Goal: Task Accomplishment & Management: Use online tool/utility

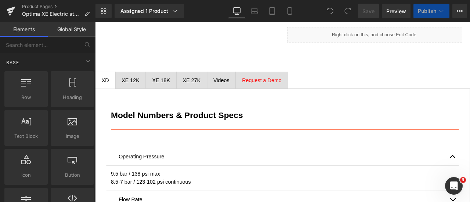
scroll to position [441, 0]
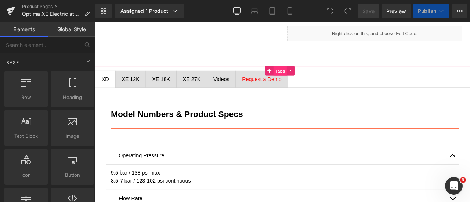
click at [318, 75] on span "Tabs" at bounding box center [315, 80] width 16 height 11
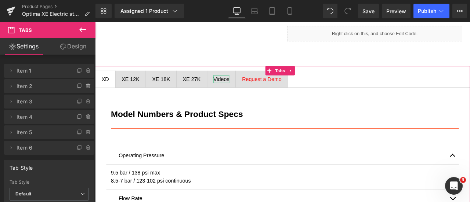
click at [240, 86] on div "Videos" at bounding box center [245, 91] width 19 height 10
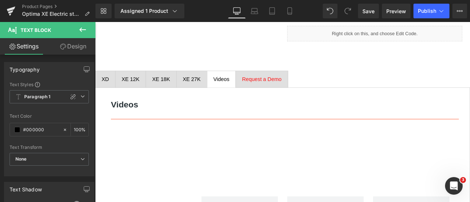
click at [82, 29] on icon at bounding box center [82, 30] width 7 height 4
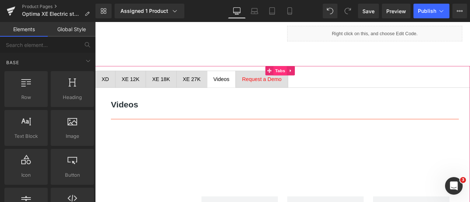
click at [314, 75] on span "Tabs" at bounding box center [315, 80] width 16 height 11
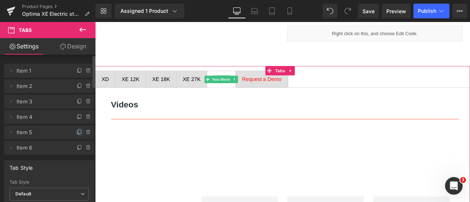
click at [78, 132] on icon at bounding box center [79, 132] width 3 height 3
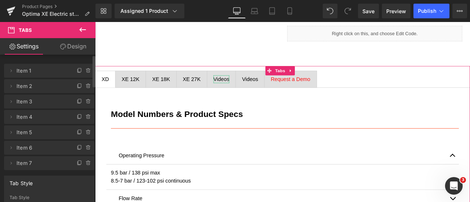
click at [242, 86] on div "Videos" at bounding box center [245, 91] width 19 height 10
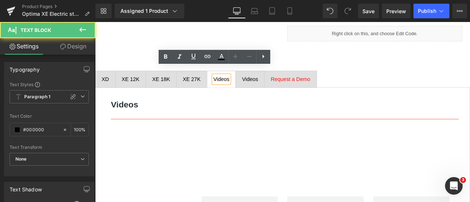
click at [248, 86] on div "Videos" at bounding box center [245, 91] width 19 height 10
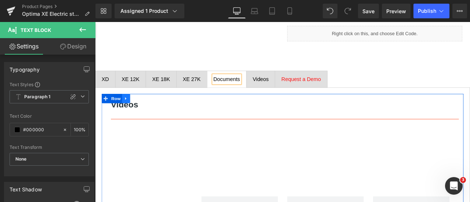
click at [132, 111] on icon at bounding box center [131, 114] width 5 height 6
click at [150, 111] on icon at bounding box center [150, 113] width 5 height 5
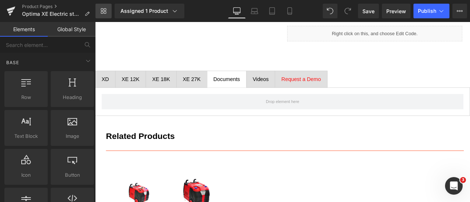
click at [101, 10] on icon at bounding box center [104, 11] width 6 height 6
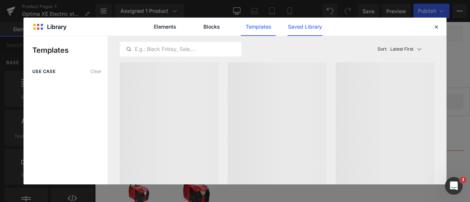
click at [301, 28] on link "Saved Library" at bounding box center [305, 27] width 35 height 18
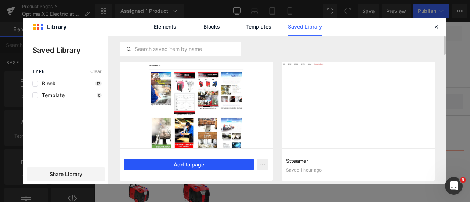
click at [169, 163] on button "Add to page" at bounding box center [189, 165] width 130 height 12
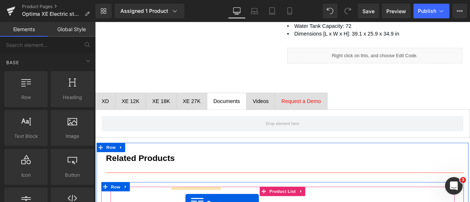
scroll to position [414, 0]
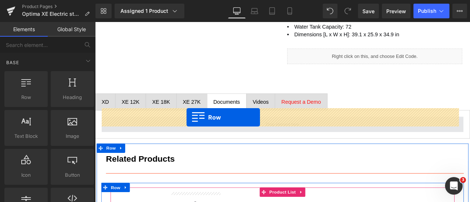
drag, startPoint x: 100, startPoint y: 64, endPoint x: 204, endPoint y: 135, distance: 125.5
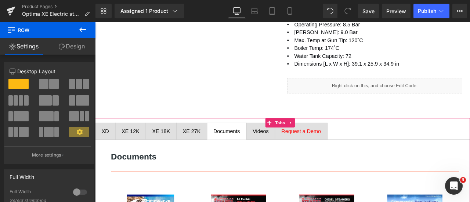
scroll to position [377, 0]
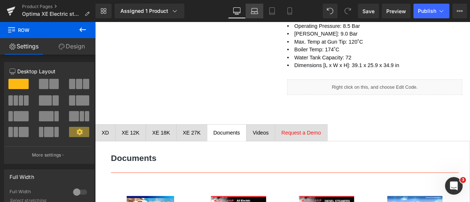
click at [254, 10] on icon at bounding box center [254, 10] width 7 height 7
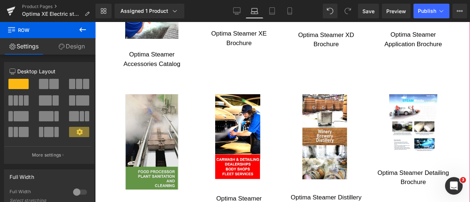
scroll to position [688, 0]
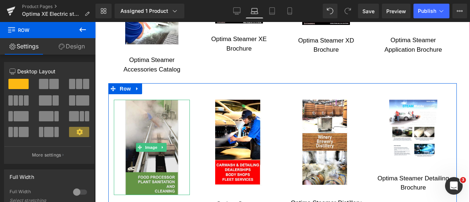
click at [149, 116] on img at bounding box center [151, 147] width 53 height 95
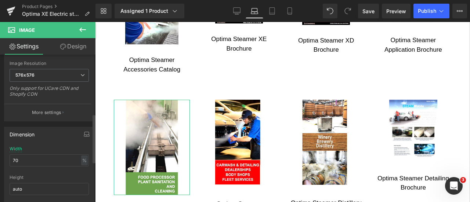
scroll to position [184, 0]
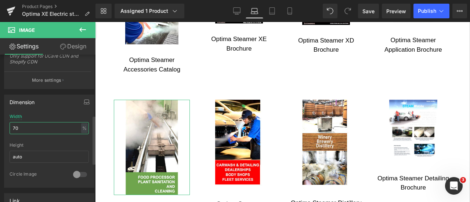
click at [55, 125] on input "70" at bounding box center [49, 128] width 79 height 12
type input "60"
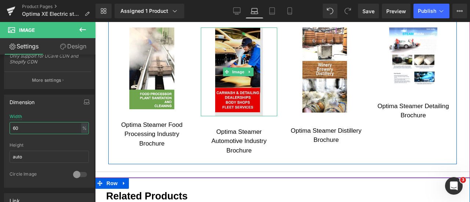
scroll to position [762, 0]
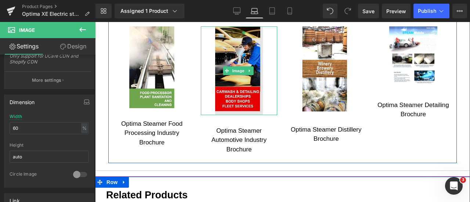
click at [240, 38] on img at bounding box center [239, 70] width 48 height 89
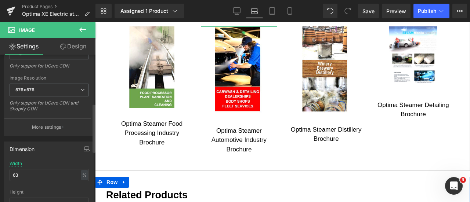
scroll to position [184, 0]
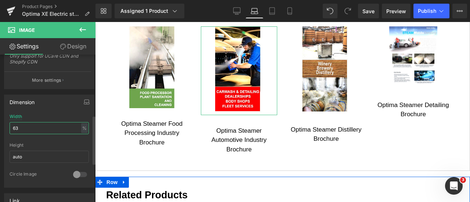
click at [37, 129] on input "63" at bounding box center [49, 128] width 79 height 12
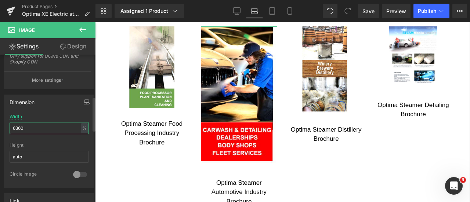
click at [38, 128] on input "6360" at bounding box center [49, 128] width 79 height 12
type input "60"
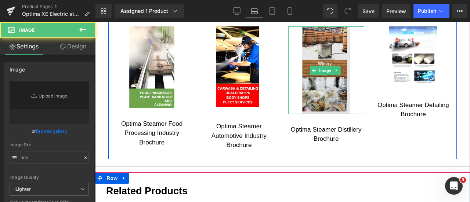
click at [326, 46] on img at bounding box center [326, 70] width 48 height 88
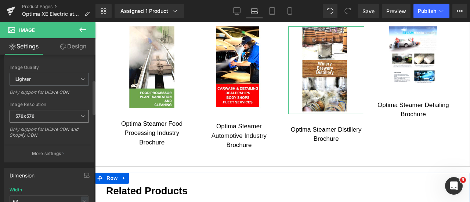
scroll to position [221, 0]
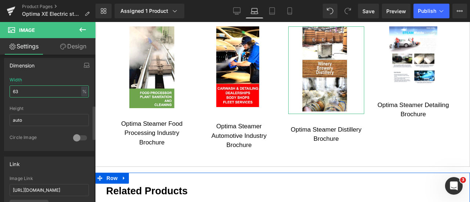
click at [39, 90] on input "63" at bounding box center [49, 92] width 79 height 12
type input "60"
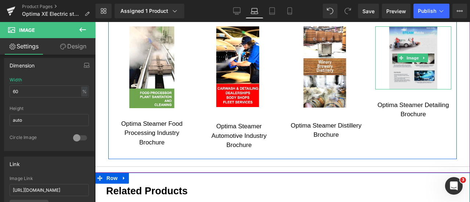
click at [417, 39] on img at bounding box center [414, 57] width 48 height 63
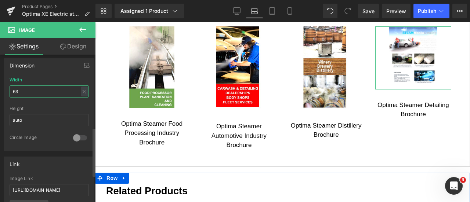
click at [40, 90] on input "63" at bounding box center [49, 92] width 79 height 12
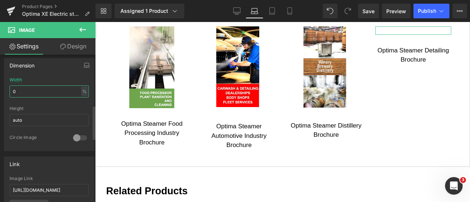
click at [31, 90] on input "0" at bounding box center [49, 92] width 79 height 12
type input "70"
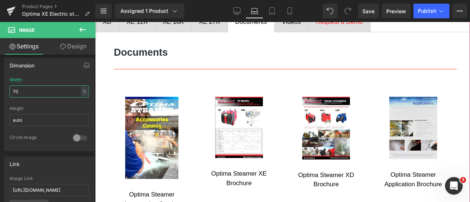
scroll to position [541, 0]
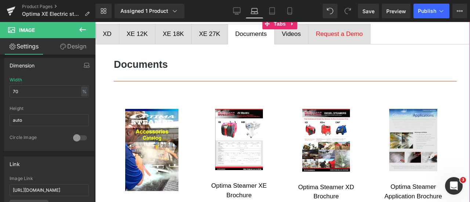
click at [415, 125] on img at bounding box center [414, 140] width 48 height 62
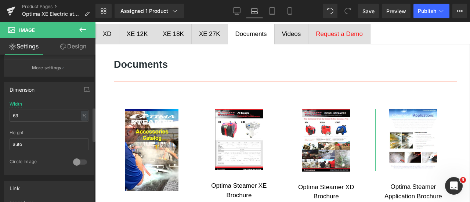
scroll to position [184, 0]
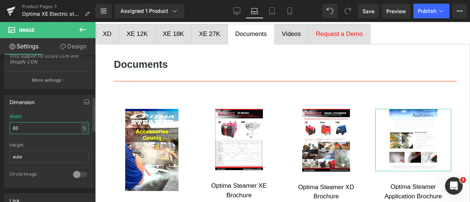
click at [40, 128] on input "63" at bounding box center [49, 128] width 79 height 12
type input "70"
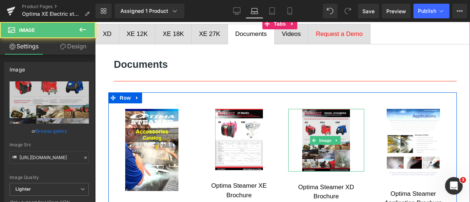
click at [334, 120] on img at bounding box center [326, 140] width 48 height 63
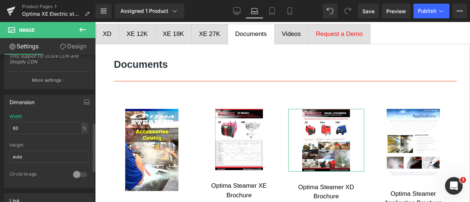
scroll to position [221, 0]
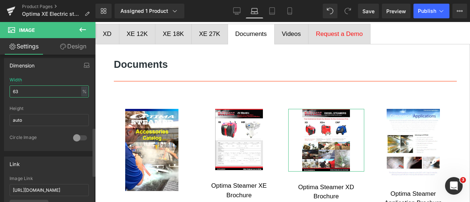
click at [41, 91] on input "63" at bounding box center [49, 92] width 79 height 12
type input "70"
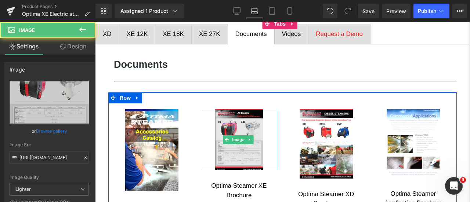
click at [232, 117] on img at bounding box center [239, 139] width 48 height 61
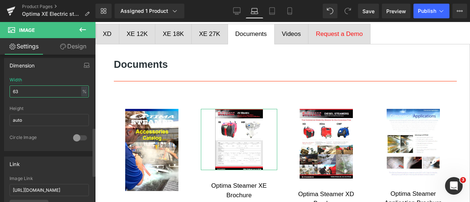
click at [42, 92] on input "63" at bounding box center [49, 92] width 79 height 12
type input "70"
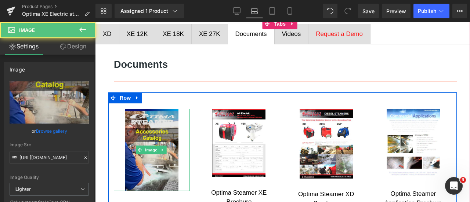
click at [150, 113] on img at bounding box center [151, 150] width 53 height 82
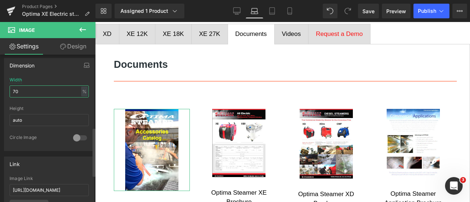
click at [41, 90] on input "70" at bounding box center [49, 92] width 79 height 12
type input "60"
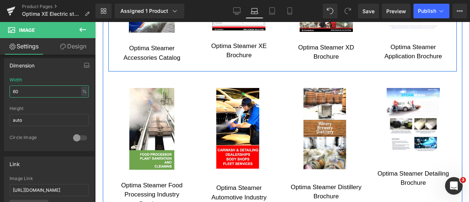
scroll to position [725, 0]
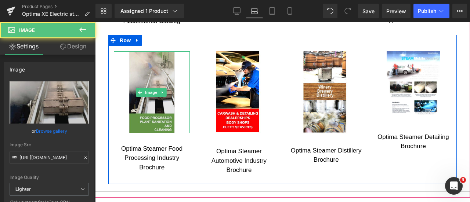
click at [149, 60] on img at bounding box center [152, 92] width 46 height 82
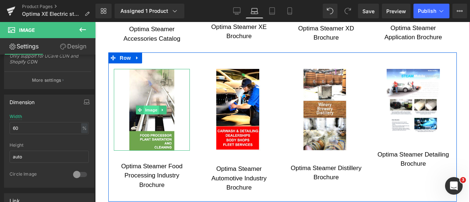
scroll to position [652, 0]
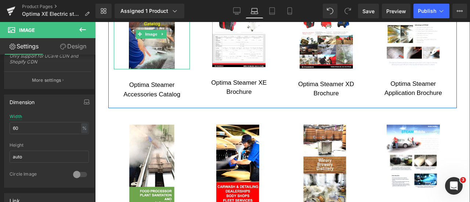
click at [143, 50] on img at bounding box center [152, 34] width 46 height 71
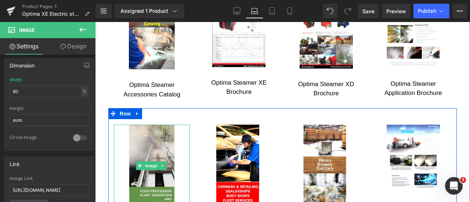
scroll to position [725, 0]
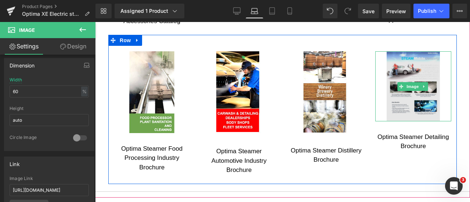
click at [412, 63] on img at bounding box center [413, 86] width 53 height 70
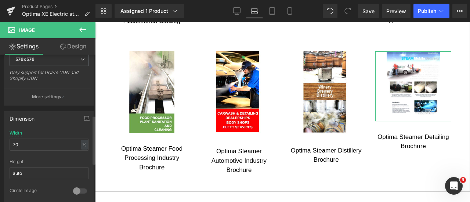
scroll to position [184, 0]
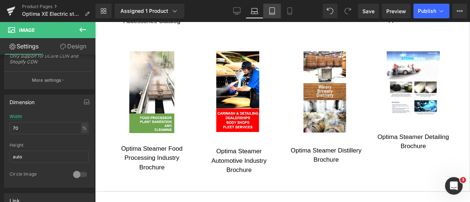
click at [275, 11] on icon at bounding box center [272, 10] width 7 height 7
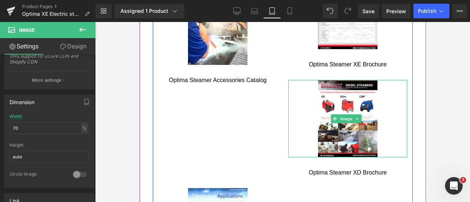
scroll to position [680, 0]
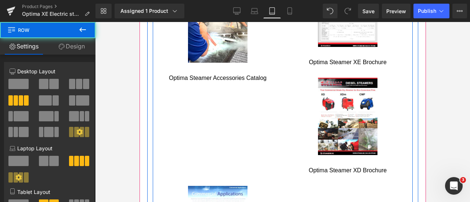
click at [212, 110] on div "Image Optima Steamer Accessories Catalog Text Block Image Optima Steamer XE Bro…" at bounding box center [283, 123] width 260 height 339
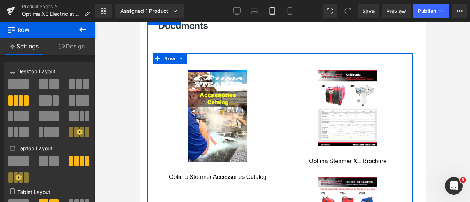
scroll to position [569, 0]
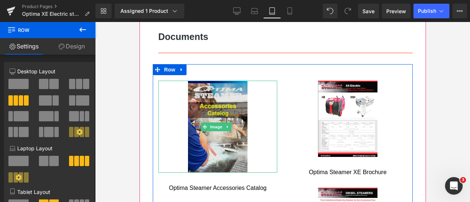
click at [232, 88] on img at bounding box center [218, 127] width 60 height 92
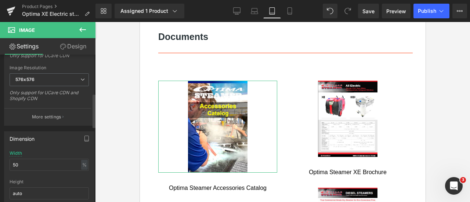
scroll to position [184, 0]
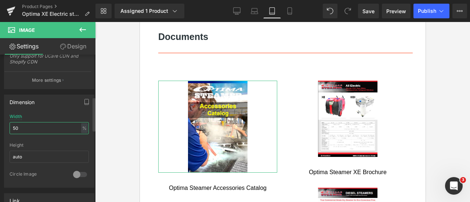
click at [48, 125] on input "50" at bounding box center [49, 128] width 79 height 12
type input "40"
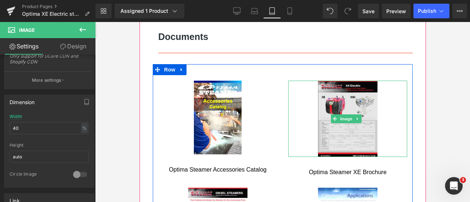
click at [360, 81] on img at bounding box center [348, 119] width 60 height 76
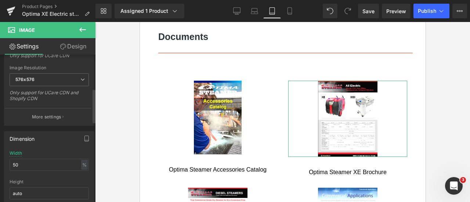
scroll to position [221, 0]
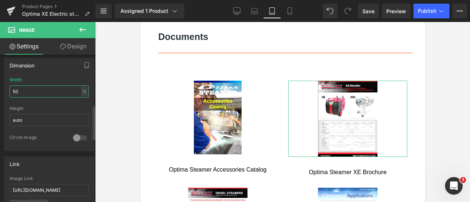
click at [37, 86] on input "50" at bounding box center [49, 92] width 79 height 12
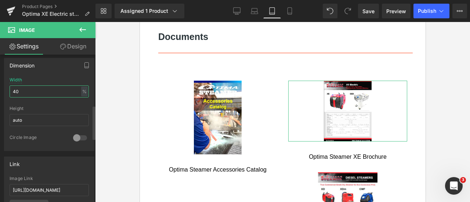
click at [49, 86] on input "40" at bounding box center [49, 92] width 79 height 12
type input "50"
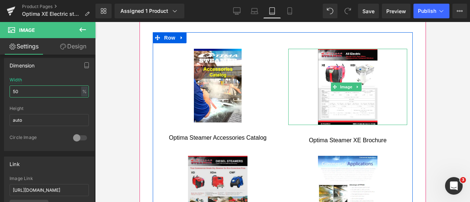
scroll to position [643, 0]
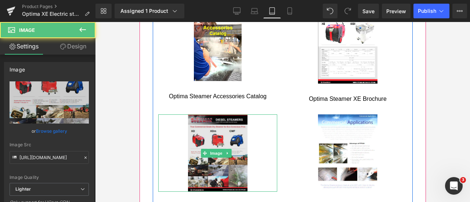
click at [212, 118] on img at bounding box center [218, 154] width 60 height 78
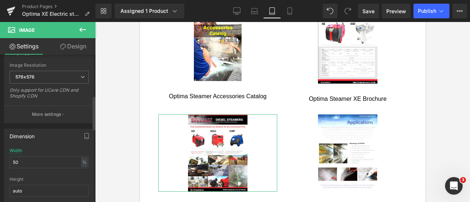
scroll to position [184, 0]
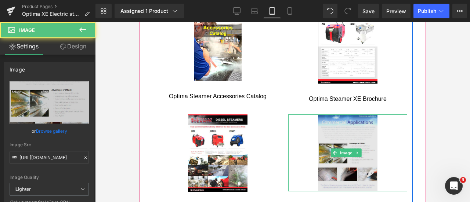
click at [338, 125] on img at bounding box center [348, 154] width 60 height 78
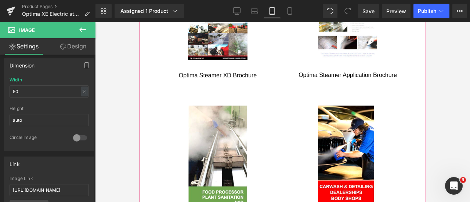
scroll to position [790, 0]
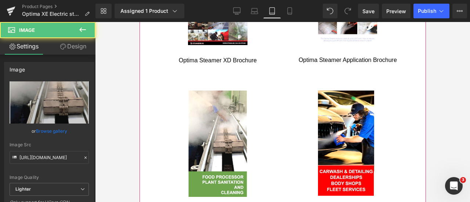
click at [249, 100] on link at bounding box center [217, 144] width 119 height 107
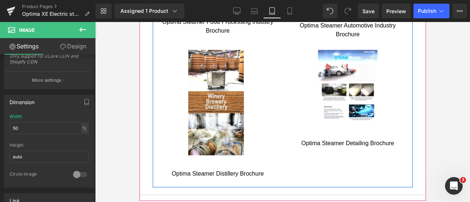
scroll to position [937, 0]
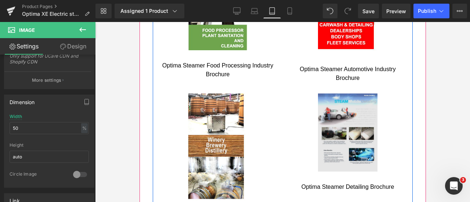
click at [345, 94] on img at bounding box center [348, 133] width 60 height 78
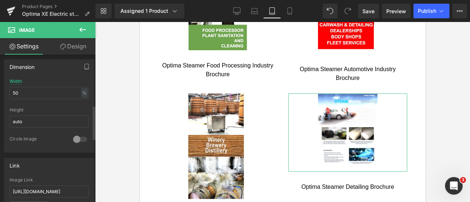
scroll to position [221, 0]
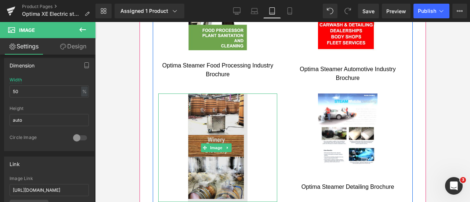
click at [200, 94] on img at bounding box center [218, 148] width 60 height 109
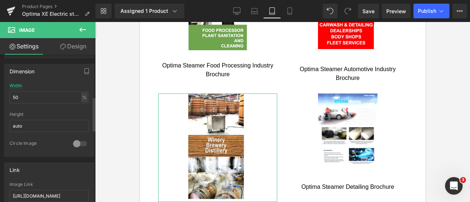
scroll to position [184, 0]
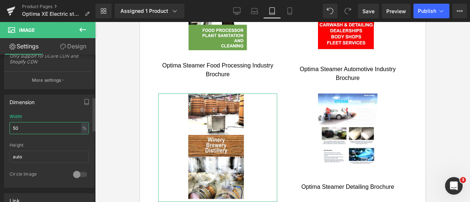
click at [43, 127] on input "50" at bounding box center [49, 128] width 79 height 12
type input "40"
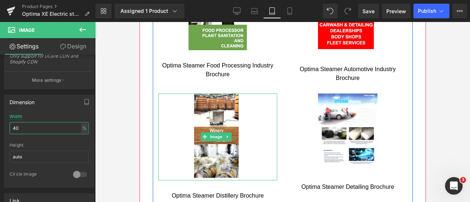
scroll to position [863, 0]
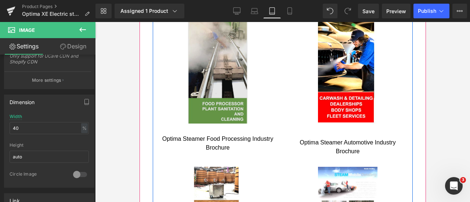
click at [212, 67] on img at bounding box center [218, 70] width 60 height 107
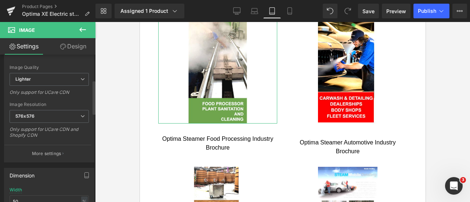
scroll to position [184, 0]
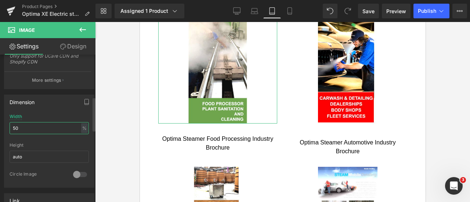
click at [37, 126] on input "50" at bounding box center [49, 128] width 79 height 12
type input "40"
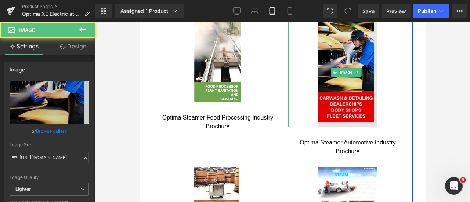
click at [331, 42] on img at bounding box center [348, 72] width 60 height 110
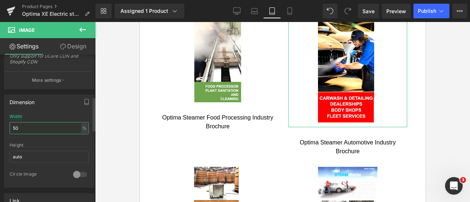
click at [31, 123] on input "50" at bounding box center [49, 128] width 79 height 12
type input "40"
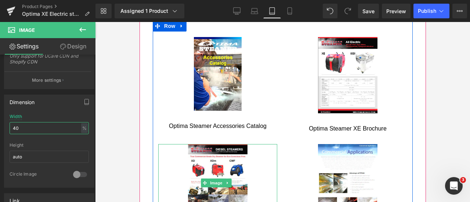
scroll to position [606, 0]
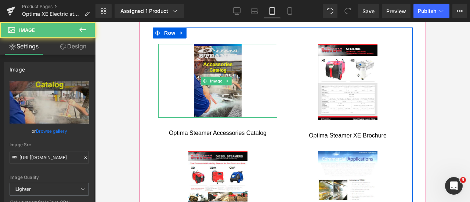
click at [213, 46] on img at bounding box center [218, 81] width 48 height 74
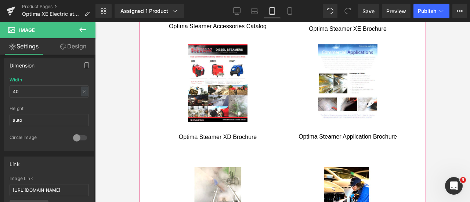
scroll to position [753, 0]
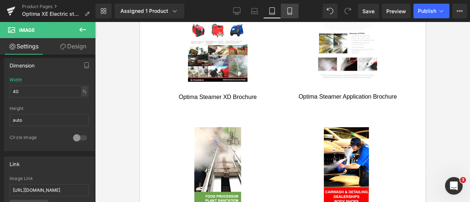
click at [287, 12] on icon at bounding box center [289, 10] width 7 height 7
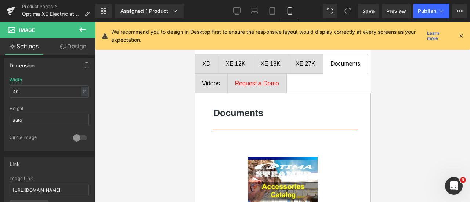
scroll to position [773, 0]
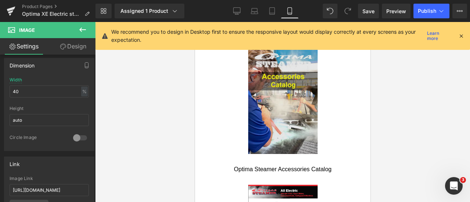
click at [279, 72] on img at bounding box center [282, 100] width 69 height 107
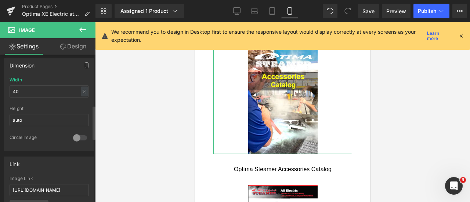
scroll to position [184, 0]
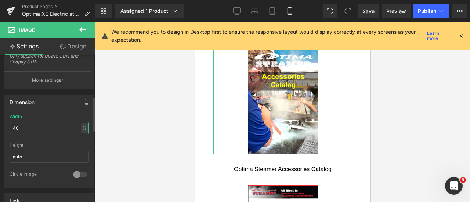
click at [51, 130] on input "40" at bounding box center [49, 128] width 79 height 12
type input "30"
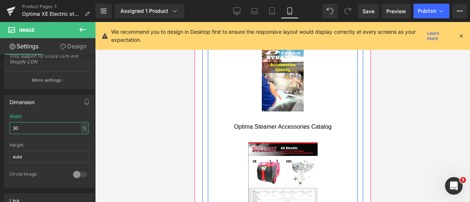
scroll to position [810, 0]
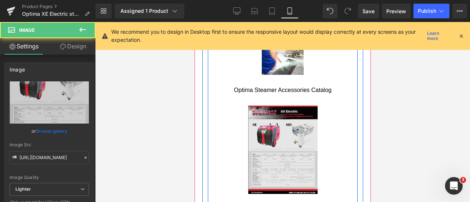
click at [284, 115] on img at bounding box center [282, 150] width 69 height 89
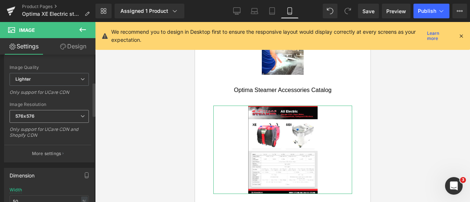
scroll to position [221, 0]
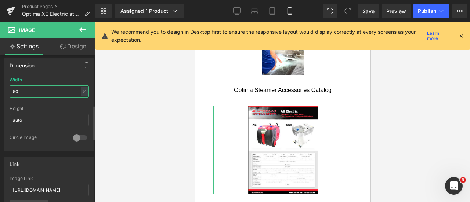
click at [44, 90] on input "50" at bounding box center [49, 92] width 79 height 12
type input "30"
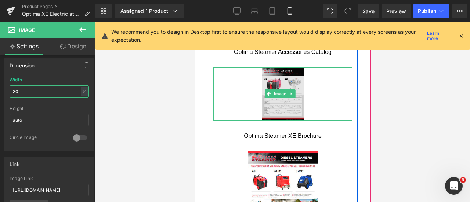
scroll to position [883, 0]
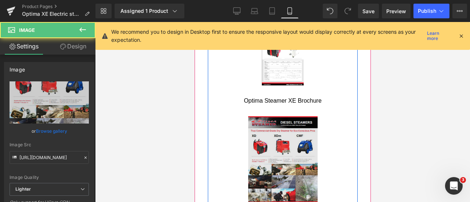
click at [284, 140] on img at bounding box center [282, 162] width 69 height 91
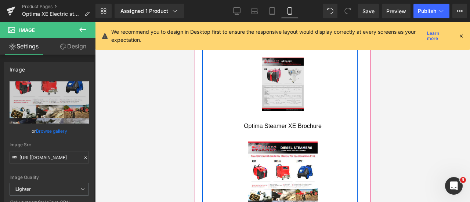
scroll to position [847, 0]
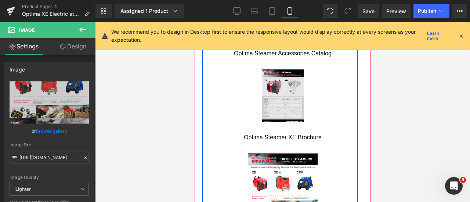
click at [281, 83] on img at bounding box center [283, 95] width 42 height 53
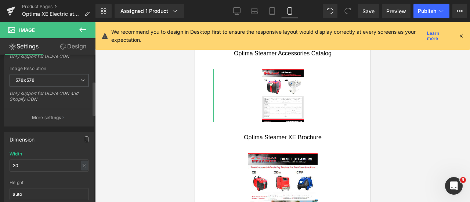
scroll to position [147, 0]
click at [43, 164] on input "30" at bounding box center [49, 165] width 79 height 12
type input "40"
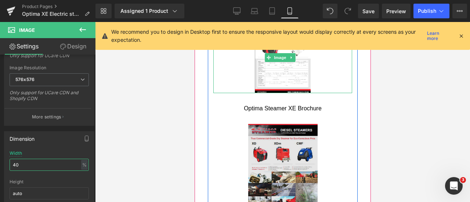
scroll to position [920, 0]
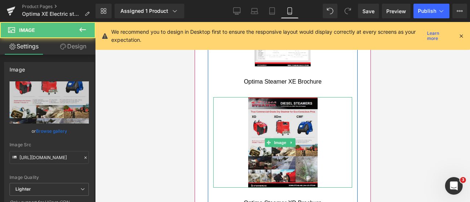
click at [287, 105] on img at bounding box center [282, 142] width 69 height 91
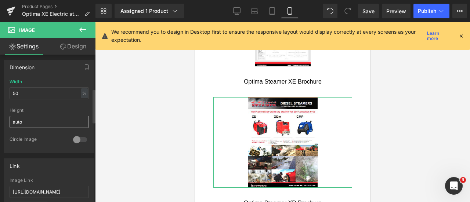
scroll to position [221, 0]
click at [41, 93] on input "50" at bounding box center [49, 92] width 79 height 12
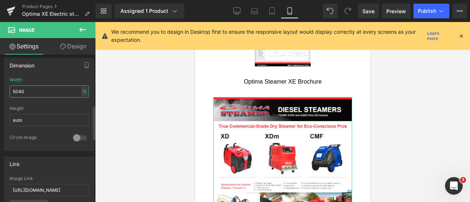
click at [49, 93] on input "5040" at bounding box center [49, 92] width 79 height 12
type input "40"
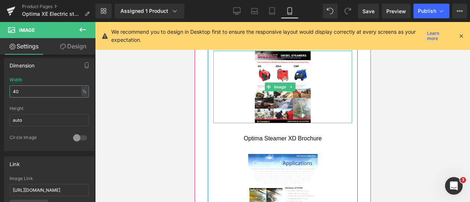
scroll to position [994, 0]
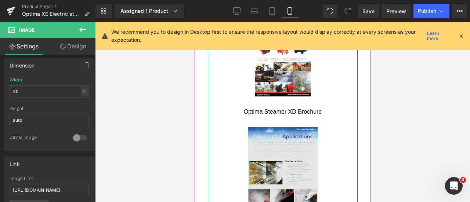
click at [284, 131] on img at bounding box center [282, 173] width 69 height 90
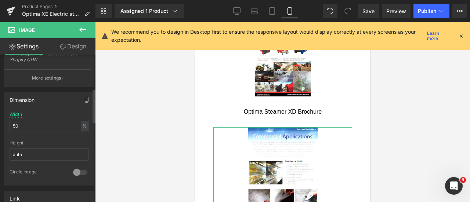
scroll to position [221, 0]
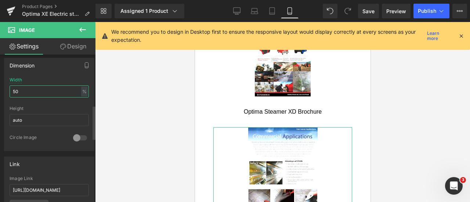
click at [42, 88] on input "50" at bounding box center [49, 92] width 79 height 12
type input "40"
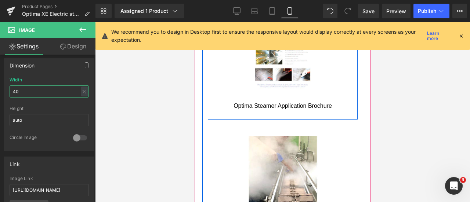
scroll to position [1104, 0]
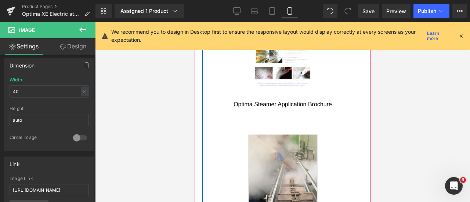
click at [274, 142] on img at bounding box center [282, 197] width 69 height 124
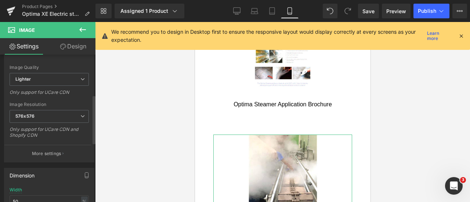
scroll to position [184, 0]
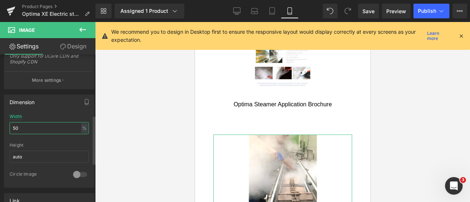
click at [38, 128] on input "50" at bounding box center [49, 128] width 79 height 12
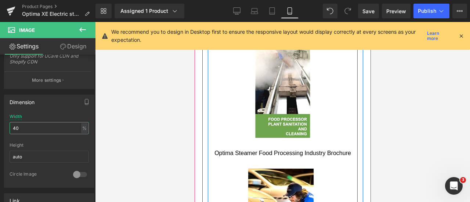
scroll to position [1214, 0]
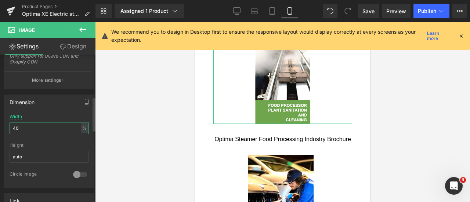
click at [33, 124] on input "40" at bounding box center [49, 128] width 79 height 12
type input "30"
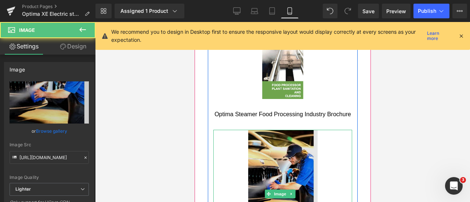
click at [294, 130] on img at bounding box center [282, 194] width 69 height 128
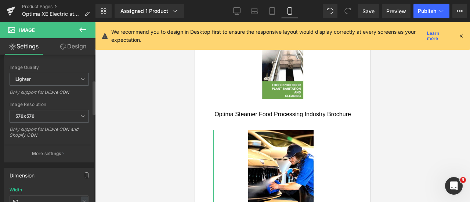
scroll to position [184, 0]
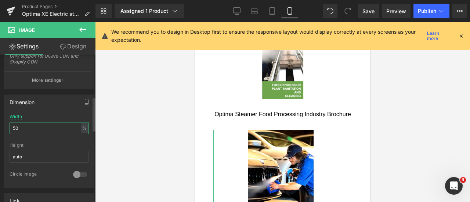
click at [43, 131] on input "50" at bounding box center [49, 128] width 79 height 12
type input "30"
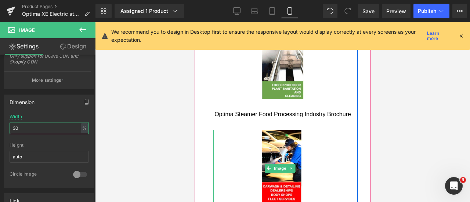
scroll to position [1288, 0]
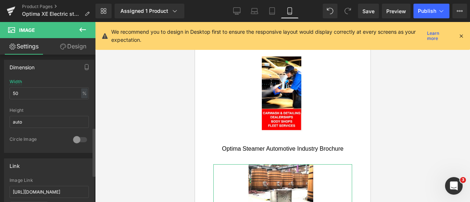
scroll to position [221, 0]
click at [46, 92] on input "50" at bounding box center [49, 92] width 79 height 12
type input "30"
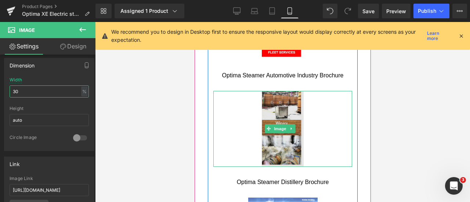
scroll to position [1435, 0]
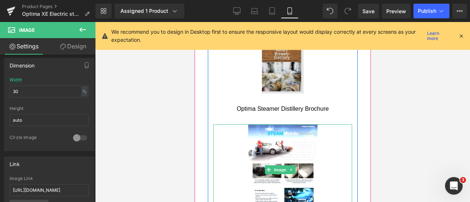
click at [286, 125] on img at bounding box center [282, 170] width 69 height 91
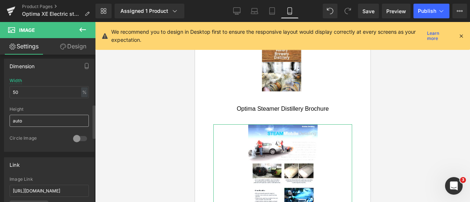
scroll to position [221, 0]
click at [47, 87] on input "50" at bounding box center [49, 92] width 79 height 12
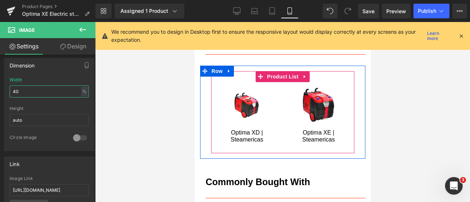
scroll to position [1655, 0]
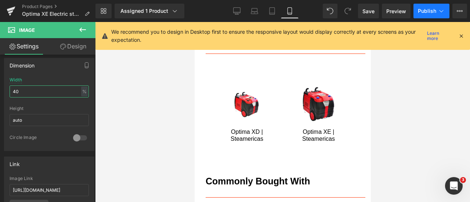
type input "40"
click at [425, 14] on span "Publish" at bounding box center [427, 11] width 18 height 6
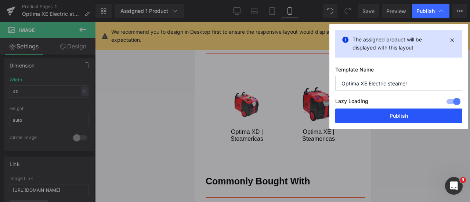
click at [398, 114] on button "Publish" at bounding box center [399, 116] width 127 height 15
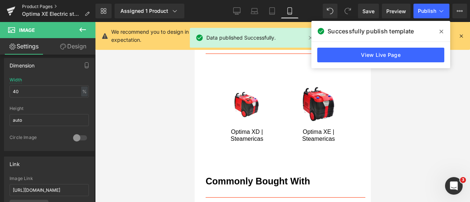
click at [35, 6] on link "Product Pages" at bounding box center [59, 7] width 74 height 6
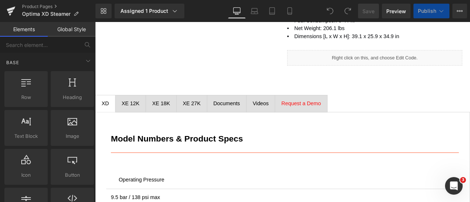
scroll to position [515, 0]
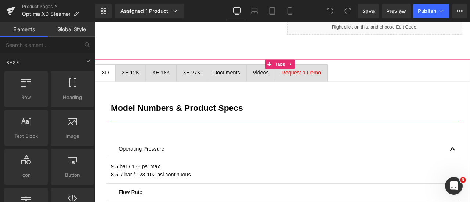
click at [244, 72] on span "Documents Text Block" at bounding box center [251, 82] width 46 height 20
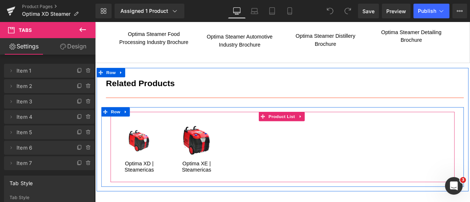
scroll to position [845, 0]
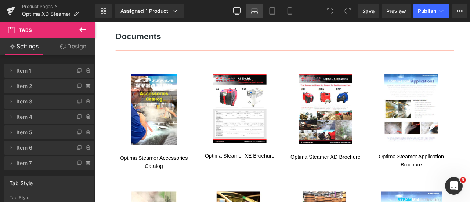
click at [259, 8] on link "Laptop" at bounding box center [255, 11] width 18 height 15
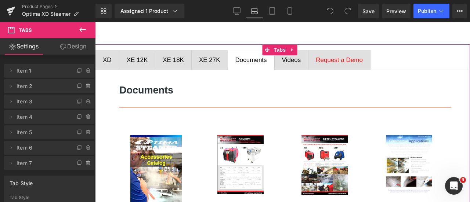
scroll to position [642, 0]
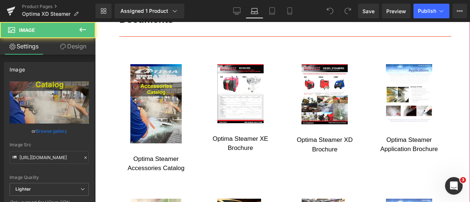
click at [149, 73] on img at bounding box center [155, 103] width 51 height 79
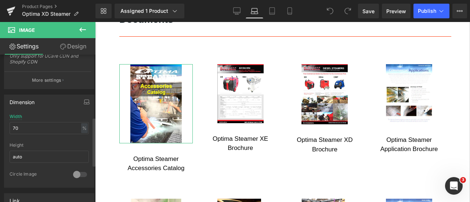
scroll to position [221, 0]
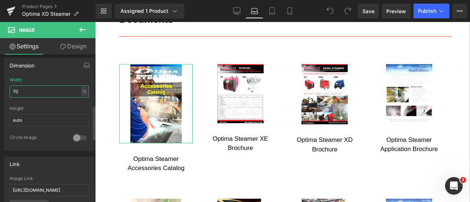
click at [56, 89] on input "70" at bounding box center [49, 92] width 79 height 12
type input "60"
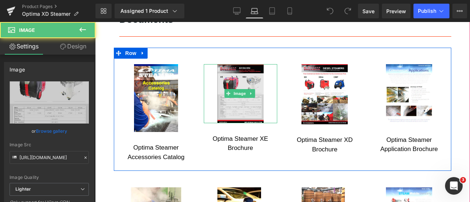
click at [250, 74] on img at bounding box center [241, 93] width 46 height 59
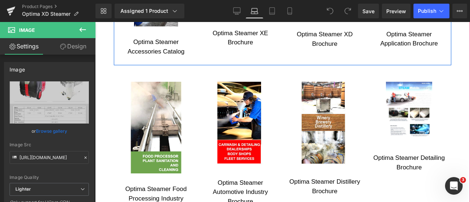
scroll to position [789, 0]
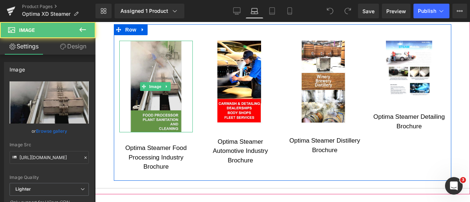
drag, startPoint x: 167, startPoint y: 50, endPoint x: 177, endPoint y: 93, distance: 43.5
click at [167, 50] on img at bounding box center [155, 87] width 51 height 92
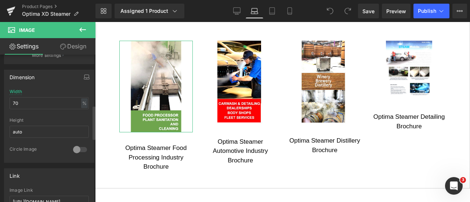
scroll to position [221, 0]
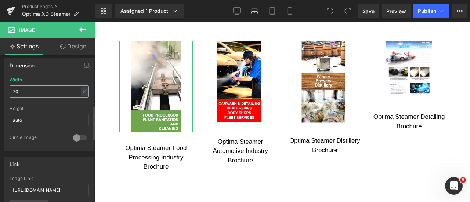
click at [51, 87] on input "70" at bounding box center [49, 92] width 79 height 12
type input "60"
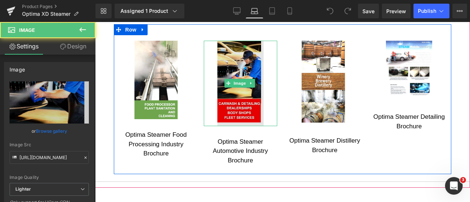
click at [234, 57] on img at bounding box center [241, 84] width 46 height 86
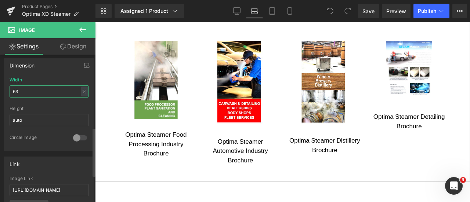
click at [42, 89] on input "63" at bounding box center [49, 92] width 79 height 12
type input "60"
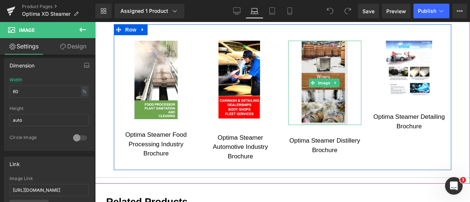
click at [311, 58] on img at bounding box center [325, 83] width 46 height 85
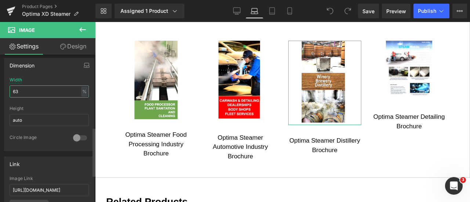
click at [57, 93] on input "63" at bounding box center [49, 92] width 79 height 12
type input "60"
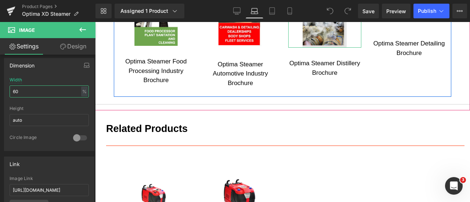
scroll to position [789, 0]
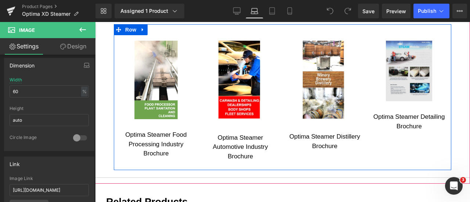
click at [409, 54] on img at bounding box center [409, 71] width 46 height 61
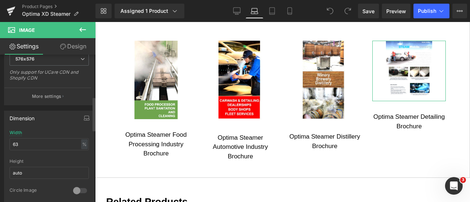
scroll to position [184, 0]
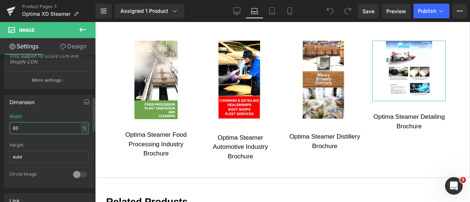
click at [47, 129] on input "63" at bounding box center [49, 128] width 79 height 12
type input "70"
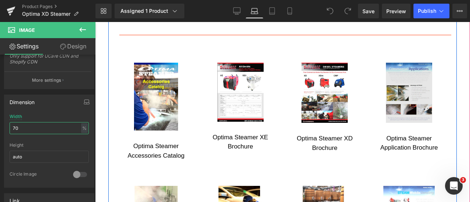
scroll to position [642, 0]
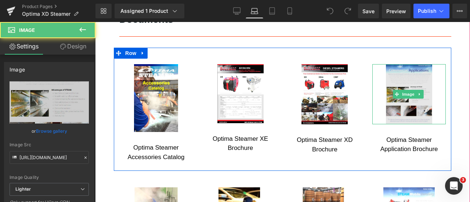
click at [412, 81] on img at bounding box center [409, 94] width 46 height 60
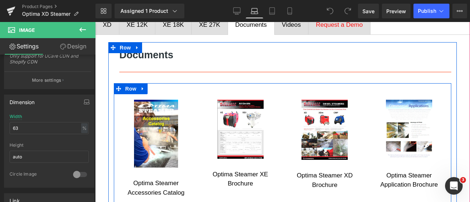
scroll to position [606, 0]
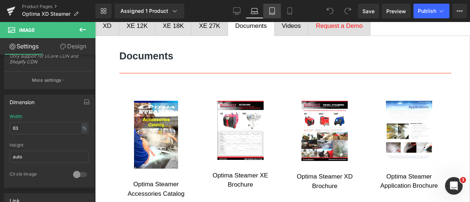
click at [272, 7] on link "Tablet" at bounding box center [273, 11] width 18 height 15
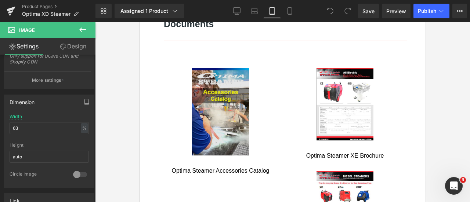
scroll to position [643, 0]
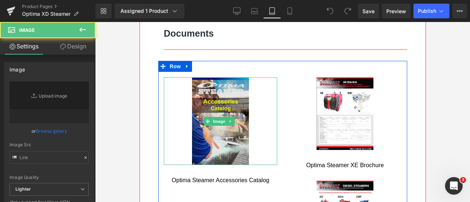
click at [220, 97] on img at bounding box center [220, 122] width 57 height 88
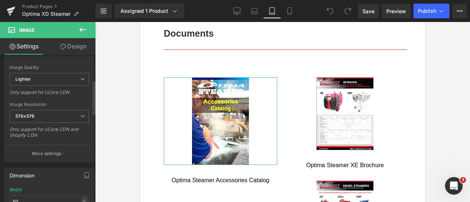
scroll to position [221, 0]
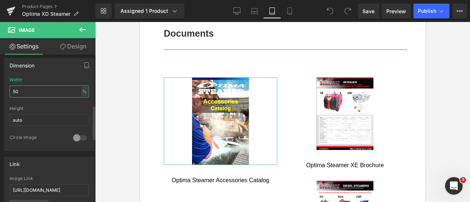
click at [41, 92] on input "50" at bounding box center [49, 92] width 79 height 12
type input "40"
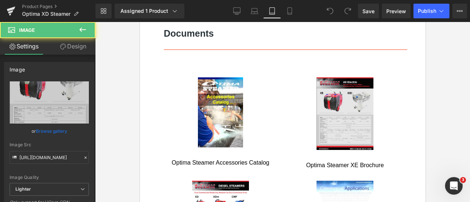
click at [329, 92] on img at bounding box center [344, 114] width 57 height 73
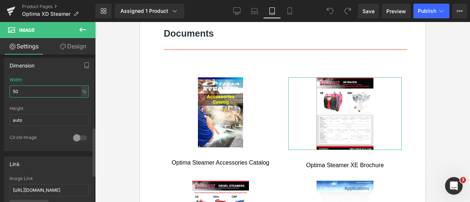
click at [50, 93] on input "50" at bounding box center [49, 92] width 79 height 12
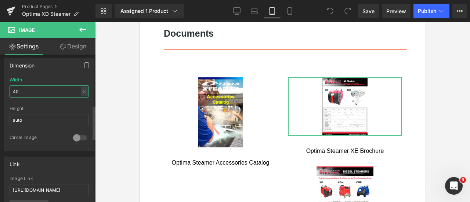
click at [45, 94] on input "40" at bounding box center [49, 92] width 79 height 12
click at [45, 93] on input "40" at bounding box center [49, 92] width 79 height 12
type input "50"
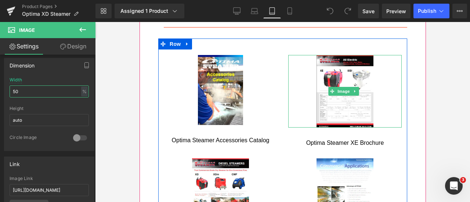
scroll to position [753, 0]
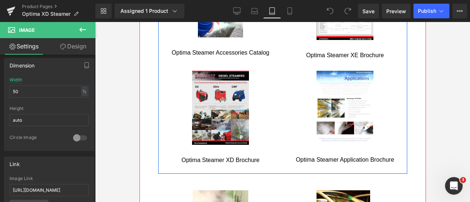
click at [220, 93] on img at bounding box center [220, 108] width 57 height 74
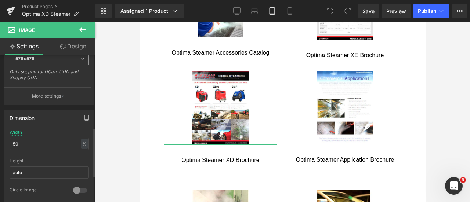
scroll to position [221, 0]
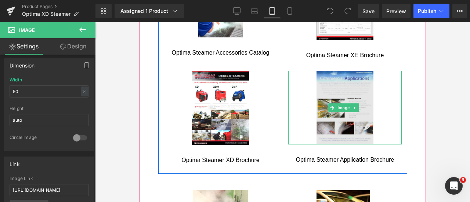
click at [333, 84] on img at bounding box center [344, 108] width 57 height 74
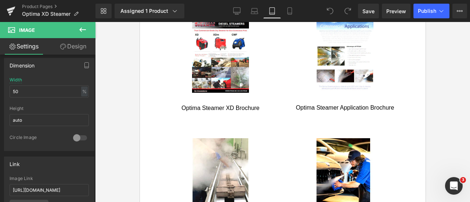
scroll to position [864, 0]
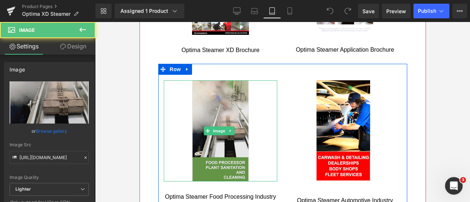
click at [209, 89] on img at bounding box center [220, 130] width 57 height 101
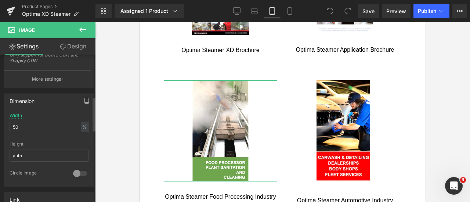
scroll to position [184, 0]
click at [43, 126] on input "50" at bounding box center [49, 128] width 79 height 12
type input "40"
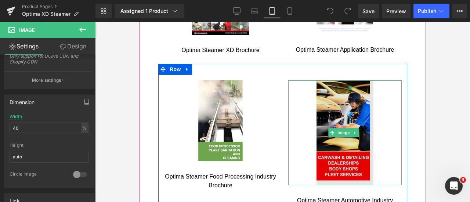
click at [329, 95] on img at bounding box center [344, 132] width 57 height 105
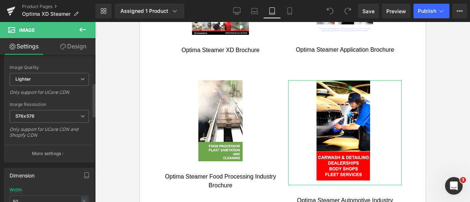
scroll to position [221, 0]
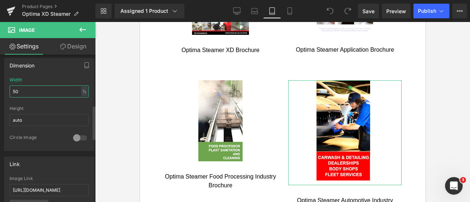
click at [45, 86] on input "50" at bounding box center [49, 92] width 79 height 12
type input "40"
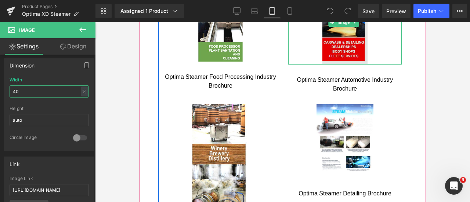
scroll to position [974, 0]
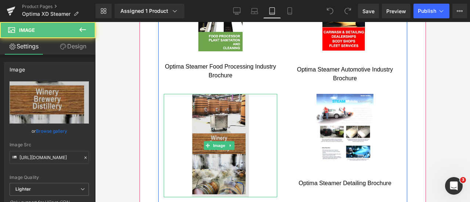
drag, startPoint x: 214, startPoint y: 100, endPoint x: 233, endPoint y: 138, distance: 42.6
click at [214, 100] on img at bounding box center [220, 146] width 57 height 104
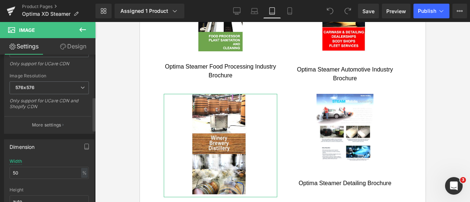
scroll to position [184, 0]
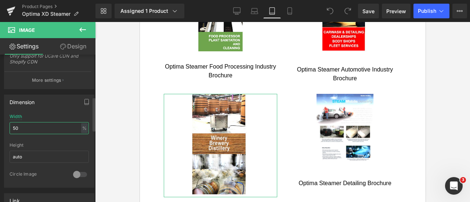
click at [45, 128] on input "50" at bounding box center [49, 128] width 79 height 12
type input "40"
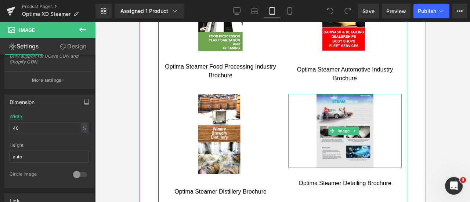
click at [323, 94] on img at bounding box center [344, 131] width 57 height 75
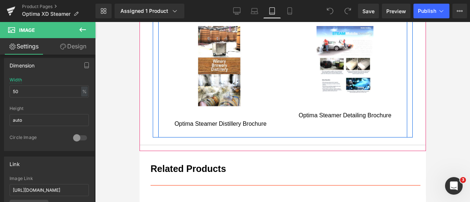
scroll to position [1011, 0]
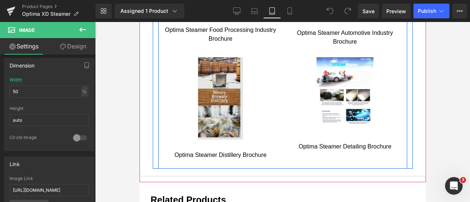
click at [226, 83] on img at bounding box center [221, 98] width 46 height 83
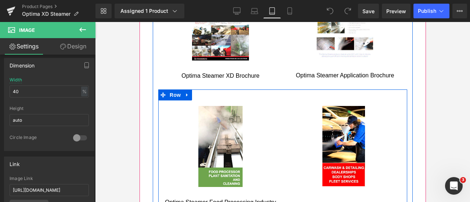
scroll to position [827, 0]
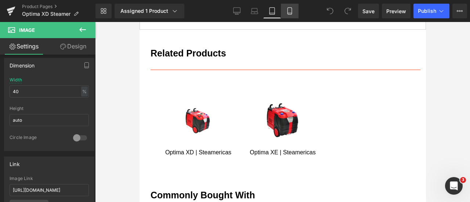
click at [293, 6] on link "Mobile" at bounding box center [290, 11] width 18 height 15
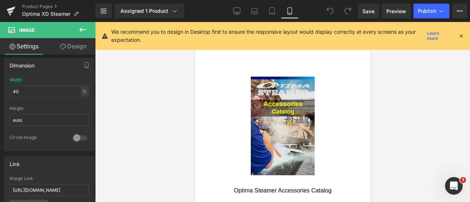
scroll to position [846, 0]
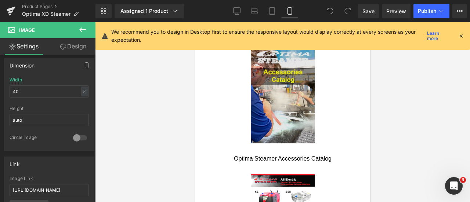
click at [275, 95] on div "Image" at bounding box center [283, 94] width 128 height 99
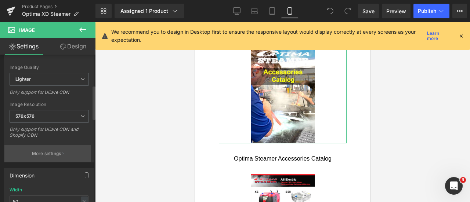
scroll to position [184, 0]
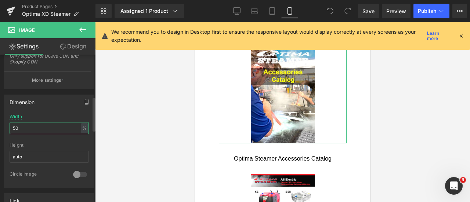
click at [41, 122] on input "50" at bounding box center [49, 128] width 79 height 12
type input "40"
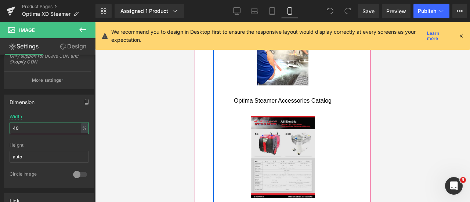
scroll to position [920, 0]
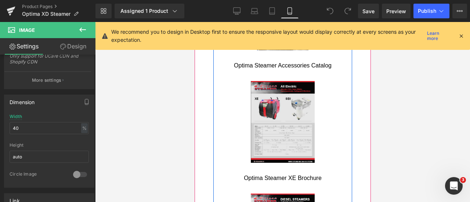
click at [291, 106] on img at bounding box center [283, 122] width 64 height 82
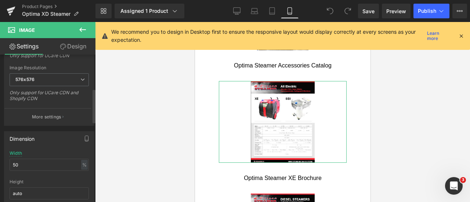
scroll to position [221, 0]
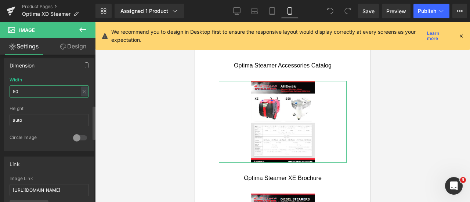
click at [39, 88] on input "50" at bounding box center [49, 92] width 79 height 12
type input "40"
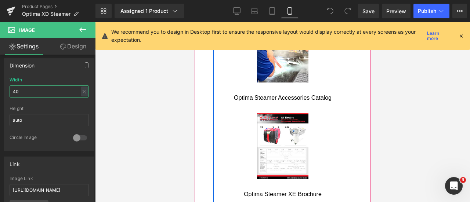
scroll to position [846, 0]
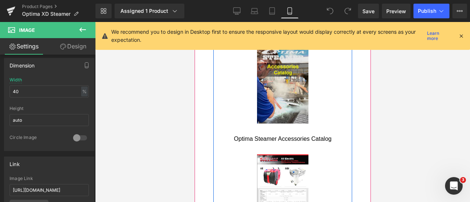
click at [277, 82] on div "Image" at bounding box center [283, 84] width 128 height 79
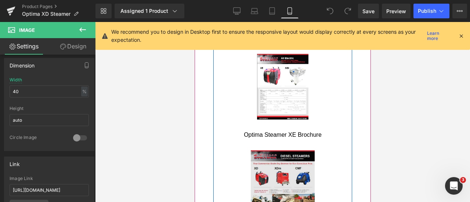
scroll to position [993, 0]
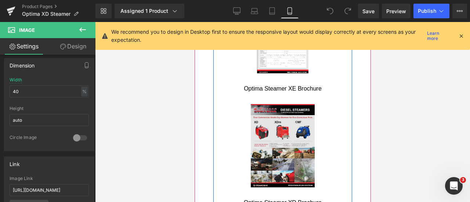
click at [291, 122] on img at bounding box center [283, 145] width 64 height 83
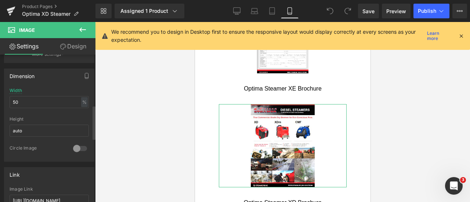
scroll to position [221, 0]
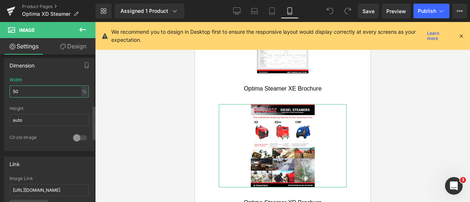
click at [36, 92] on input "50" at bounding box center [49, 92] width 79 height 12
type input "40"
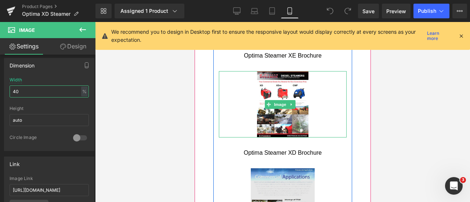
scroll to position [1067, 0]
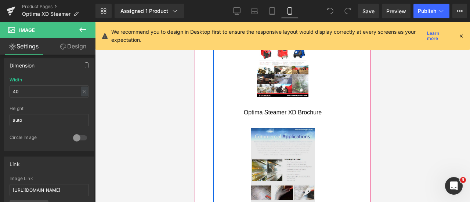
click at [276, 136] on img at bounding box center [283, 169] width 64 height 83
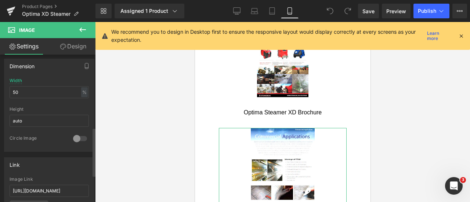
scroll to position [221, 0]
click at [39, 93] on input "50" at bounding box center [49, 92] width 79 height 12
type input "40"
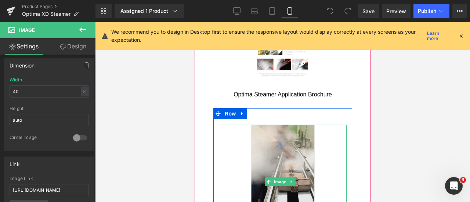
scroll to position [1214, 0]
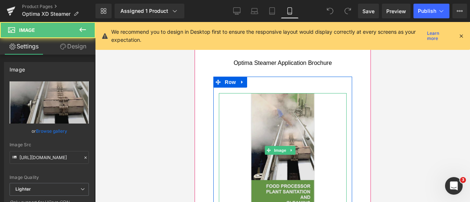
click at [277, 104] on img at bounding box center [283, 150] width 64 height 114
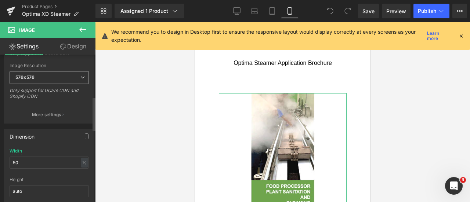
scroll to position [184, 0]
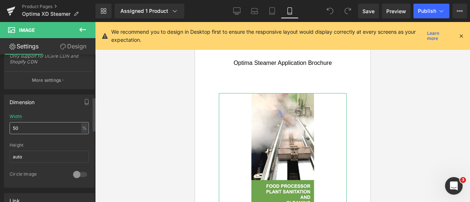
click at [37, 125] on input "50" at bounding box center [49, 128] width 79 height 12
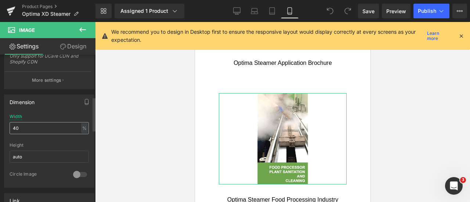
click at [39, 130] on input "40" at bounding box center [49, 128] width 79 height 12
type input "30"
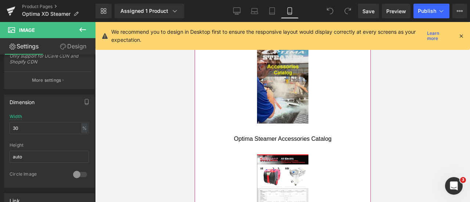
scroll to position [809, 0]
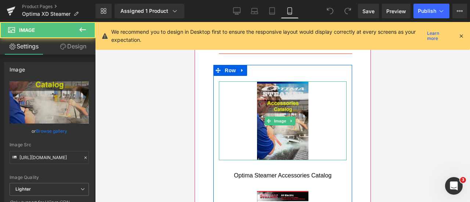
click at [283, 101] on img at bounding box center [282, 121] width 51 height 79
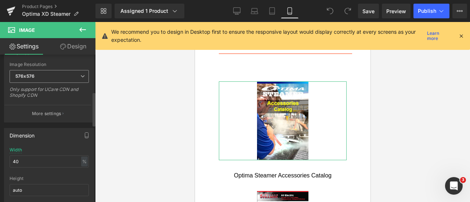
scroll to position [184, 0]
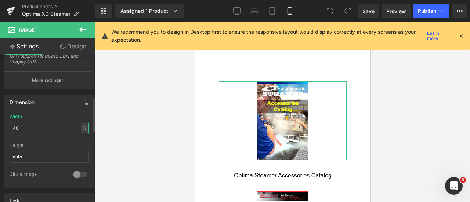
click at [39, 126] on input "40" at bounding box center [49, 128] width 79 height 12
type input "30"
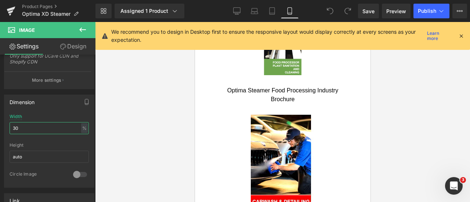
scroll to position [1324, 0]
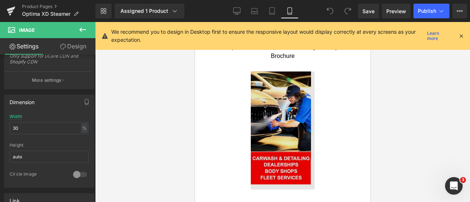
click at [286, 109] on img at bounding box center [283, 131] width 64 height 118
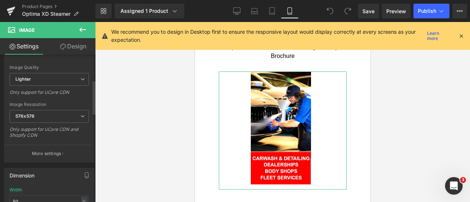
scroll to position [184, 0]
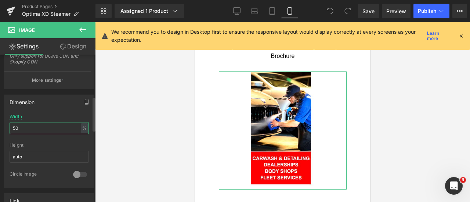
click at [47, 127] on input "50" at bounding box center [49, 128] width 79 height 12
type input "30"
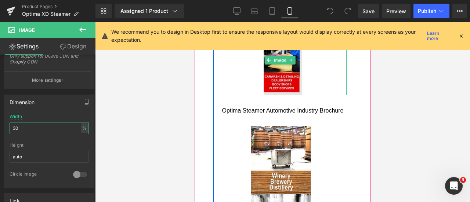
scroll to position [1397, 0]
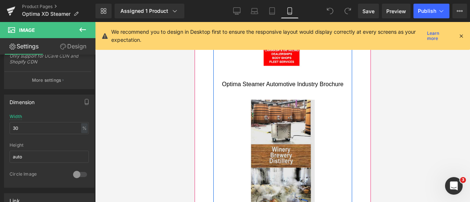
click at [270, 103] on img at bounding box center [283, 158] width 64 height 117
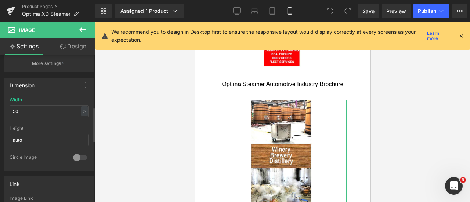
scroll to position [184, 0]
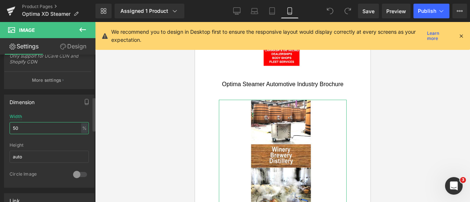
click at [40, 125] on input "50" at bounding box center [49, 128] width 79 height 12
type input "30"
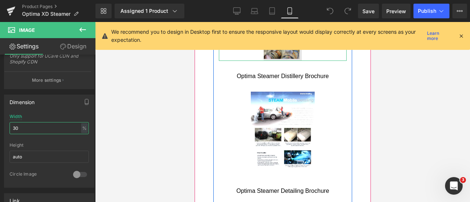
scroll to position [1508, 0]
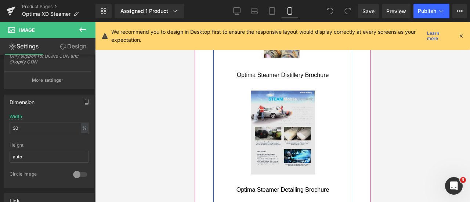
click at [279, 107] on div "Image" at bounding box center [283, 133] width 128 height 84
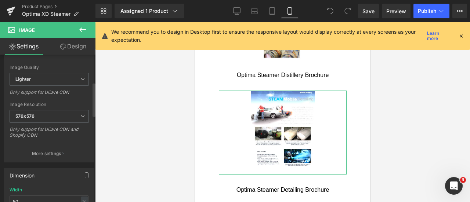
scroll to position [147, 0]
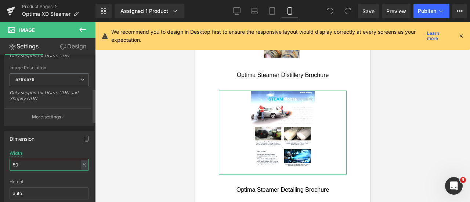
click at [31, 166] on input "50" at bounding box center [49, 165] width 79 height 12
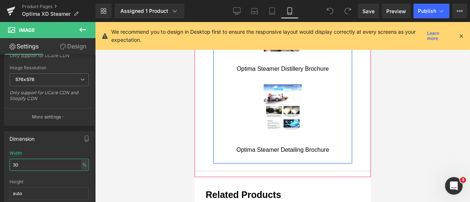
scroll to position [1471, 0]
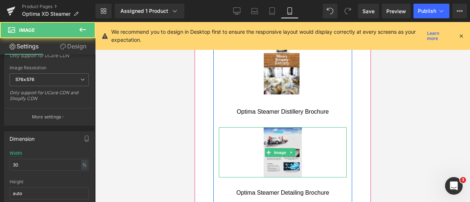
drag, startPoint x: 280, startPoint y: 114, endPoint x: 369, endPoint y: 145, distance: 94.3
click at [280, 128] on img at bounding box center [283, 153] width 38 height 50
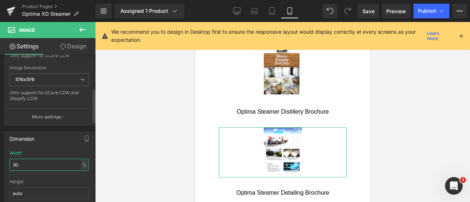
click at [39, 162] on input "30" at bounding box center [49, 165] width 79 height 12
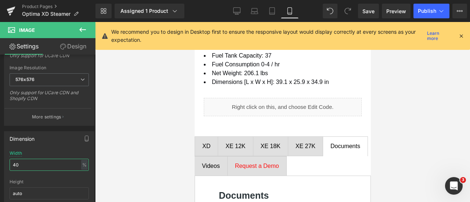
scroll to position [662, 0]
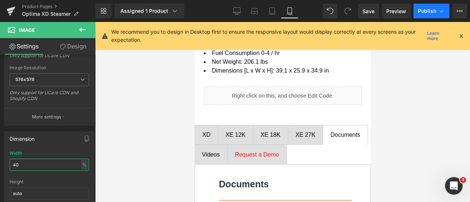
type input "40"
click at [426, 11] on span "Publish" at bounding box center [427, 11] width 18 height 6
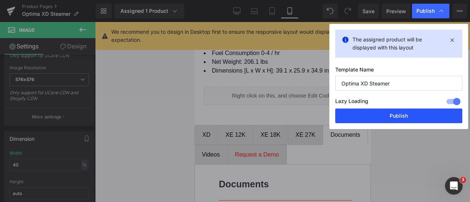
click at [409, 114] on button "Publish" at bounding box center [399, 116] width 127 height 15
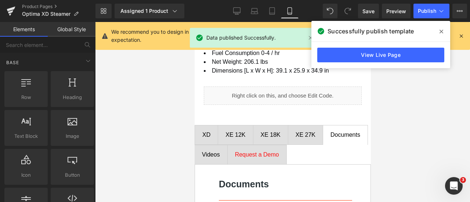
click at [135, 81] on div at bounding box center [282, 112] width 375 height 180
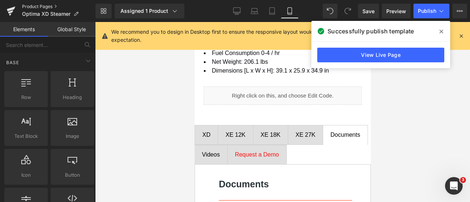
click at [36, 7] on link "Product Pages" at bounding box center [59, 7] width 74 height 6
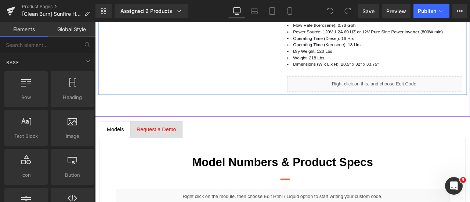
scroll to position [478, 0]
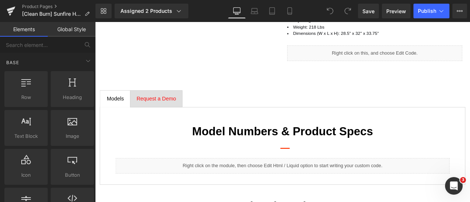
click at [52, 22] on div "Product Pages [Clean Burn] Sunfire Heater" at bounding box center [48, 11] width 96 height 22
click at [58, 26] on link "Global Style" at bounding box center [72, 29] width 48 height 15
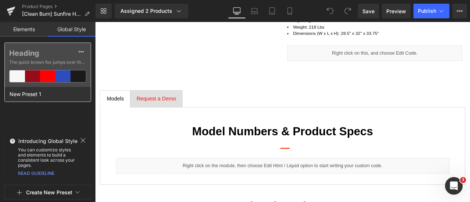
click at [56, 52] on label "Heading" at bounding box center [47, 53] width 77 height 9
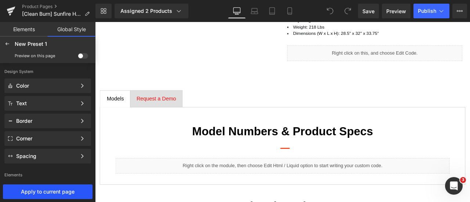
click at [51, 190] on span "Apply to current page" at bounding box center [47, 192] width 87 height 6
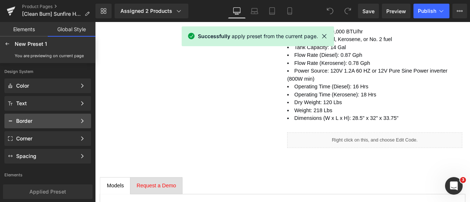
scroll to position [575, 0]
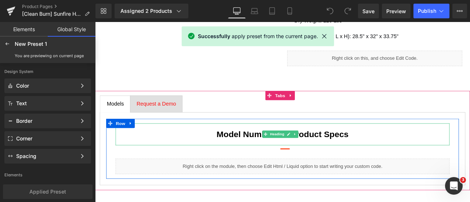
click at [219, 152] on h3 "Model Numbers & Product Specs" at bounding box center [317, 155] width 385 height 15
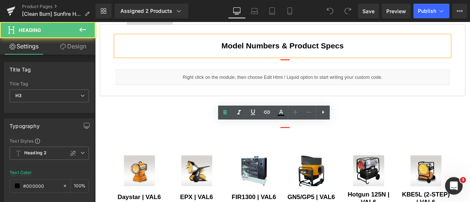
click at [219, 58] on h3 "Model Numbers & Product Specs" at bounding box center [317, 51] width 385 height 14
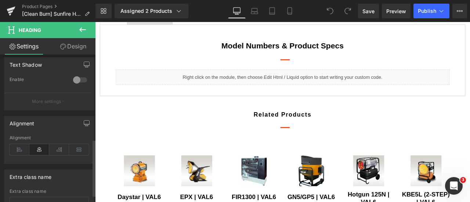
scroll to position [221, 0]
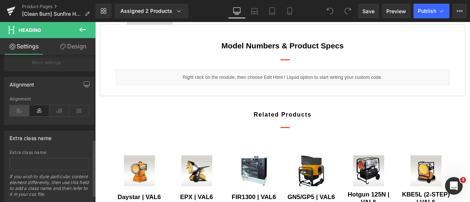
click at [19, 108] on icon at bounding box center [20, 110] width 20 height 11
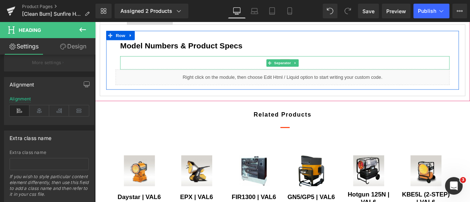
click at [223, 79] on div at bounding box center [320, 71] width 391 height 16
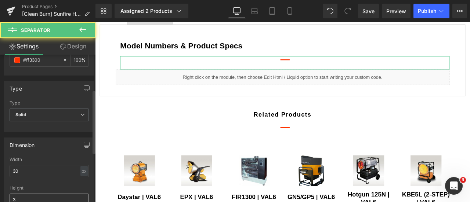
scroll to position [110, 0]
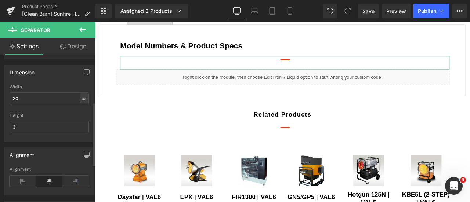
click at [80, 97] on div "px" at bounding box center [83, 99] width 7 height 10
click at [84, 107] on li "%" at bounding box center [83, 110] width 9 height 11
click at [53, 102] on input "2.86" at bounding box center [49, 99] width 79 height 12
click at [52, 102] on input "2.86" at bounding box center [49, 99] width 79 height 12
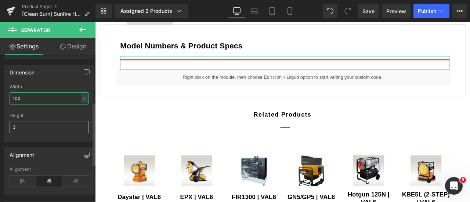
type input "100"
click at [55, 126] on input "3" at bounding box center [49, 127] width 79 height 12
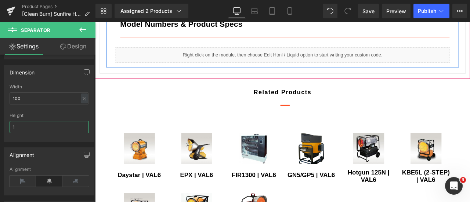
scroll to position [612, 0]
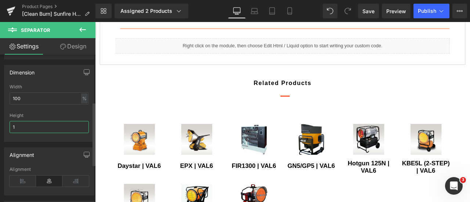
type input "1"
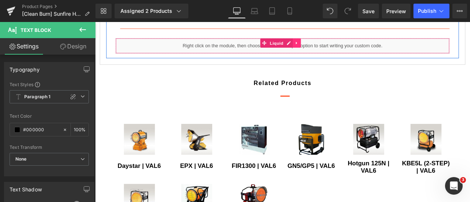
click at [336, 50] on icon at bounding box center [334, 47] width 5 height 6
click at [340, 50] on icon at bounding box center [339, 46] width 5 height 5
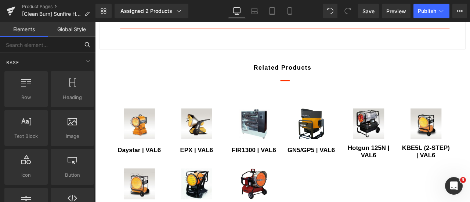
click at [51, 45] on input "text" at bounding box center [39, 45] width 79 height 16
type input "acc"
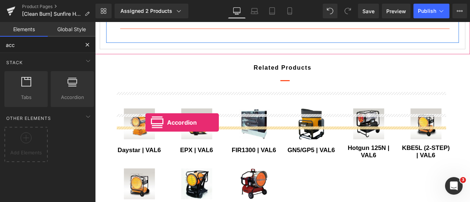
drag, startPoint x: 166, startPoint y: 114, endPoint x: 155, endPoint y: 141, distance: 29.8
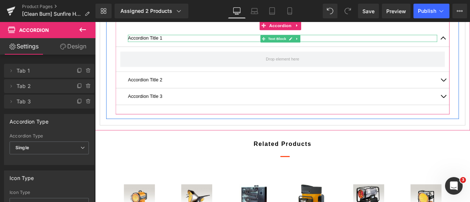
scroll to position [648, 0]
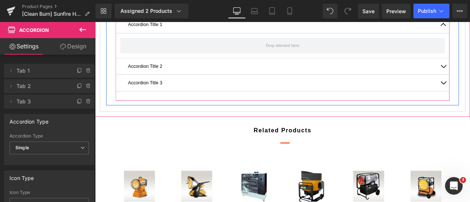
click at [169, 29] on p "Accordion Title 1" at bounding box center [317, 25] width 367 height 8
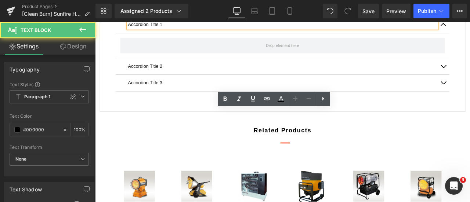
click at [169, 29] on p "Accordion Title 1" at bounding box center [317, 25] width 367 height 8
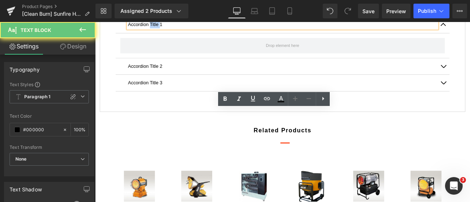
click at [169, 29] on p "Accordion Title 1" at bounding box center [317, 25] width 367 height 8
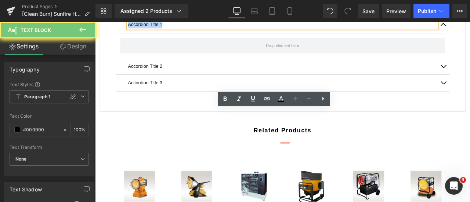
click at [169, 29] on p "Accordion Title 1" at bounding box center [317, 25] width 367 height 8
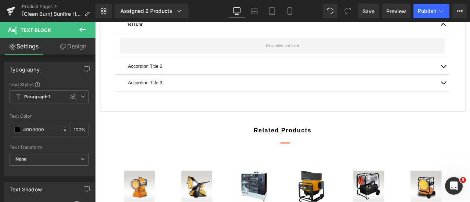
click at [82, 30] on icon at bounding box center [82, 30] width 7 height 4
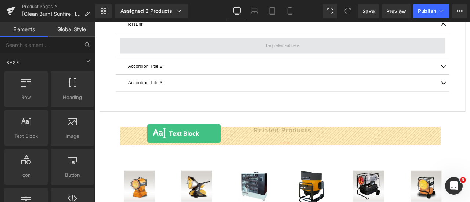
drag, startPoint x: 121, startPoint y: 155, endPoint x: 157, endPoint y: 154, distance: 35.7
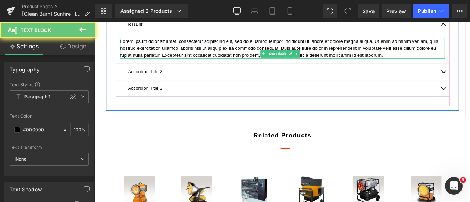
click at [161, 66] on p "Lorem ipsum dolor sit amet, consectetur adipiscing elit, sed do eiusmod tempor …" at bounding box center [317, 53] width 385 height 25
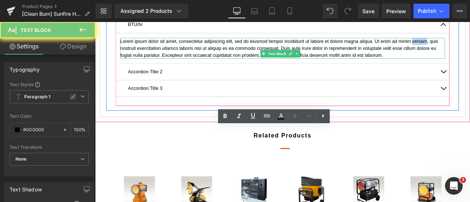
click at [161, 66] on p "Lorem ipsum dolor sit amet, consectetur adipiscing elit, sed do eiusmod tempor …" at bounding box center [317, 53] width 385 height 25
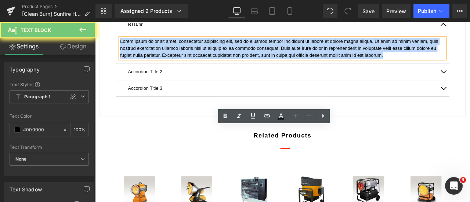
click at [161, 66] on p "Lorem ipsum dolor sit amet, consectetur adipiscing elit, sed do eiusmod tempor …" at bounding box center [317, 53] width 385 height 25
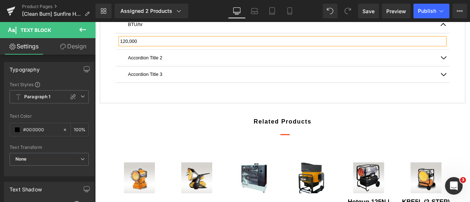
scroll to position [685, 0]
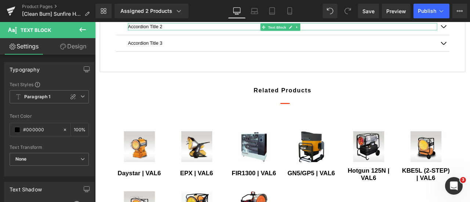
click at [182, 32] on p "Accordion Title 2" at bounding box center [317, 28] width 367 height 8
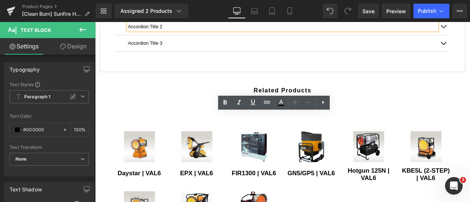
click at [184, 32] on p "Accordion Title 2" at bounding box center [317, 28] width 367 height 8
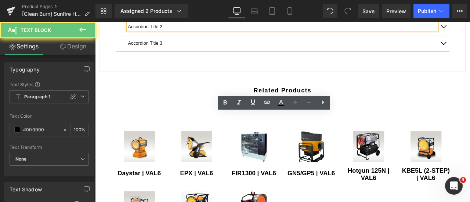
click at [184, 32] on p "Accordion Title 2" at bounding box center [317, 28] width 367 height 8
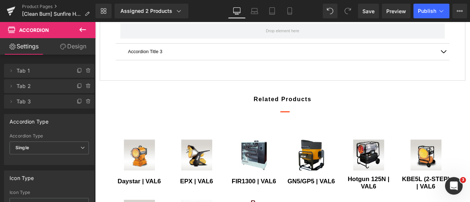
click at [82, 31] on icon at bounding box center [82, 29] width 9 height 9
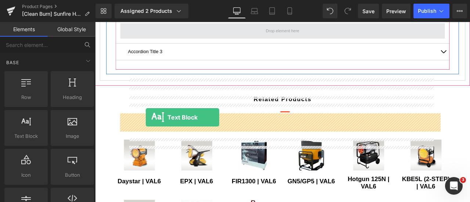
drag, startPoint x: 123, startPoint y: 150, endPoint x: 155, endPoint y: 135, distance: 35.3
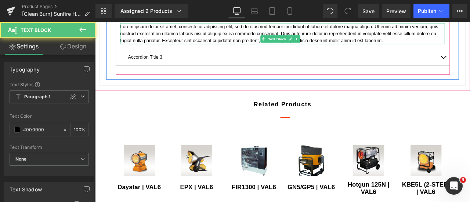
click at [175, 49] on p "Lorem ipsum dolor sit amet, consectetur adipiscing elit, sed do eiusmod tempor …" at bounding box center [317, 36] width 385 height 25
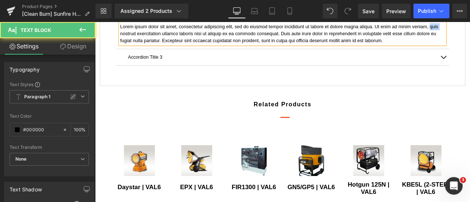
click at [175, 49] on p "Lorem ipsum dolor sit amet, consectetur adipiscing elit, sed do eiusmod tempor …" at bounding box center [317, 36] width 385 height 25
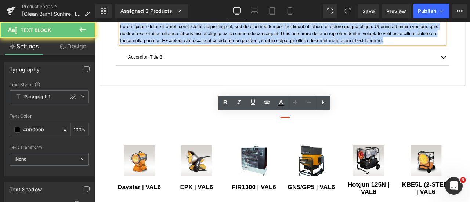
click at [175, 49] on p "Lorem ipsum dolor sit amet, consectetur adipiscing elit, sed do eiusmod tempor …" at bounding box center [317, 36] width 385 height 25
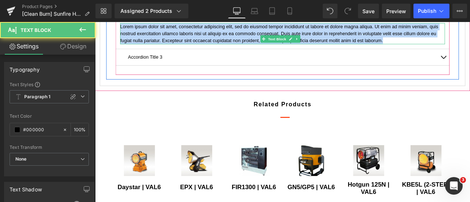
click at [269, 49] on p "Lorem ipsum dolor sit amet, consectetur adipiscing elit, sed do eiusmod tempor …" at bounding box center [317, 36] width 385 height 25
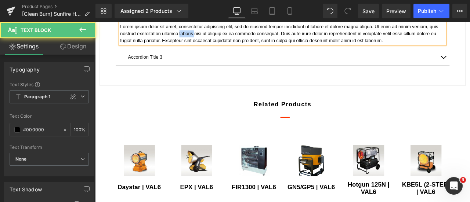
click at [269, 49] on p "Lorem ipsum dolor sit amet, consectetur adipiscing elit, sed do eiusmod tempor …" at bounding box center [317, 36] width 385 height 25
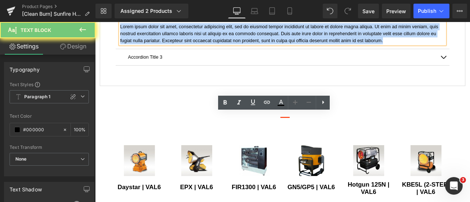
click at [269, 49] on p "Lorem ipsum dolor sit amet, consectetur adipiscing elit, sed do eiusmod tempor …" at bounding box center [317, 36] width 385 height 25
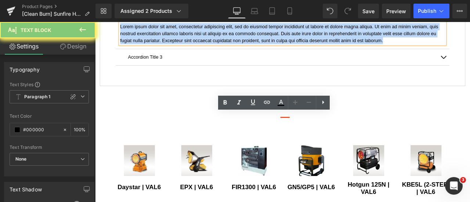
click at [269, 49] on p "Lorem ipsum dolor sit amet, consectetur adipiscing elit, sed do eiusmod tempor …" at bounding box center [317, 36] width 385 height 25
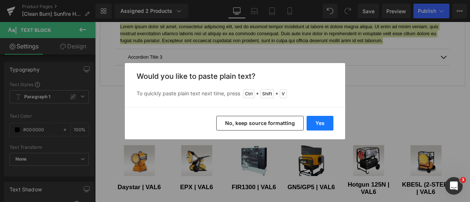
click at [322, 121] on button "Yes" at bounding box center [320, 123] width 27 height 15
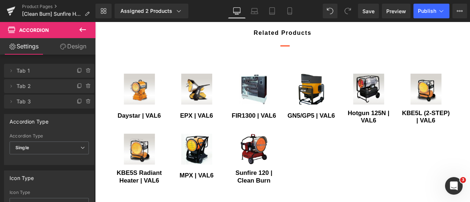
scroll to position [759, 0]
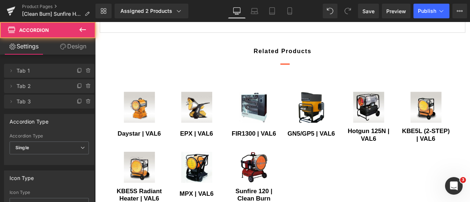
scroll to position [738, 0]
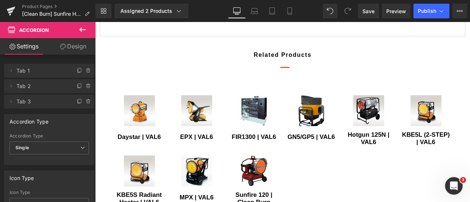
click at [81, 31] on icon at bounding box center [82, 30] width 7 height 4
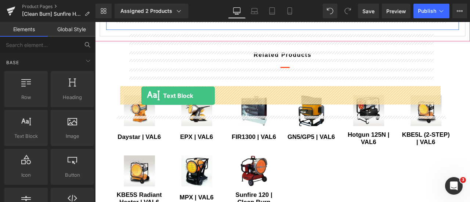
drag, startPoint x: 129, startPoint y: 159, endPoint x: 150, endPoint y: 110, distance: 53.7
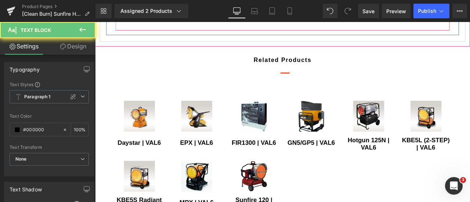
click at [189, 15] on p "Lorem ipsum dolor sit amet, consectetur adipiscing elit, sed do eiusmod tempor …" at bounding box center [317, 2] width 385 height 25
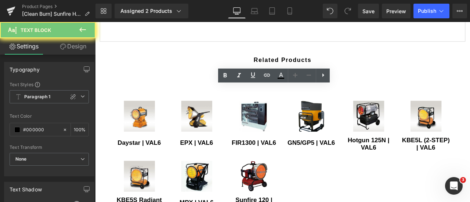
click at [189, 15] on p "Lorem ipsum dolor sit amet, consectetur adipiscing elit, sed do eiusmod tempor …" at bounding box center [317, 2] width 385 height 25
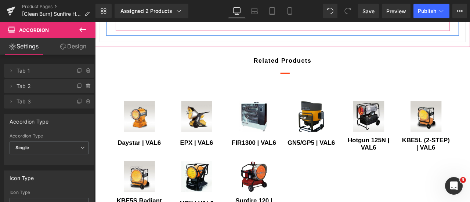
scroll to position [664, 0]
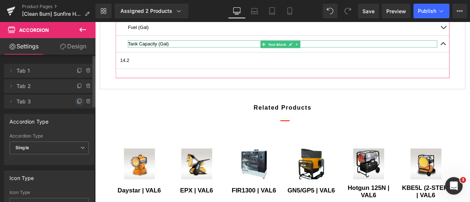
click at [77, 101] on icon at bounding box center [80, 102] width 6 height 6
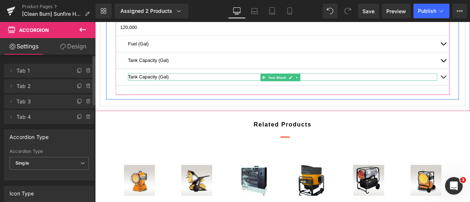
click at [164, 92] on p "Tank Capacity (Gal)" at bounding box center [317, 87] width 367 height 8
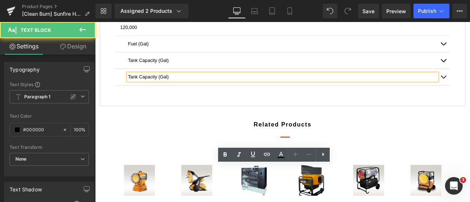
click at [164, 92] on p "Tank Capacity (Gal)" at bounding box center [317, 87] width 367 height 8
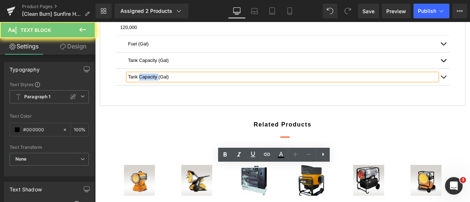
click at [164, 92] on p "Tank Capacity (Gal)" at bounding box center [317, 87] width 367 height 8
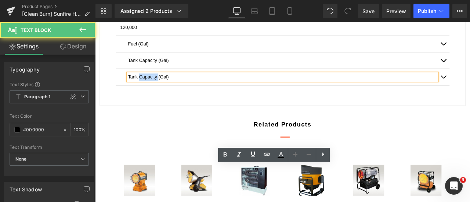
click at [164, 92] on p "Tank Capacity (Gal)" at bounding box center [317, 87] width 367 height 8
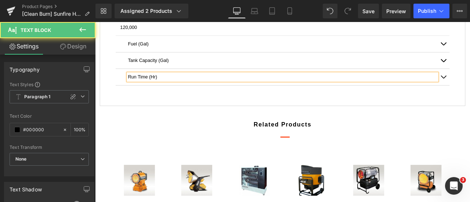
click at [168, 92] on p "Run Time (Hr)" at bounding box center [317, 87] width 367 height 8
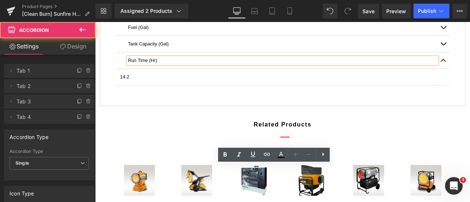
click at [155, 92] on p "14.2" at bounding box center [317, 87] width 385 height 8
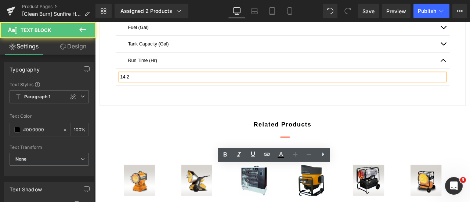
click at [155, 92] on p "14.2" at bounding box center [317, 87] width 385 height 8
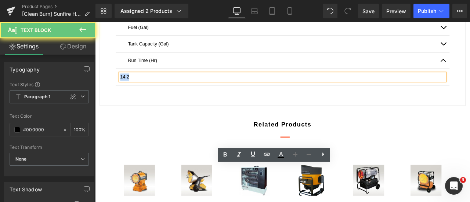
click at [155, 92] on p "14.2" at bounding box center [317, 87] width 385 height 8
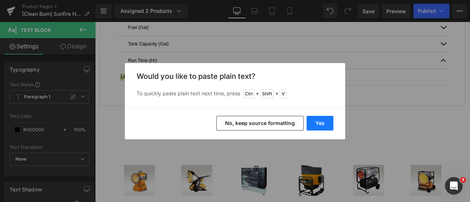
click at [326, 119] on button "Yes" at bounding box center [320, 123] width 27 height 15
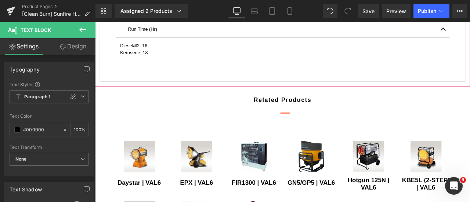
scroll to position [701, 0]
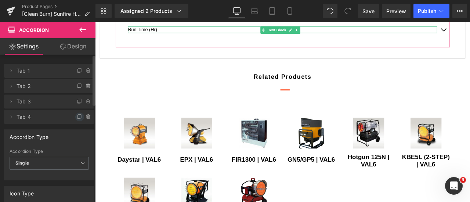
click at [77, 117] on icon at bounding box center [80, 117] width 6 height 6
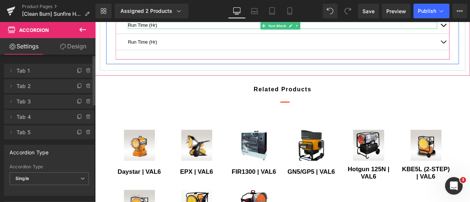
scroll to position [738, 0]
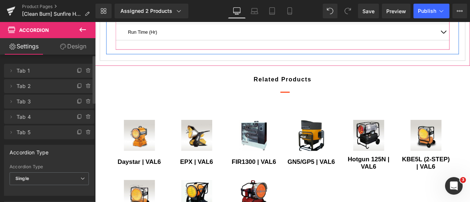
click at [186, 38] on p "Run Time (Hr)" at bounding box center [317, 34] width 367 height 8
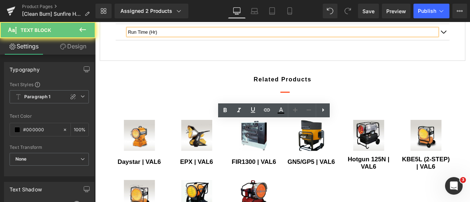
click at [186, 38] on p "Run Time (Hr)" at bounding box center [317, 34] width 367 height 8
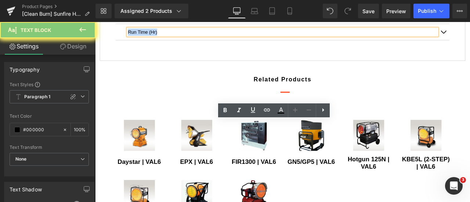
click at [186, 38] on p "Run Time (Hr)" at bounding box center [317, 34] width 367 height 8
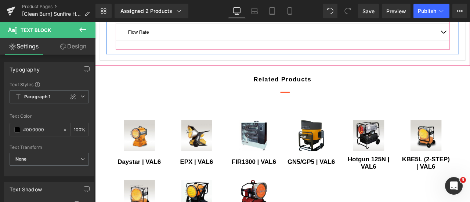
scroll to position [701, 0]
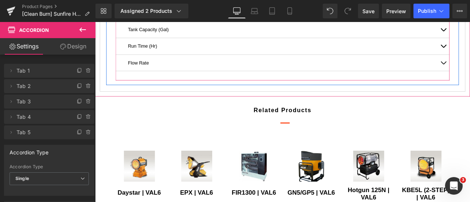
click at [465, 16] on div "Diesel, No. 2 fuel, or Kerosene Text Block" at bounding box center [317, 11] width 385 height 8
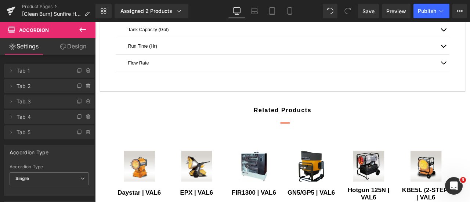
click at [194, 16] on p "Diesel, No. 2 fuel, or Kerosene" at bounding box center [317, 11] width 385 height 8
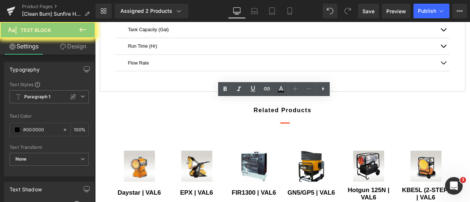
click at [194, 16] on p "Diesel, No. 2 fuel, or Kerosene" at bounding box center [317, 11] width 385 height 8
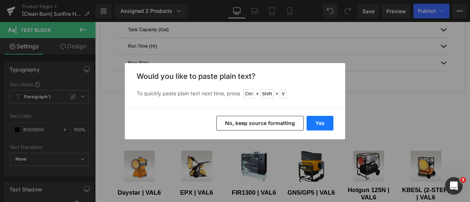
click at [318, 125] on button "Yes" at bounding box center [320, 123] width 27 height 15
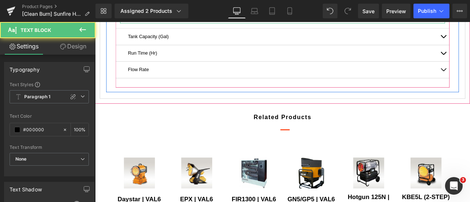
click at [161, 24] on p at bounding box center [317, 20] width 385 height 8
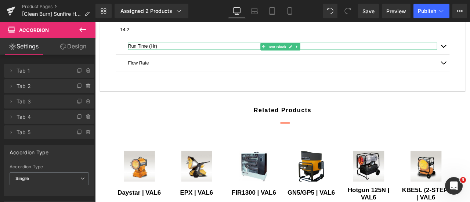
click at [194, 55] on p "Run Time (Hr)" at bounding box center [317, 51] width 367 height 8
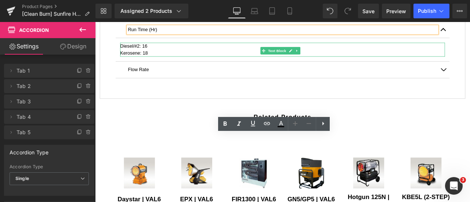
click at [146, 55] on p "Diesel/#2: 16" at bounding box center [317, 51] width 385 height 8
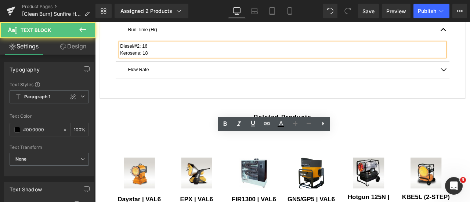
click at [143, 55] on p "Diesel/#2: 16" at bounding box center [317, 51] width 385 height 8
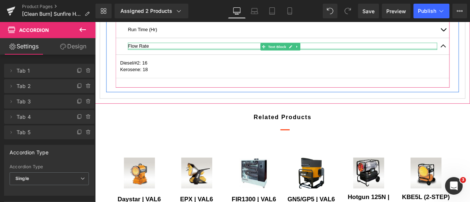
click at [180, 55] on p "Flow Rate" at bounding box center [317, 51] width 367 height 8
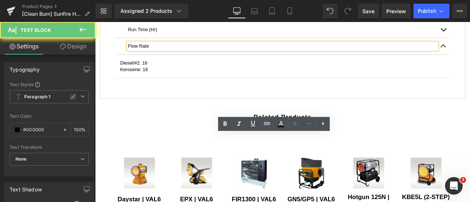
click at [178, 55] on p "Flow Rate" at bounding box center [317, 51] width 367 height 8
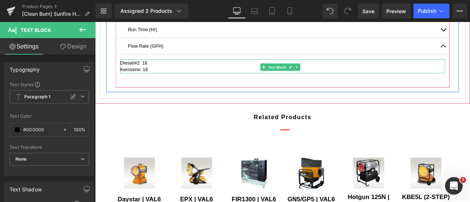
drag, startPoint x: 176, startPoint y: 185, endPoint x: 173, endPoint y: 188, distance: 4.2
click at [176, 75] on p "Diesel/#2: 16" at bounding box center [317, 71] width 385 height 8
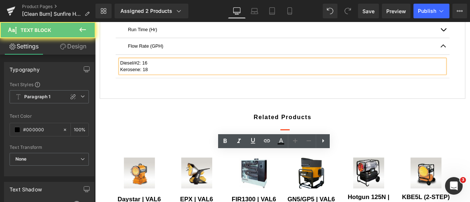
click at [173, 83] on p "Kerosene: 18" at bounding box center [317, 79] width 385 height 8
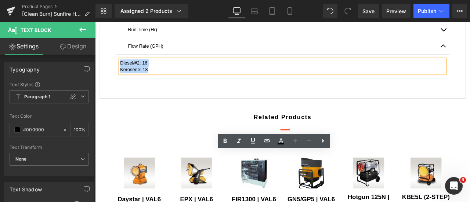
drag, startPoint x: 173, startPoint y: 188, endPoint x: 122, endPoint y: 178, distance: 51.7
click at [122, 89] on article "Diesel/#2: 16 Kerosene: 18 Text Block" at bounding box center [317, 75] width 396 height 28
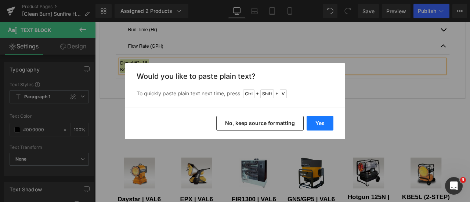
click at [323, 125] on button "Yes" at bounding box center [320, 123] width 27 height 15
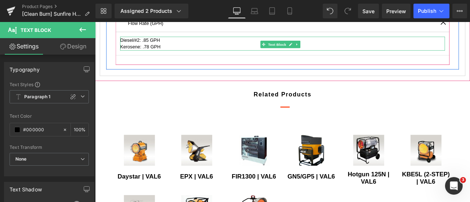
scroll to position [738, 0]
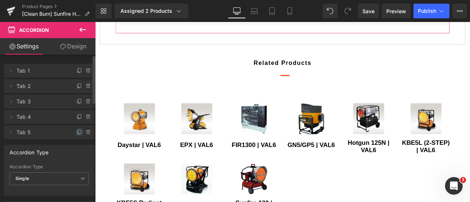
click at [77, 130] on icon at bounding box center [80, 133] width 6 height 6
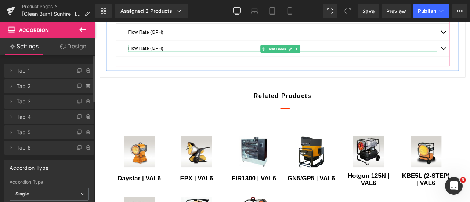
click at [185, 58] on p "Flow Rate (GPH)" at bounding box center [317, 53] width 367 height 8
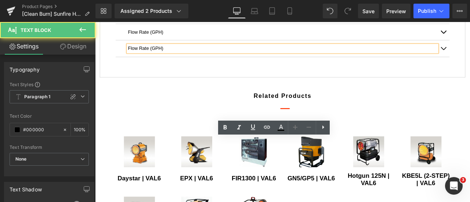
click at [184, 58] on p "Flow Rate (GPH)" at bounding box center [317, 53] width 367 height 8
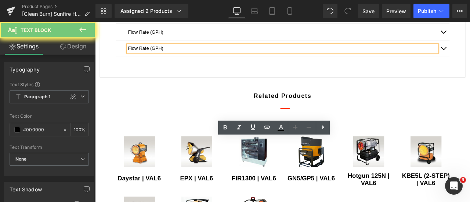
click at [184, 58] on p "Flow Rate (GPH)" at bounding box center [317, 53] width 367 height 8
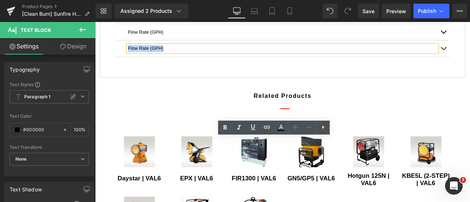
click at [184, 58] on p "Flow Rate (GPH)" at bounding box center [317, 53] width 367 height 8
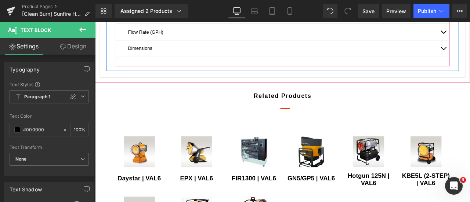
drag, startPoint x: 506, startPoint y: 161, endPoint x: 244, endPoint y: 178, distance: 263.3
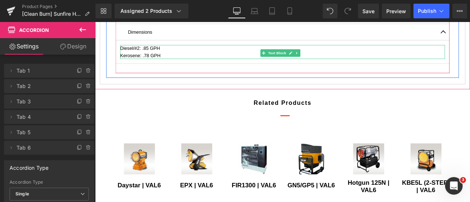
click at [186, 66] on p "Kerosene: .78 GPH" at bounding box center [317, 62] width 385 height 8
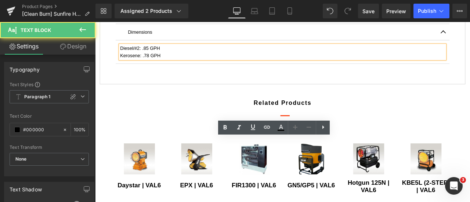
click at [186, 66] on p "Kerosene: .78 GPH" at bounding box center [317, 62] width 385 height 8
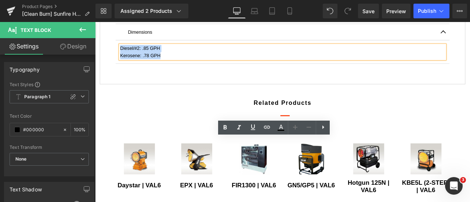
drag, startPoint x: 186, startPoint y: 173, endPoint x: 126, endPoint y: 162, distance: 60.9
click at [126, 66] on div "Diesel/#2: .85 GPH Kerosene: .78 GPH" at bounding box center [317, 57] width 385 height 17
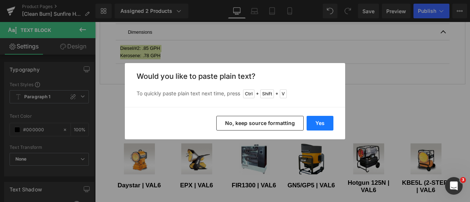
click at [329, 121] on button "Yes" at bounding box center [320, 123] width 27 height 15
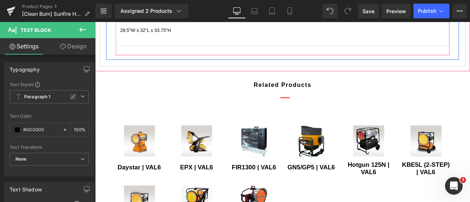
scroll to position [775, 0]
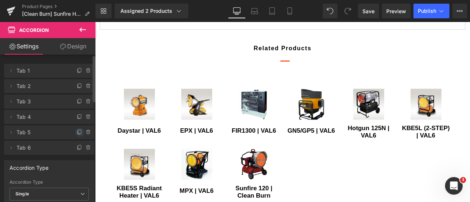
click at [77, 134] on icon at bounding box center [80, 133] width 6 height 6
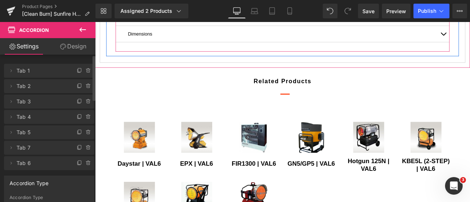
click at [173, 21] on p "Flow Rate (GPH)" at bounding box center [317, 16] width 367 height 8
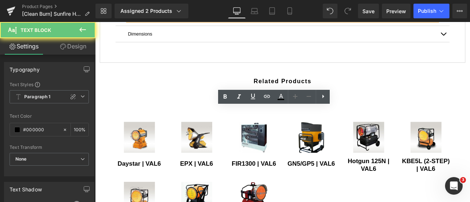
click at [174, 21] on p "Flow Rate (GPH)" at bounding box center [317, 16] width 367 height 8
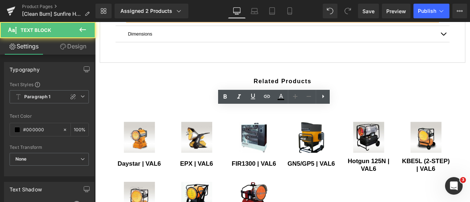
click at [174, 21] on p "Flow Rate (GPH)" at bounding box center [317, 16] width 367 height 8
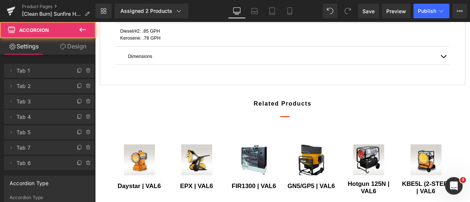
scroll to position [754, 0]
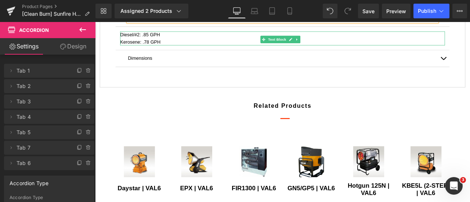
click at [183, 50] on p "Kerosene: .78 GPH" at bounding box center [317, 46] width 385 height 8
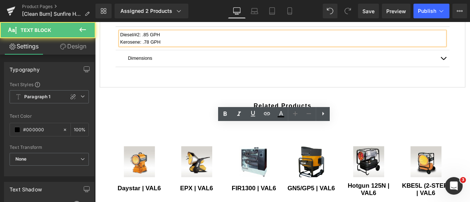
click at [184, 50] on p "Kerosene: .78 GPH" at bounding box center [317, 46] width 385 height 8
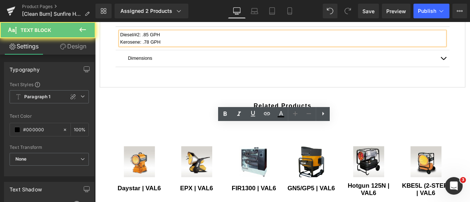
click at [184, 50] on p "Kerosene: .78 GPH" at bounding box center [317, 46] width 385 height 8
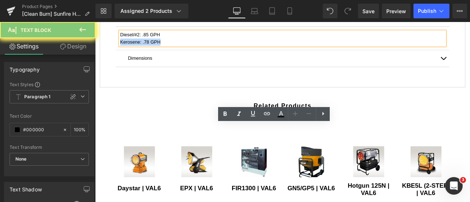
click at [184, 50] on p "Kerosene: .78 GPH" at bounding box center [317, 46] width 385 height 8
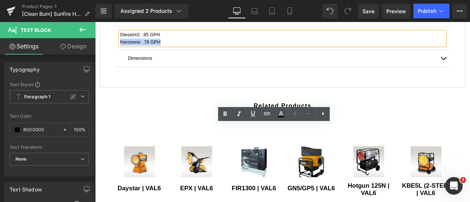
click at [184, 50] on p "Kerosene: .78 GPH" at bounding box center [317, 46] width 385 height 8
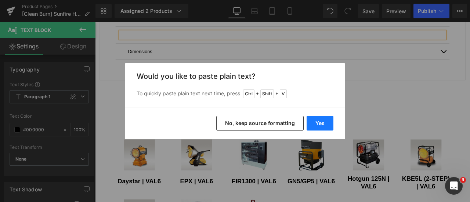
click at [322, 122] on button "Yes" at bounding box center [320, 123] width 27 height 15
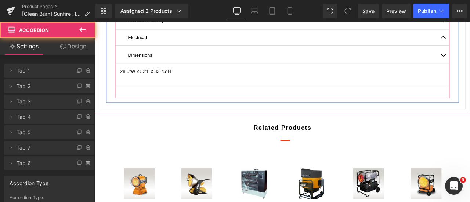
scroll to position [724, 0]
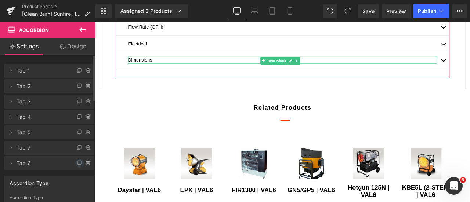
click at [77, 162] on icon at bounding box center [80, 164] width 6 height 6
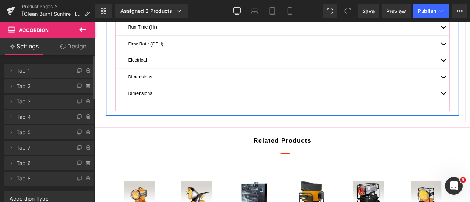
scroll to position [797, 0]
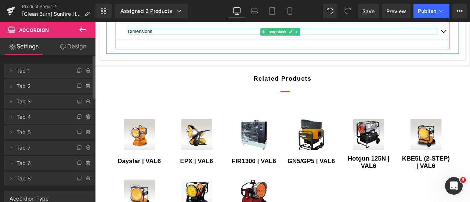
click at [171, 37] on p "Dimensions" at bounding box center [317, 33] width 367 height 8
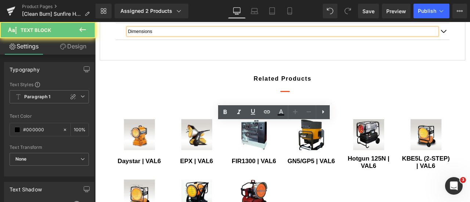
click at [172, 37] on p "Dimensions" at bounding box center [317, 33] width 367 height 8
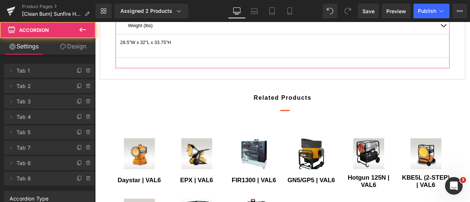
scroll to position [775, 0]
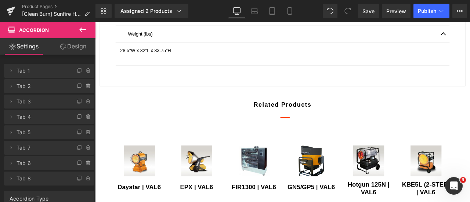
click at [183, 74] on article "28.5"W x 32"L x 33.75"H Text Block" at bounding box center [317, 60] width 396 height 28
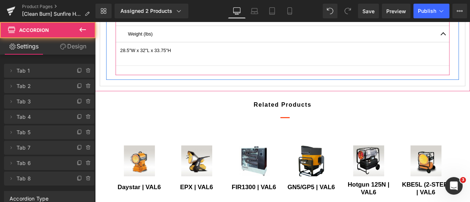
click at [184, 60] on p "28.5"W x 32"L x 33.75"H" at bounding box center [317, 56] width 385 height 8
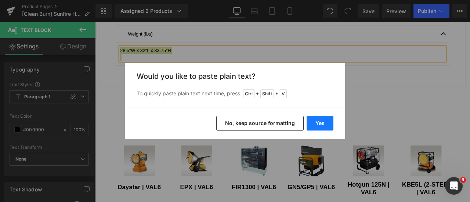
click at [325, 120] on button "Yes" at bounding box center [320, 123] width 27 height 15
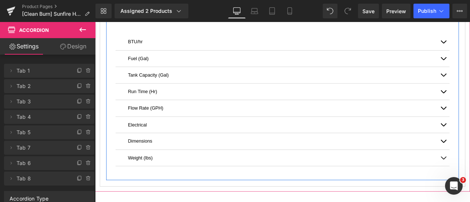
scroll to position [591, 0]
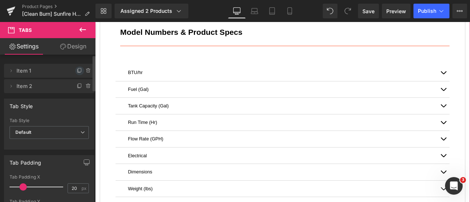
click at [77, 69] on icon at bounding box center [80, 71] width 6 height 6
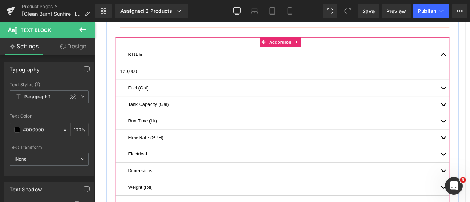
scroll to position [628, 0]
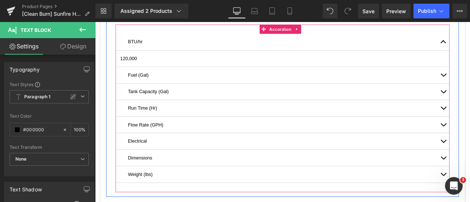
click at [171, 70] on p "120,000" at bounding box center [317, 65] width 385 height 8
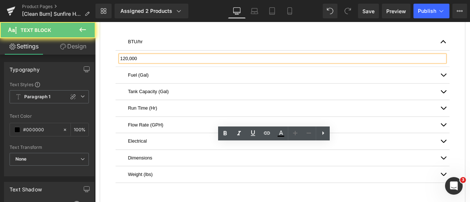
click at [132, 70] on p "120,000" at bounding box center [317, 65] width 385 height 8
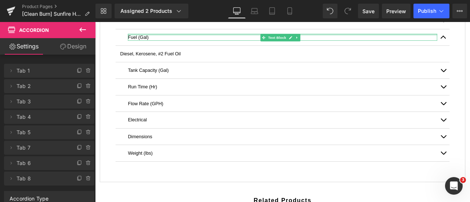
scroll to position [664, 0]
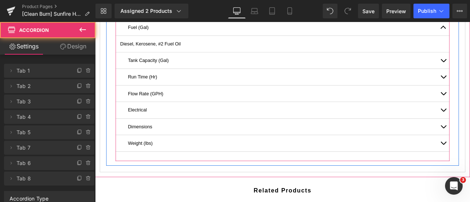
click at [166, 33] on p "150,000" at bounding box center [317, 29] width 385 height 8
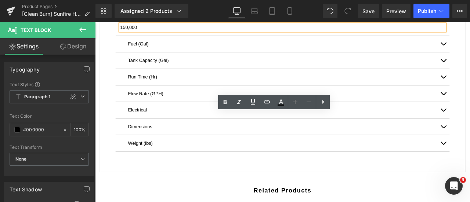
click at [166, 33] on p "150,000" at bounding box center [317, 29] width 385 height 8
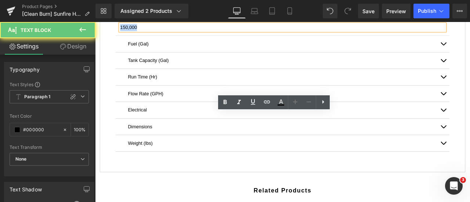
click at [166, 33] on p "150,000" at bounding box center [317, 29] width 385 height 8
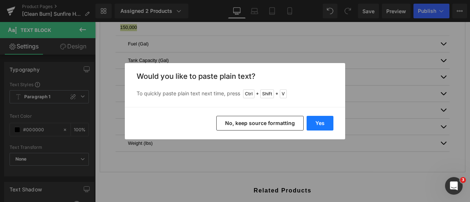
click at [323, 122] on button "Yes" at bounding box center [320, 123] width 27 height 15
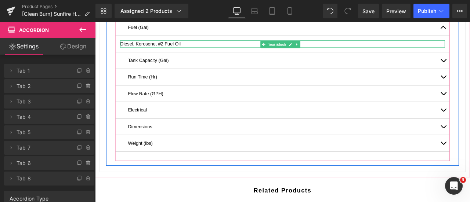
click at [219, 53] on p "Diesel, Kerosene, #2 Fuel Oil" at bounding box center [317, 48] width 385 height 8
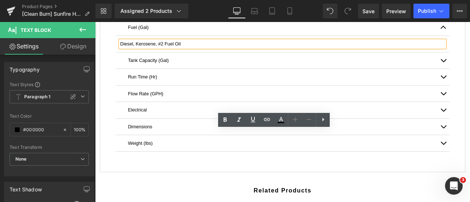
drag, startPoint x: 175, startPoint y: 154, endPoint x: 178, endPoint y: 159, distance: 6.3
click at [176, 53] on p "Diesel, Kerosene, #2 Fuel Oil" at bounding box center [317, 48] width 385 height 8
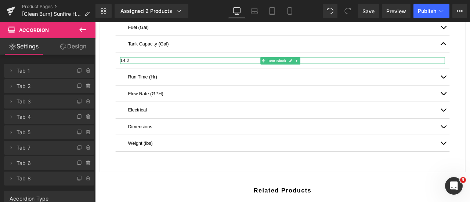
click at [149, 72] on p "14.2" at bounding box center [317, 68] width 385 height 8
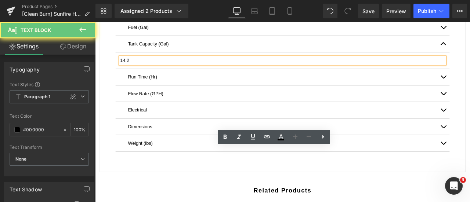
click at [149, 72] on p "14.2" at bounding box center [317, 68] width 385 height 8
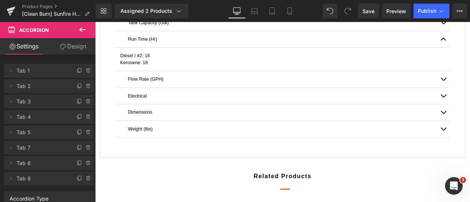
scroll to position [701, 0]
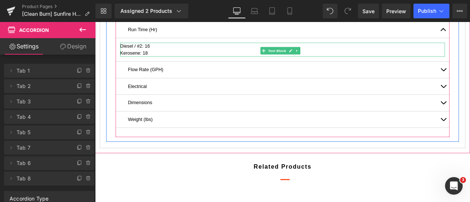
drag, startPoint x: 190, startPoint y: 165, endPoint x: 169, endPoint y: 167, distance: 20.7
click at [190, 64] on p "Kerosene: 18" at bounding box center [317, 59] width 385 height 8
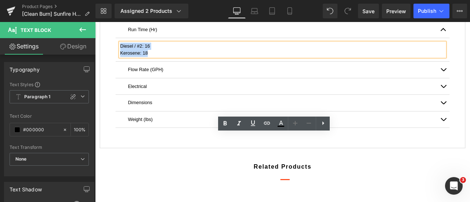
drag, startPoint x: 167, startPoint y: 169, endPoint x: 126, endPoint y: 158, distance: 42.3
click at [126, 63] on div "Diesel / #2: 16 Kerosene: 18" at bounding box center [317, 55] width 385 height 17
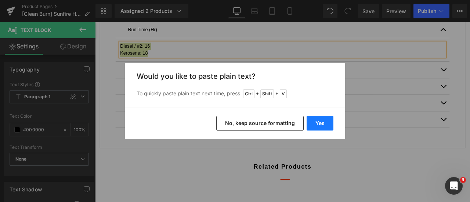
click at [328, 120] on button "Yes" at bounding box center [320, 123] width 27 height 15
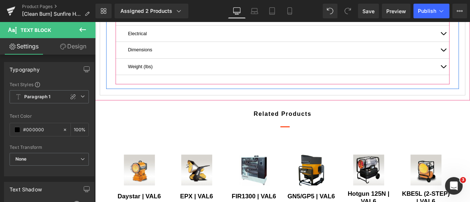
scroll to position [775, 0]
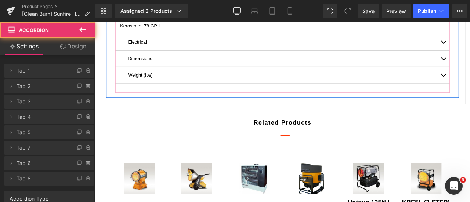
scroll to position [745, 0]
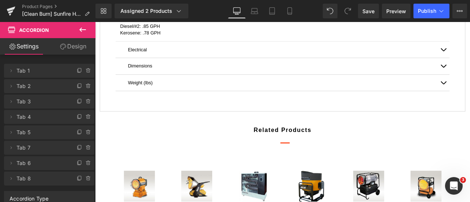
click at [198, 40] on p "Kerosene: .78 GPH" at bounding box center [317, 35] width 385 height 8
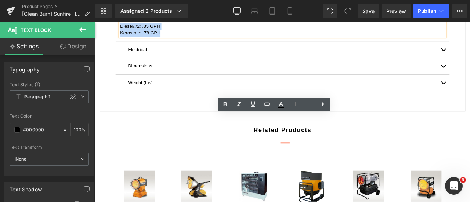
drag, startPoint x: 186, startPoint y: 144, endPoint x: 125, endPoint y: 136, distance: 61.2
click at [125, 40] on div "Diesel/#2: .85 GPH Kerosene: .78 GPH" at bounding box center [317, 31] width 385 height 17
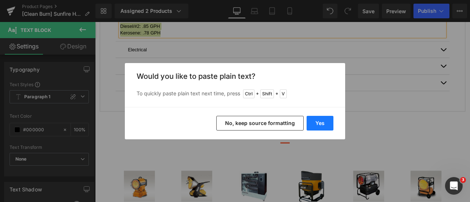
click at [314, 118] on button "Yes" at bounding box center [320, 123] width 27 height 15
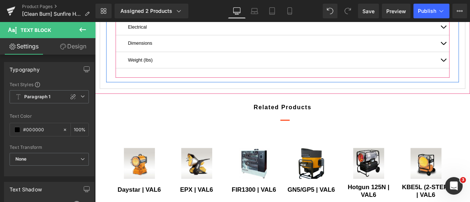
scroll to position [781, 0]
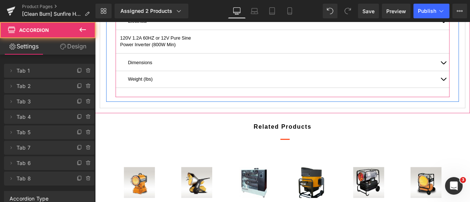
scroll to position [751, 0]
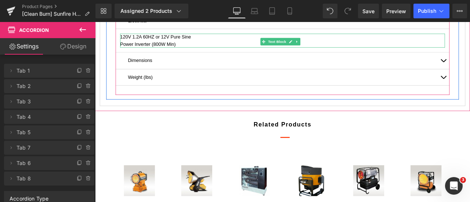
click at [201, 53] on div "Power Inverter (800W Min)" at bounding box center [317, 48] width 385 height 8
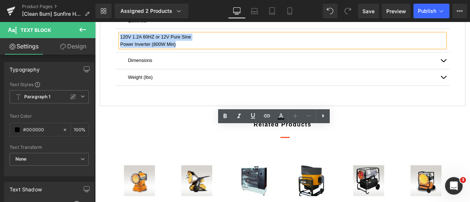
drag, startPoint x: 202, startPoint y: 160, endPoint x: 126, endPoint y: 152, distance: 76.5
click at [126, 53] on div "120V 1.2A 60HZ or 12V Pure Sine Power Inverter (800W Min)" at bounding box center [317, 44] width 385 height 17
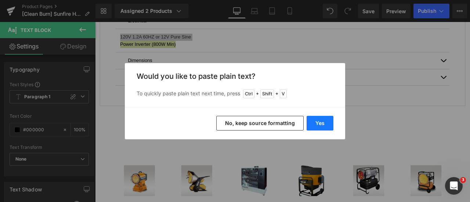
click at [322, 120] on button "Yes" at bounding box center [320, 123] width 27 height 15
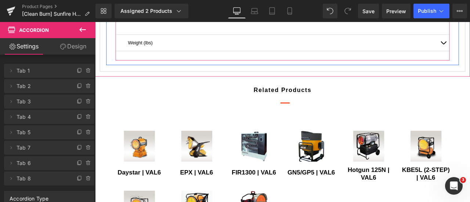
scroll to position [795, 0]
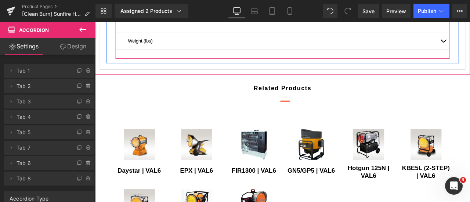
click at [187, 21] on p "28.5"W x 32"L x 33.75"H" at bounding box center [317, 16] width 385 height 8
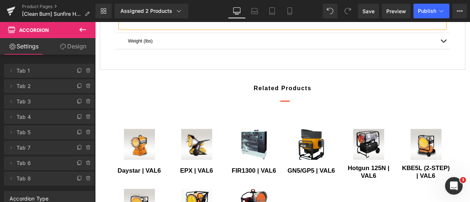
click at [187, 21] on p "28.5"W x 32"L x 33.75"H" at bounding box center [317, 16] width 385 height 8
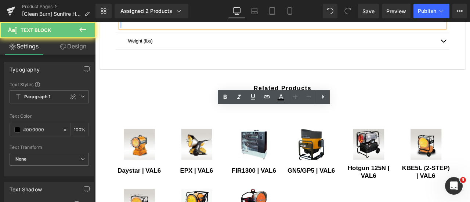
click at [187, 21] on p "28.5"W x 32"L x 33.75"H" at bounding box center [317, 16] width 385 height 8
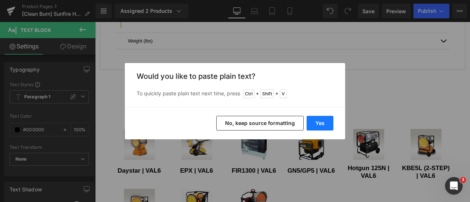
click at [315, 121] on button "Yes" at bounding box center [320, 123] width 27 height 15
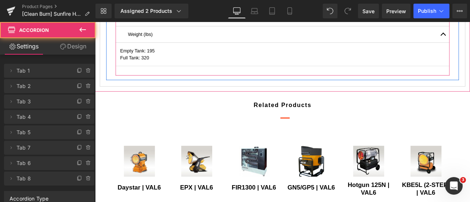
scroll to position [774, 0]
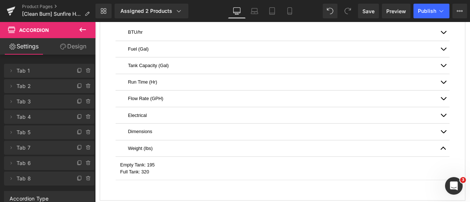
scroll to position [627, 0]
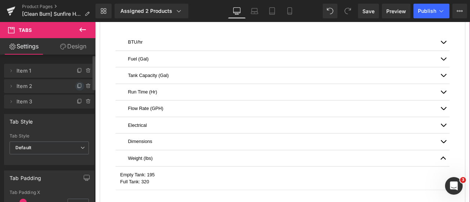
click at [77, 86] on icon at bounding box center [80, 86] width 6 height 6
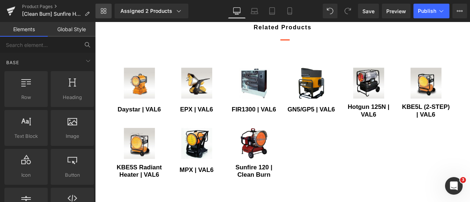
click at [102, 7] on link "Library" at bounding box center [104, 11] width 16 height 15
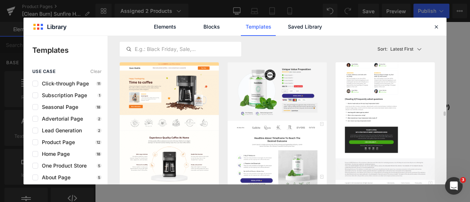
scroll to position [74, 0]
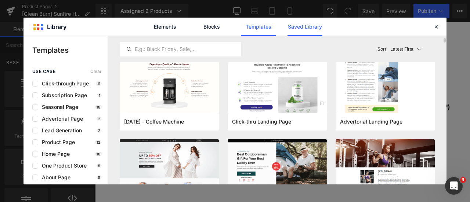
click at [312, 26] on link "Saved Library" at bounding box center [305, 27] width 35 height 18
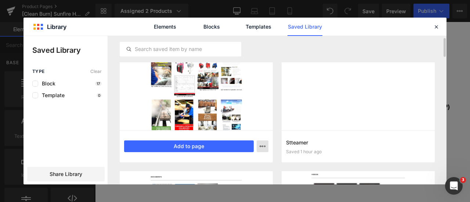
scroll to position [0, 0]
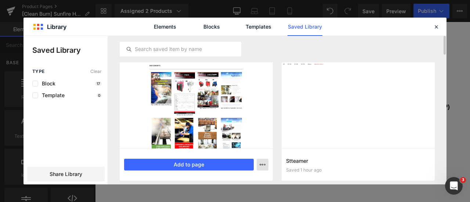
click at [262, 166] on icon "button" at bounding box center [263, 165] width 6 height 6
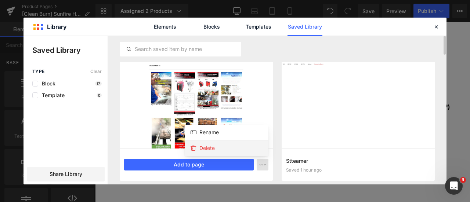
click at [242, 146] on div "Delete" at bounding box center [227, 148] width 84 height 15
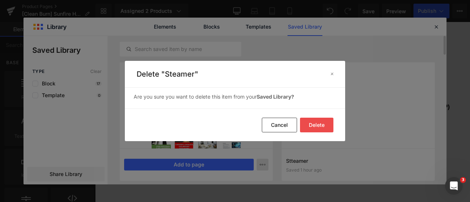
click at [310, 125] on button "Delete" at bounding box center [316, 125] width 33 height 15
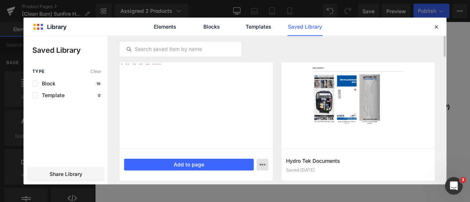
click at [265, 164] on icon "button" at bounding box center [263, 165] width 6 height 6
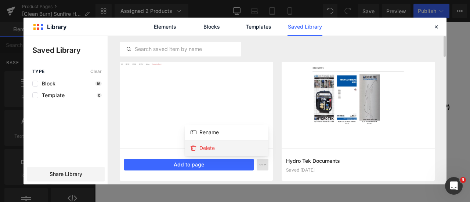
click at [248, 145] on div "Delete" at bounding box center [227, 148] width 84 height 15
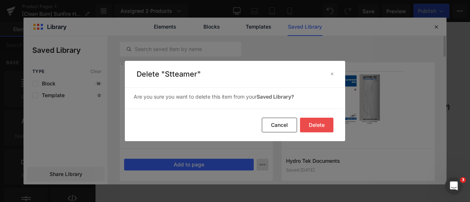
click at [308, 125] on button "Delete" at bounding box center [316, 125] width 33 height 15
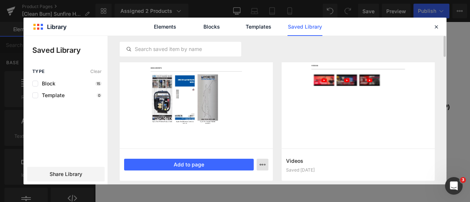
click at [263, 162] on icon "button" at bounding box center [263, 165] width 6 height 6
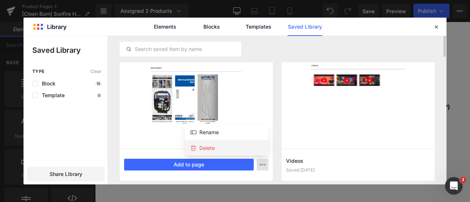
click at [247, 146] on div "Delete" at bounding box center [227, 148] width 84 height 15
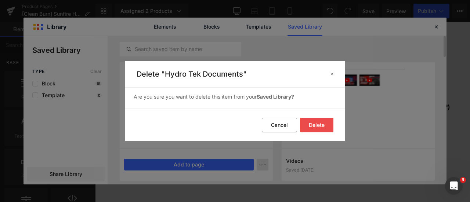
click at [311, 125] on button "Delete" at bounding box center [316, 125] width 33 height 15
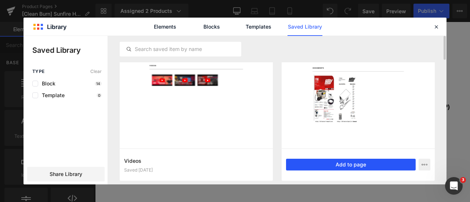
click at [344, 164] on button "Add to page" at bounding box center [351, 165] width 130 height 12
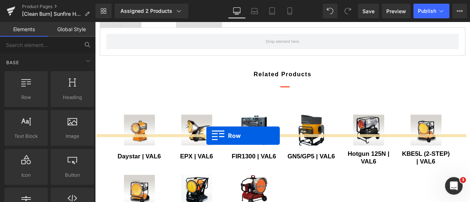
scroll to position [560, 0]
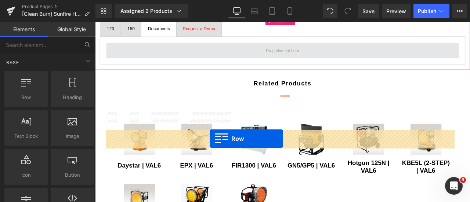
drag, startPoint x: 101, startPoint y: 64, endPoint x: 231, endPoint y: 161, distance: 161.9
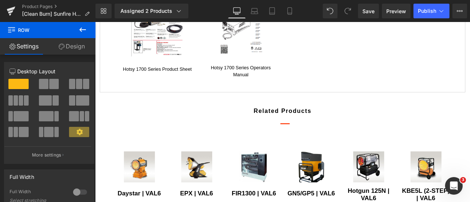
scroll to position [707, 0]
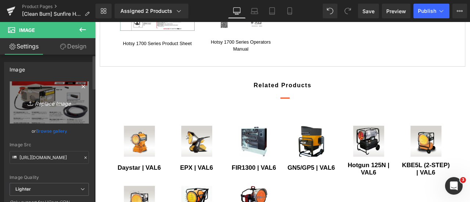
click at [47, 104] on icon "Replace Image" at bounding box center [49, 102] width 59 height 9
type input "C:\fakepath\Sunfire 150.png"
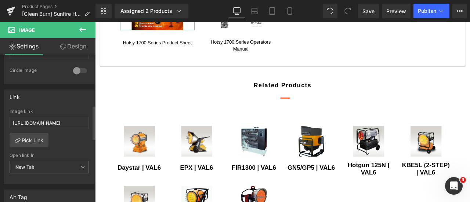
scroll to position [294, 0]
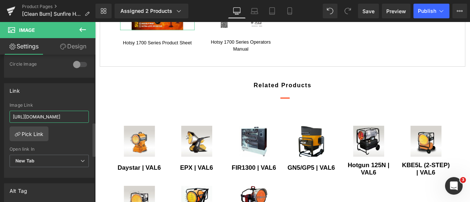
click at [52, 113] on input "https://clean.nortexss.com/hubfs/Hotsy/hotsy%201700%20series%20product%20sheet.…" at bounding box center [49, 117] width 79 height 12
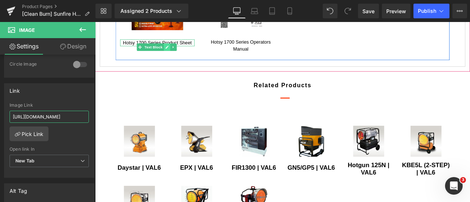
type input "https://clean.nortexss.com/hubfs/%5BResources%5D%20eBooks%20Catalogs%20Flyers/%…"
click at [181, 54] on icon at bounding box center [181, 52] width 4 height 4
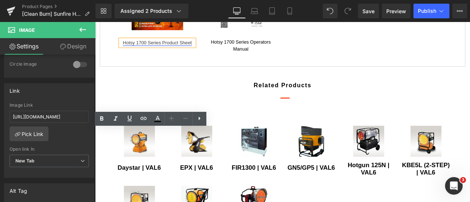
scroll to position [0, 0]
drag, startPoint x: 179, startPoint y: 163, endPoint x: 125, endPoint y: 157, distance: 54.4
click at [125, 51] on p "Hotsy 1700 Series Product Sheet" at bounding box center [169, 47] width 88 height 8
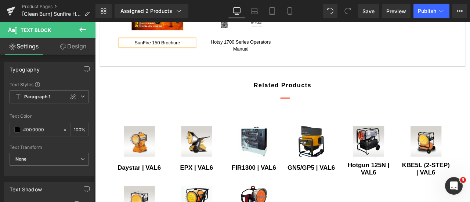
click at [161, 51] on p "SunFire 150 Brochure" at bounding box center [169, 47] width 88 height 8
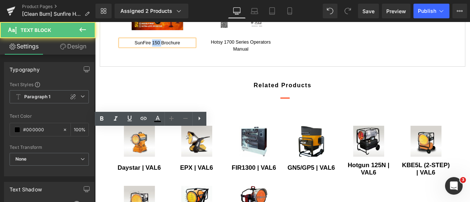
click at [161, 51] on p "SunFire 150 Brochure" at bounding box center [169, 47] width 88 height 8
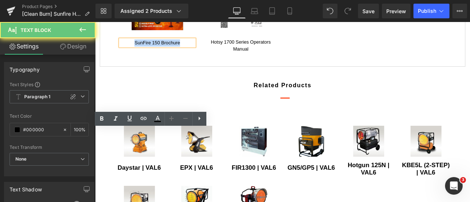
click at [161, 51] on p "SunFire 150 Brochure" at bounding box center [169, 47] width 88 height 8
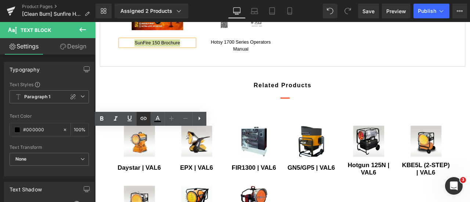
click at [146, 119] on icon at bounding box center [143, 118] width 9 height 9
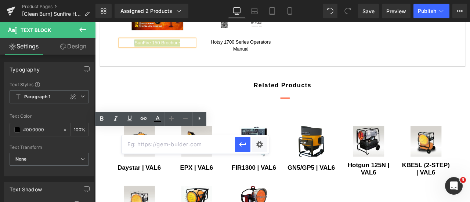
click at [154, 148] on input "text" at bounding box center [178, 145] width 113 height 18
paste input "https://clean.nortexss.com/hubfs/%5BResources%5D%20eBooks%20Catalogs%20Flyers/%…"
type input "https://clean.nortexss.com/hubfs/%5BResources%5D%20eBooks%20Catalogs%20Flyers/%…"
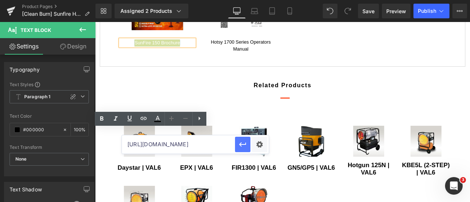
click at [243, 144] on icon "button" at bounding box center [243, 144] width 9 height 9
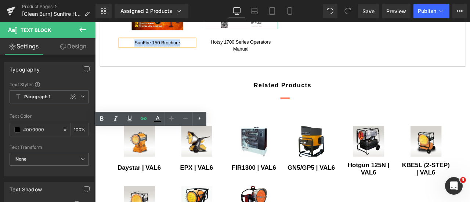
drag, startPoint x: 276, startPoint y: 74, endPoint x: 321, endPoint y: 80, distance: 45.3
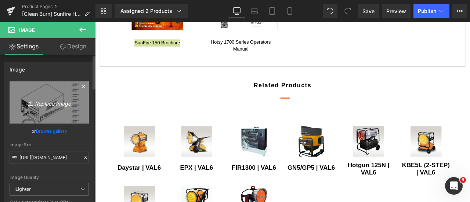
click at [53, 104] on icon "Replace Image" at bounding box center [49, 102] width 59 height 9
type input "C:\fakepath\Sunfire 120.png"
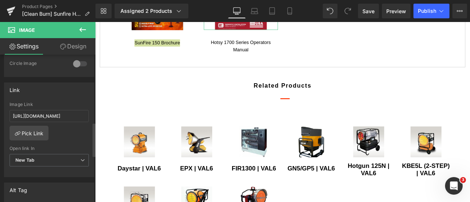
scroll to position [331, 0]
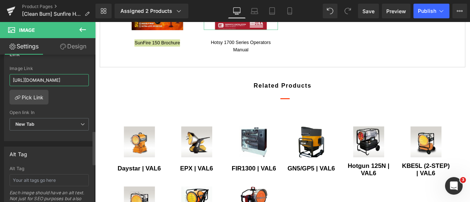
click at [52, 78] on input "https://clean.nortexss.com/hubfs/%5BResources%5D%20eBooks%20Catalogs%20Flyers/H…" at bounding box center [49, 80] width 79 height 12
paste input "%5BFlyer%5D%20Clean%20Burn%20SunFire%20SF120%20Radiant%20Heater"
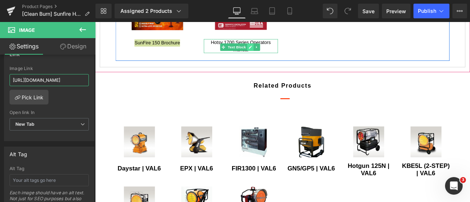
type input "https://clean.nortexss.com/hubfs/%5BResources%5D%20eBooks%20Catalogs%20Flyers/%…"
click at [278, 54] on icon at bounding box center [280, 52] width 4 height 4
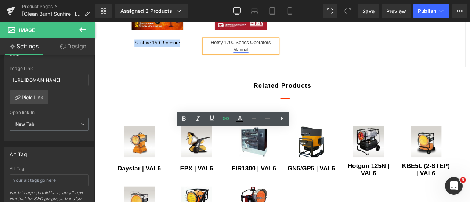
scroll to position [0, 0]
click at [275, 58] on link "Hotsy 1700 Series Operators Manual" at bounding box center [268, 50] width 71 height 15
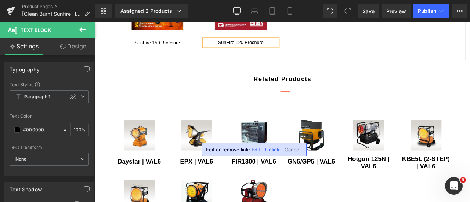
click at [275, 51] on p "SunFire 120 Brochure" at bounding box center [268, 46] width 88 height 8
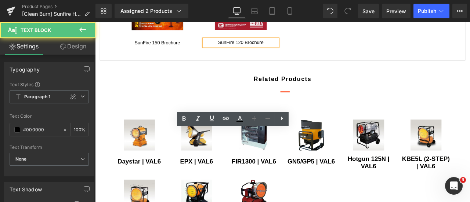
click at [275, 51] on p "SunFire 120 Brochure" at bounding box center [268, 46] width 88 height 8
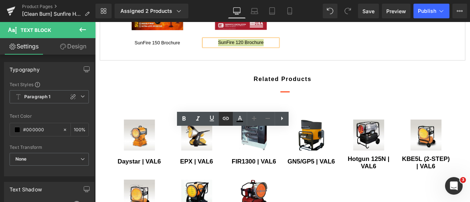
click at [228, 120] on icon at bounding box center [226, 118] width 9 height 9
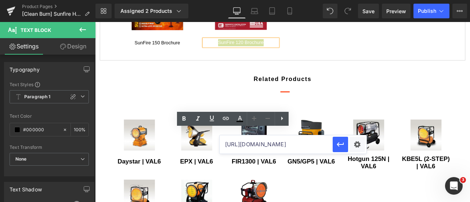
click at [258, 146] on input "https://clean.nortexss.com/hubfs/%5BResources%5D%20eBooks%20Catalogs%20Flyers/%…" at bounding box center [276, 145] width 113 height 18
paste input "https://clean.nortexss.com/hubfs/%5BResources%5D%20eBooks%20Catalogs%20Flyers/%…"
type input "https://clean.nortexss.com/hubfs/%5BResources%5D%20eBooks%20Catalogs%20Flyers/%…"
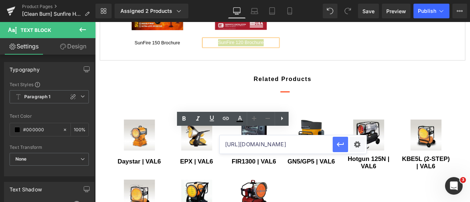
click at [341, 143] on icon "button" at bounding box center [340, 144] width 9 height 9
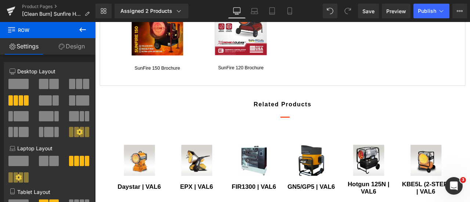
scroll to position [671, 0]
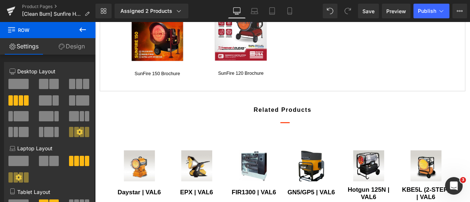
drag, startPoint x: 306, startPoint y: 74, endPoint x: 224, endPoint y: 27, distance: 94.7
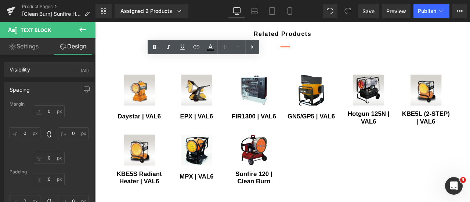
scroll to position [634, 0]
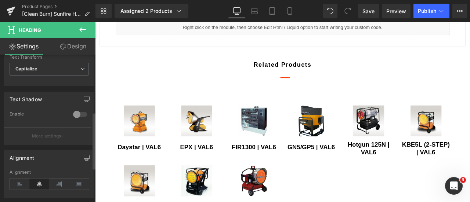
scroll to position [184, 0]
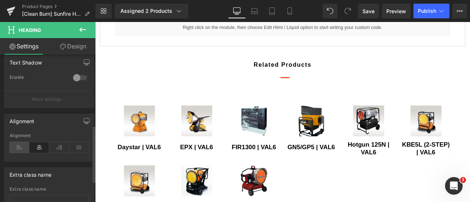
drag, startPoint x: 21, startPoint y: 144, endPoint x: 164, endPoint y: 100, distance: 148.9
click at [21, 144] on icon at bounding box center [20, 147] width 20 height 11
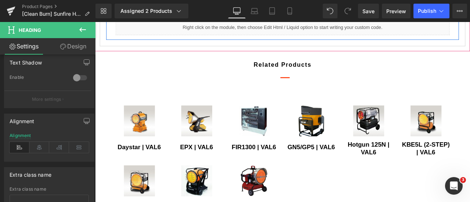
click at [268, 19] on div at bounding box center [320, 12] width 391 height 16
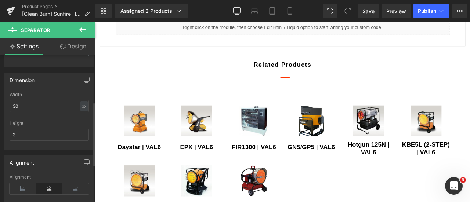
scroll to position [110, 0]
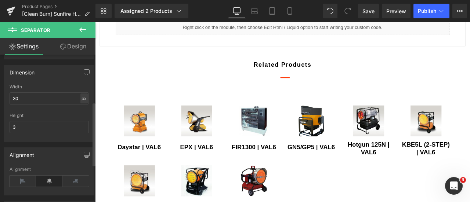
click at [82, 97] on div "px" at bounding box center [83, 99] width 7 height 10
click at [80, 108] on li "%" at bounding box center [83, 110] width 9 height 11
click at [55, 94] on input "30" at bounding box center [49, 99] width 79 height 12
type input "100"
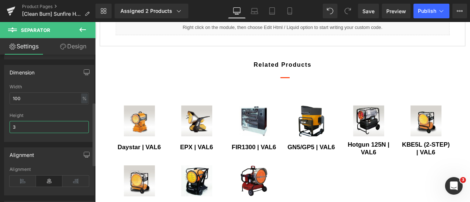
click at [54, 128] on input "3" at bounding box center [49, 127] width 79 height 12
type input "1"
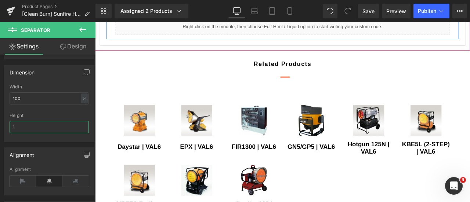
scroll to position [671, 0]
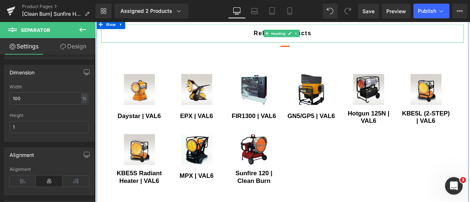
click at [242, 41] on h2 "Related Products" at bounding box center [317, 36] width 419 height 11
click at [247, 41] on h2 "Related Products" at bounding box center [317, 36] width 419 height 11
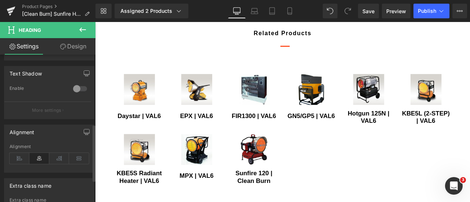
scroll to position [184, 0]
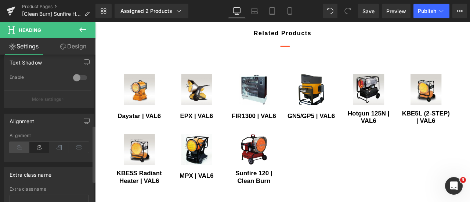
click at [19, 143] on icon at bounding box center [20, 147] width 20 height 11
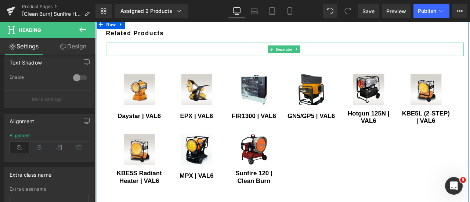
click at [272, 62] on div at bounding box center [320, 55] width 424 height 16
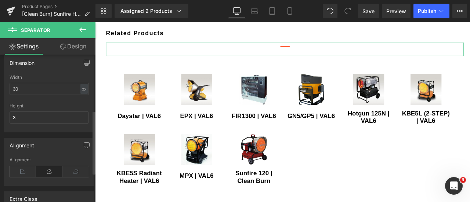
scroll to position [147, 0]
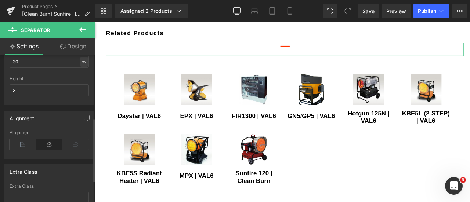
click at [81, 63] on div "px" at bounding box center [83, 62] width 7 height 10
click at [83, 72] on li "%" at bounding box center [83, 73] width 9 height 11
click at [51, 63] on input "30" at bounding box center [49, 62] width 79 height 12
type input "100"
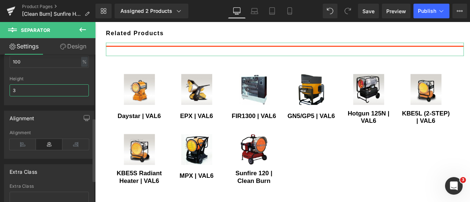
click at [48, 89] on input "3" at bounding box center [49, 91] width 79 height 12
type input "1"
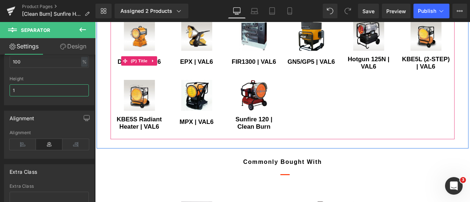
scroll to position [744, 0]
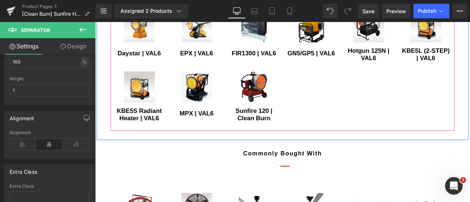
click at [148, 66] on div "Daystar | VAL6 (P) Title" at bounding box center [147, 59] width 58 height 14
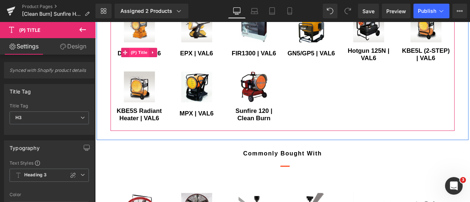
click at [144, 64] on span "(P) Title" at bounding box center [148, 58] width 24 height 11
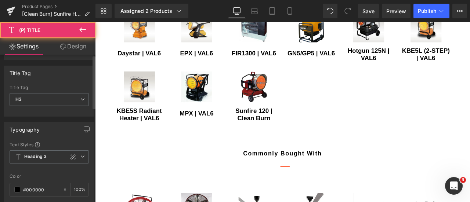
scroll to position [74, 0]
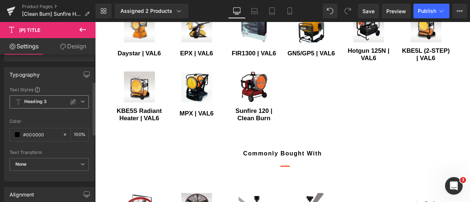
click at [83, 105] on span "Heading 3" at bounding box center [49, 102] width 79 height 13
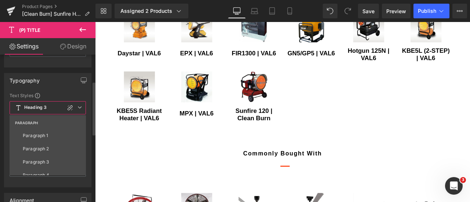
scroll to position [110, 0]
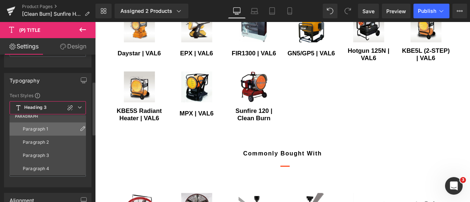
click at [57, 130] on li "Paragraph 1" at bounding box center [50, 129] width 80 height 13
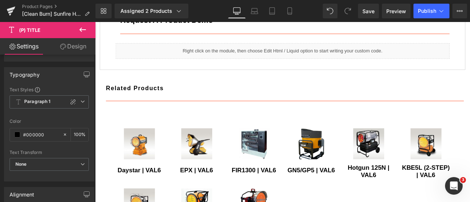
scroll to position [597, 0]
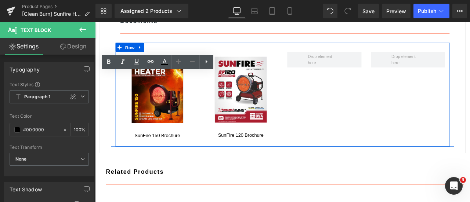
scroll to position [671, 0]
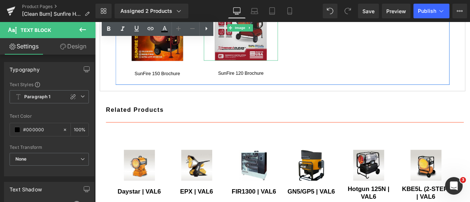
click at [252, 68] on img at bounding box center [268, 29] width 62 height 78
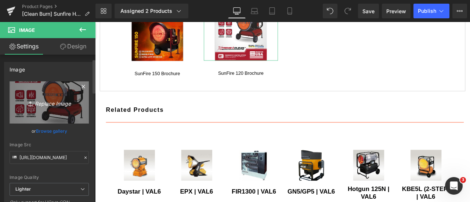
scroll to position [74, 0]
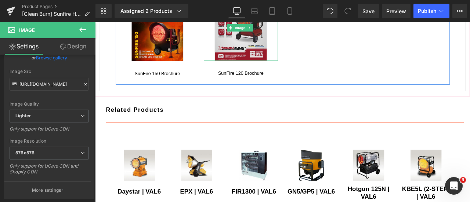
click at [244, 68] on img at bounding box center [268, 29] width 62 height 78
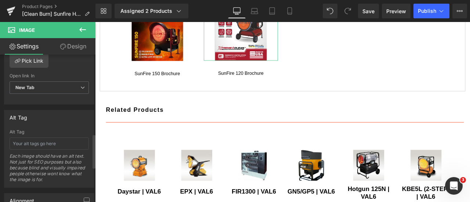
scroll to position [294, 0]
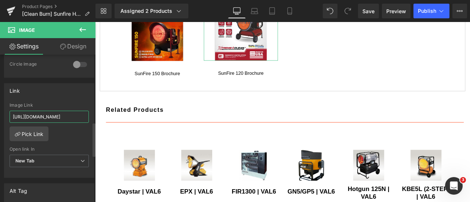
click at [61, 112] on input "https://clean.nortexss.com/hubfs/%5BResources%5D%20eBooks%20Catalogs%20Flyers/%…" at bounding box center [49, 117] width 79 height 12
click at [67, 93] on div "Link" at bounding box center [49, 91] width 90 height 14
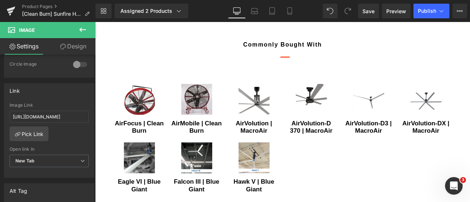
scroll to position [1075, 0]
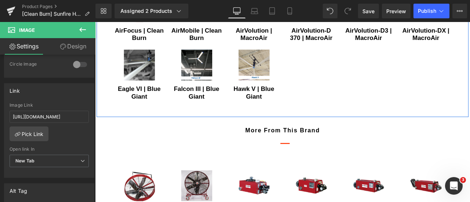
drag, startPoint x: 328, startPoint y: 65, endPoint x: 243, endPoint y: 50, distance: 86.2
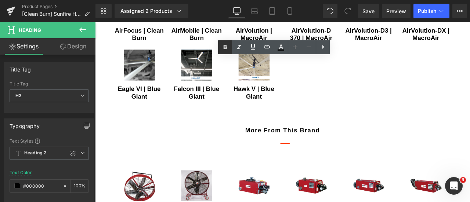
click at [232, 43] on link at bounding box center [225, 47] width 14 height 14
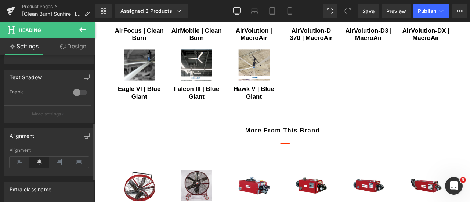
scroll to position [184, 0]
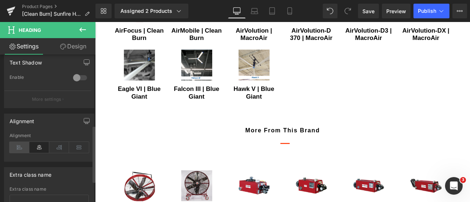
click at [15, 146] on icon at bounding box center [20, 147] width 20 height 11
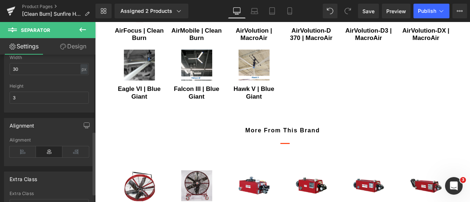
scroll to position [110, 0]
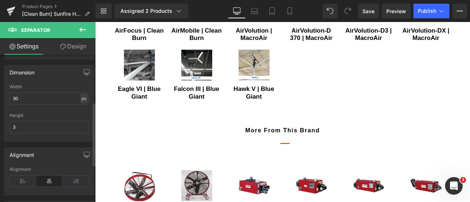
click at [80, 97] on div "px" at bounding box center [83, 99] width 7 height 10
click at [82, 105] on li "%" at bounding box center [83, 110] width 9 height 11
click at [49, 97] on input "30" at bounding box center [49, 99] width 79 height 12
type input "100"
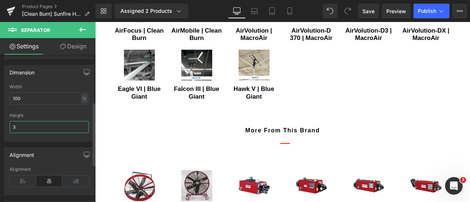
click at [48, 123] on input "3" at bounding box center [49, 127] width 79 height 12
type input "1"
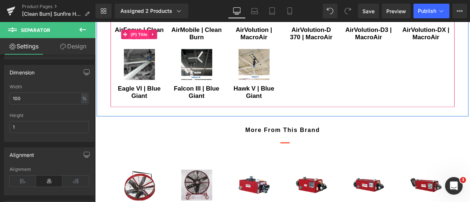
click at [144, 42] on span "(P) Title" at bounding box center [148, 36] width 24 height 11
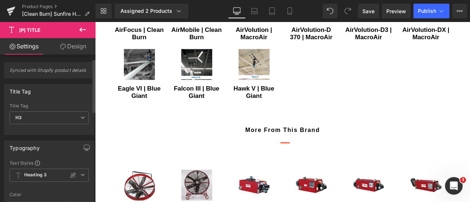
scroll to position [74, 0]
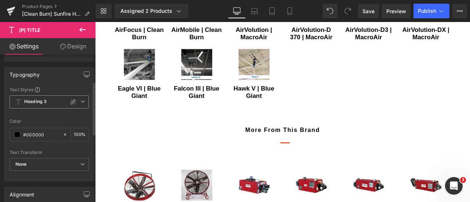
click at [80, 104] on icon at bounding box center [82, 102] width 4 height 4
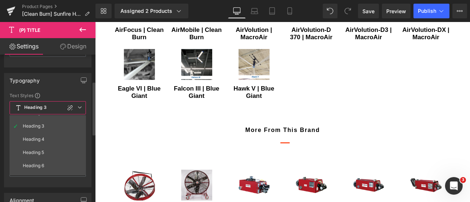
scroll to position [110, 0]
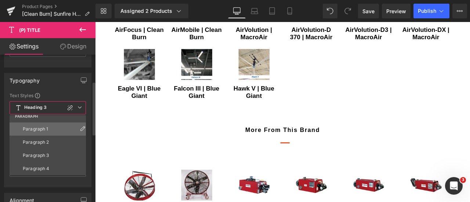
click at [53, 128] on li "Paragraph 1" at bounding box center [50, 129] width 80 height 13
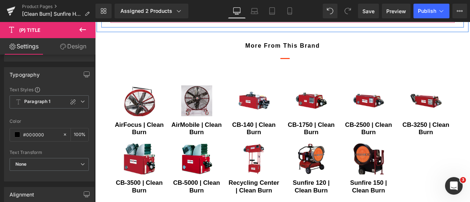
scroll to position [1185, 0]
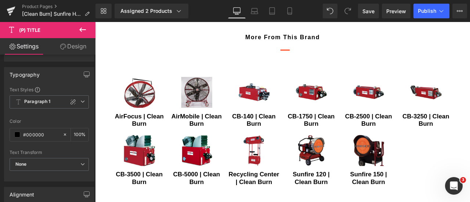
click at [208, 51] on div "more from this brand" at bounding box center [318, 40] width 430 height 22
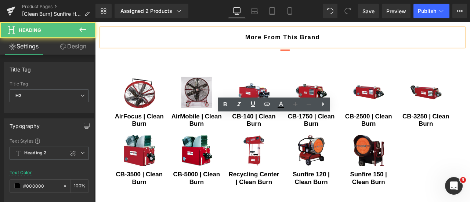
click at [241, 46] on h2 "more from this brand" at bounding box center [317, 40] width 419 height 11
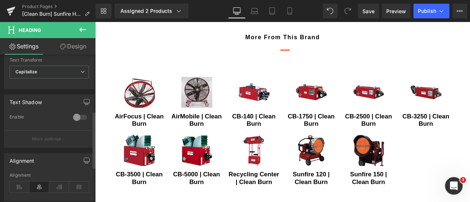
scroll to position [147, 0]
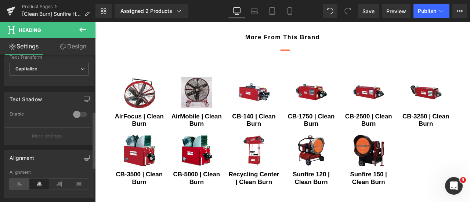
click at [21, 183] on icon at bounding box center [20, 184] width 20 height 11
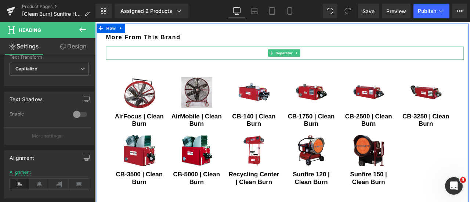
click at [275, 67] on div at bounding box center [320, 59] width 424 height 16
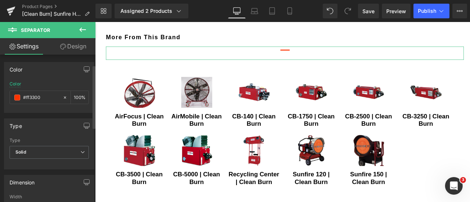
scroll to position [74, 0]
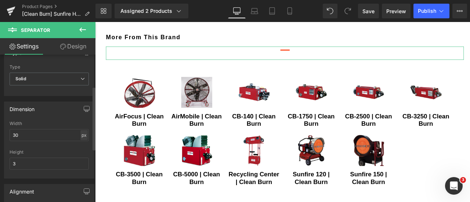
drag, startPoint x: 82, startPoint y: 133, endPoint x: 84, endPoint y: 138, distance: 5.4
click at [82, 133] on div "px" at bounding box center [83, 135] width 7 height 10
click at [86, 142] on li "%" at bounding box center [83, 146] width 9 height 11
click at [53, 134] on input "30" at bounding box center [49, 135] width 79 height 12
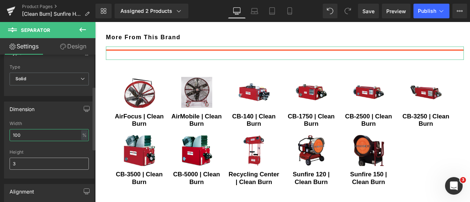
type input "100"
click at [53, 158] on input "3" at bounding box center [49, 164] width 79 height 12
type input "1"
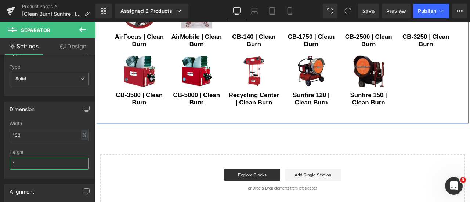
scroll to position [1295, 0]
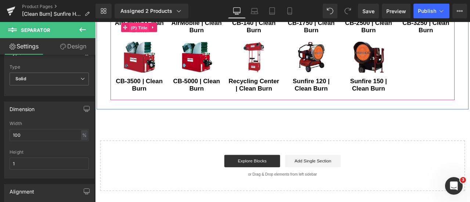
click at [143, 34] on span "(P) Title" at bounding box center [148, 28] width 24 height 11
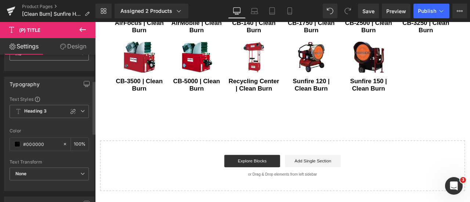
scroll to position [74, 0]
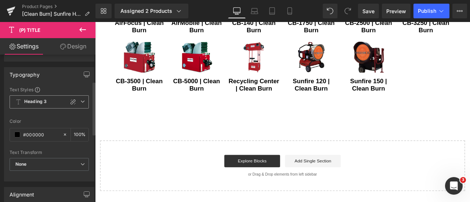
click at [80, 104] on icon at bounding box center [82, 102] width 4 height 4
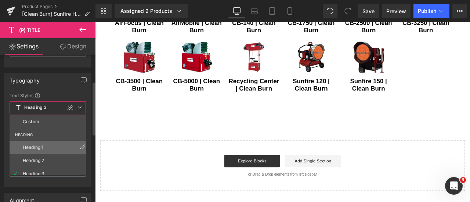
scroll to position [110, 0]
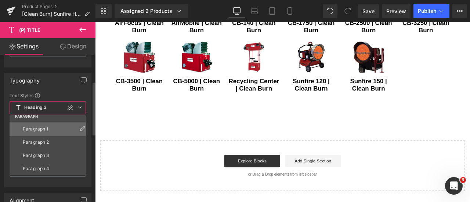
click at [58, 131] on li "Paragraph 1" at bounding box center [50, 129] width 80 height 13
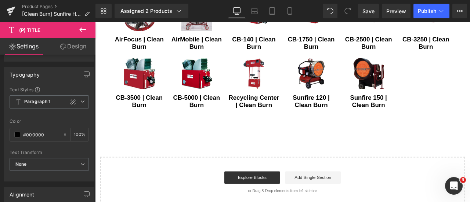
scroll to position [1259, 0]
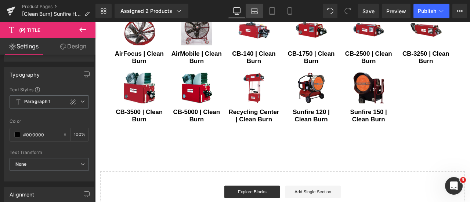
click at [255, 11] on icon at bounding box center [254, 10] width 7 height 7
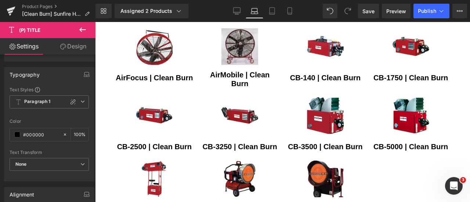
scroll to position [1380, 0]
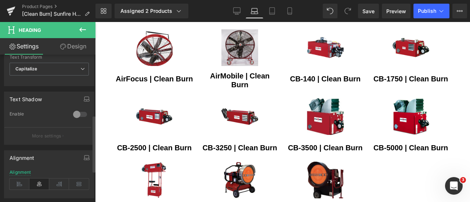
scroll to position [221, 0]
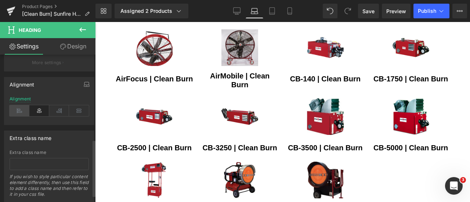
click at [18, 109] on icon at bounding box center [20, 110] width 20 height 11
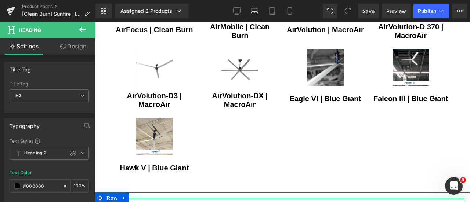
scroll to position [1123, 0]
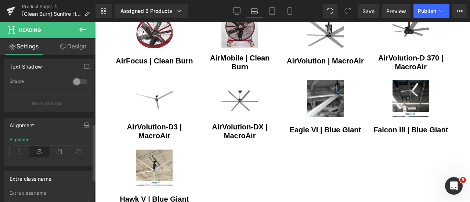
scroll to position [221, 0]
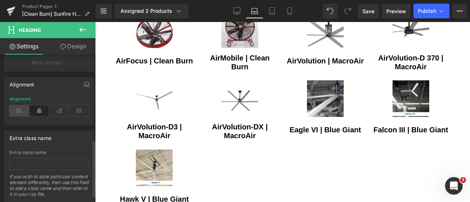
click at [22, 107] on icon at bounding box center [20, 110] width 20 height 11
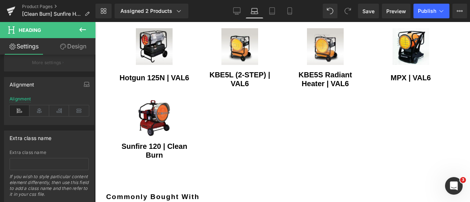
scroll to position [866, 0]
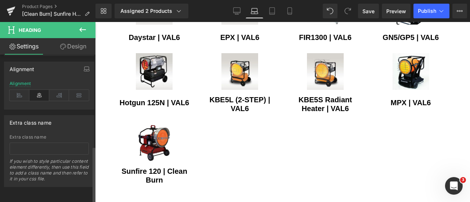
scroll to position [238, 0]
click at [21, 91] on icon at bounding box center [20, 95] width 20 height 11
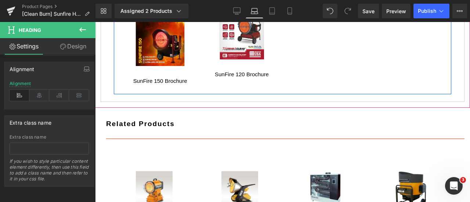
scroll to position [756, 0]
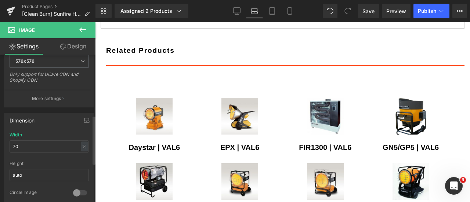
scroll to position [184, 0]
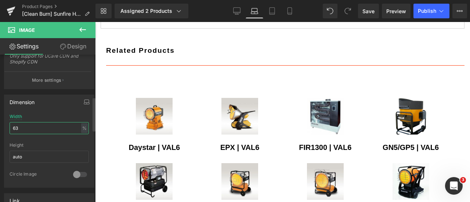
click at [33, 128] on input "63" at bounding box center [49, 128] width 79 height 12
type input "60"
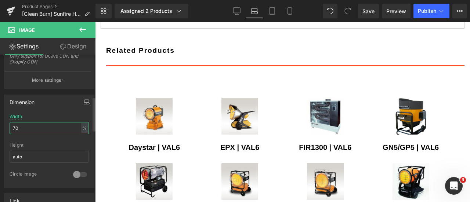
click at [39, 130] on input "70" at bounding box center [49, 128] width 79 height 12
type input "60"
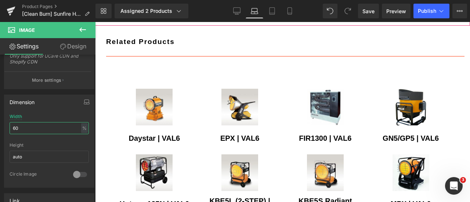
scroll to position [719, 0]
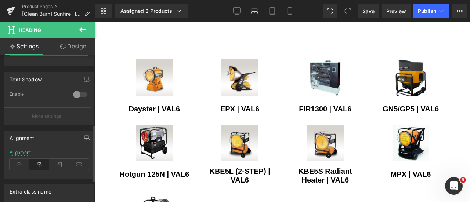
scroll to position [184, 0]
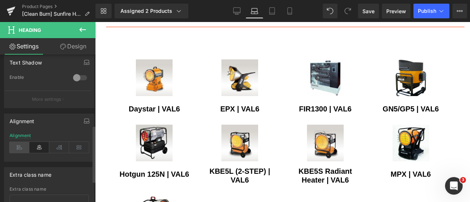
click at [19, 142] on icon at bounding box center [20, 147] width 20 height 11
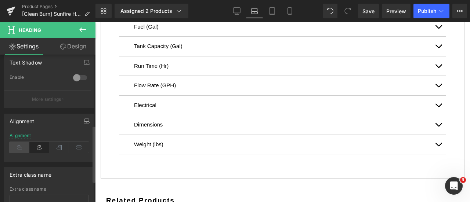
click at [19, 144] on icon at bounding box center [20, 147] width 20 height 11
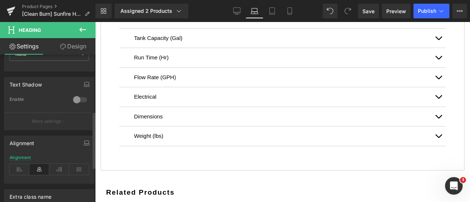
scroll to position [221, 0]
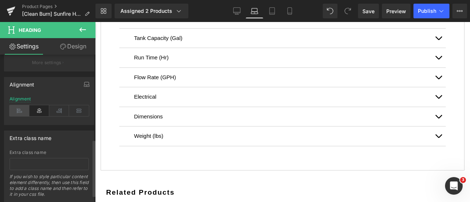
click at [15, 108] on icon at bounding box center [20, 110] width 20 height 11
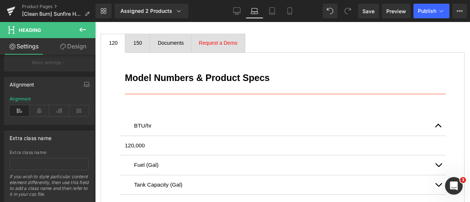
scroll to position [682, 0]
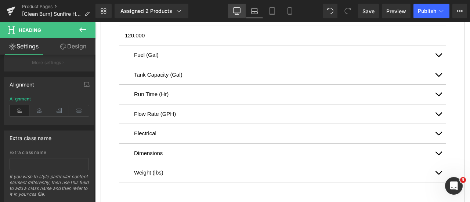
click at [235, 7] on icon at bounding box center [236, 10] width 7 height 7
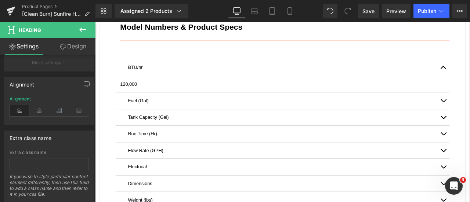
scroll to position [634, 0]
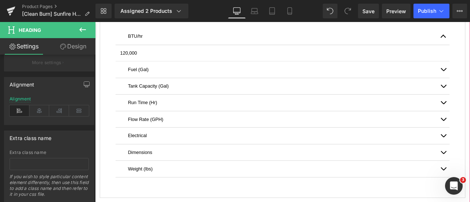
click at [95, 22] on div at bounding box center [95, 22] width 0 height 0
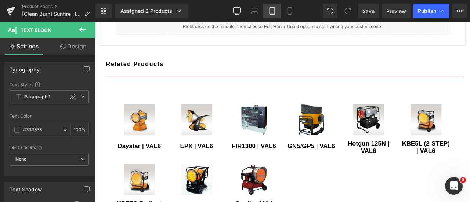
click at [273, 12] on icon at bounding box center [272, 10] width 7 height 7
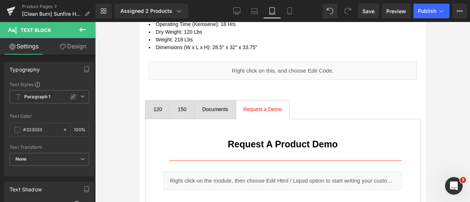
scroll to position [799, 0]
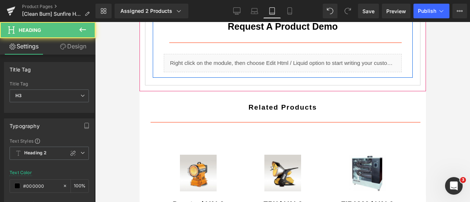
click at [227, 32] on strong "Request a Product Demo" at bounding box center [282, 26] width 110 height 10
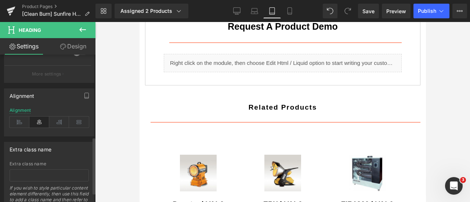
scroll to position [221, 0]
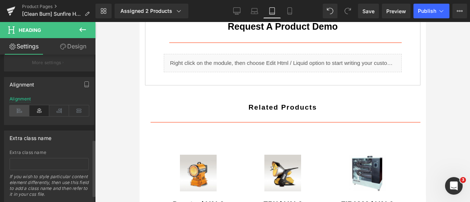
click at [23, 108] on icon at bounding box center [20, 110] width 20 height 11
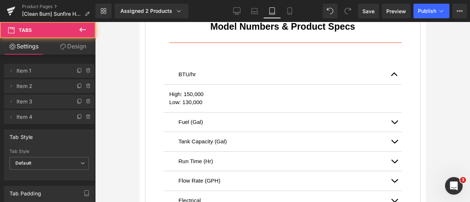
click at [182, 34] on h3 "Model Numbers & Product Specs" at bounding box center [282, 27] width 227 height 14
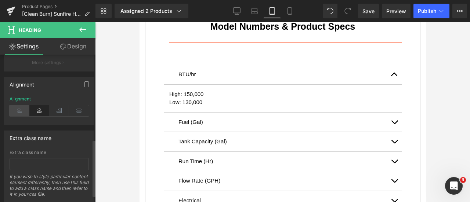
click at [26, 107] on icon at bounding box center [20, 110] width 20 height 11
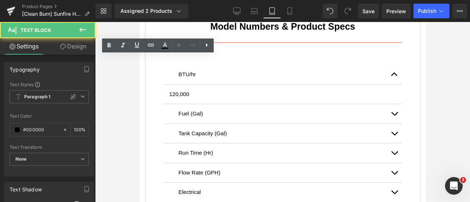
click at [184, 34] on h3 "Model Numbers & Product Specs" at bounding box center [282, 27] width 227 height 14
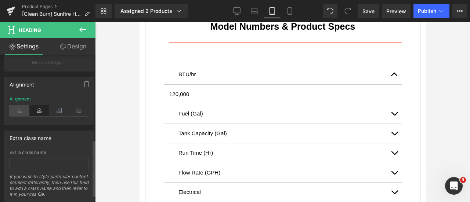
click at [12, 107] on icon at bounding box center [20, 110] width 20 height 11
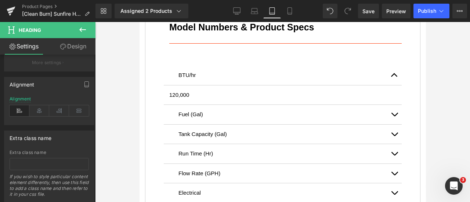
scroll to position [689, 0]
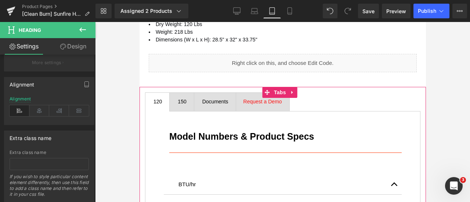
click at [139, 22] on div at bounding box center [139, 22] width 0 height 0
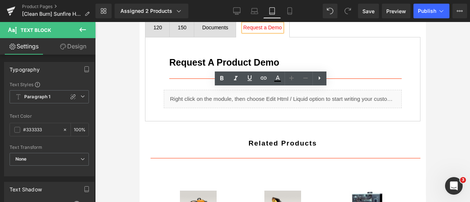
scroll to position [762, 0]
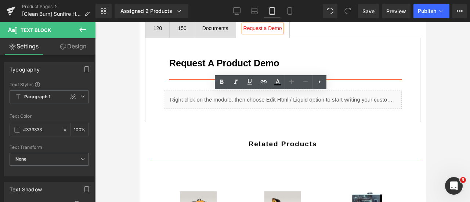
click at [216, 32] on div "Documents" at bounding box center [214, 29] width 27 height 8
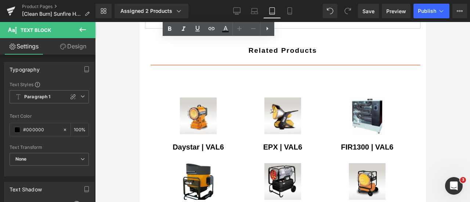
scroll to position [909, 0]
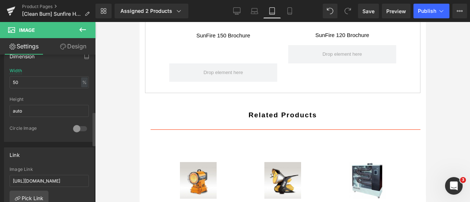
scroll to position [184, 0]
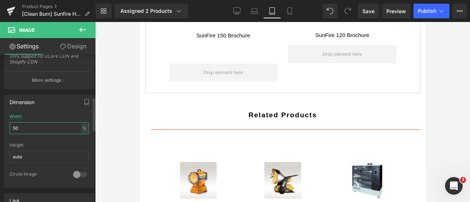
click at [46, 129] on input "50" at bounding box center [49, 128] width 79 height 12
type input "40"
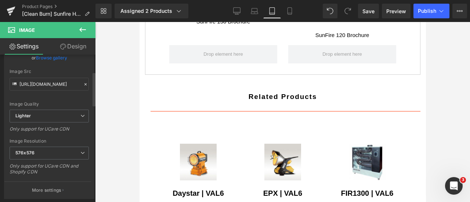
scroll to position [147, 0]
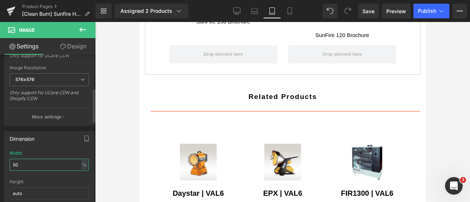
click at [32, 161] on input "50" at bounding box center [49, 165] width 79 height 12
type input "40"
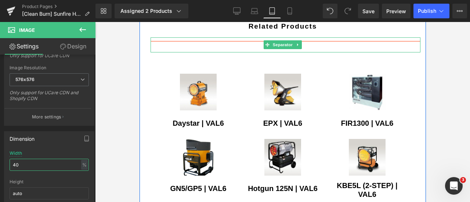
scroll to position [983, 0]
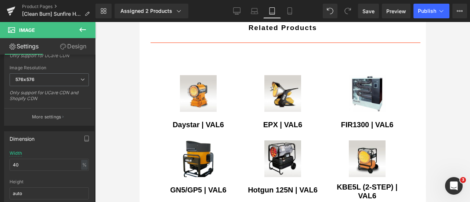
click at [230, 33] on h2 "Related Products" at bounding box center [282, 28] width 265 height 11
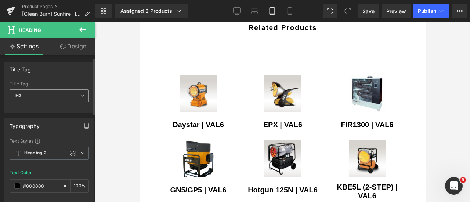
scroll to position [147, 0]
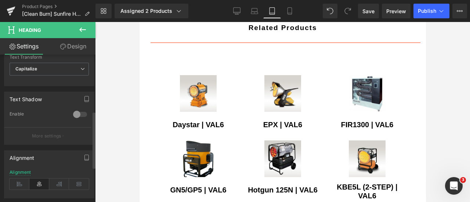
click at [19, 179] on icon at bounding box center [20, 184] width 20 height 11
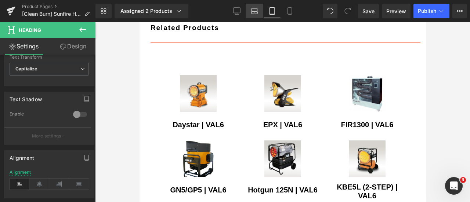
click at [257, 10] on icon at bounding box center [255, 9] width 6 height 3
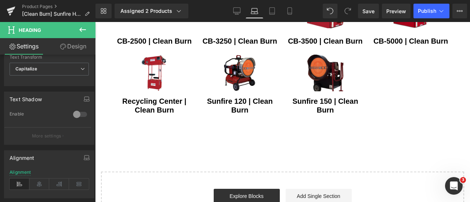
scroll to position [1511, 0]
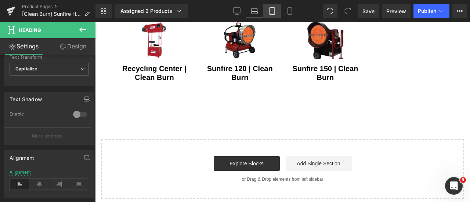
click at [275, 13] on icon at bounding box center [272, 10] width 7 height 7
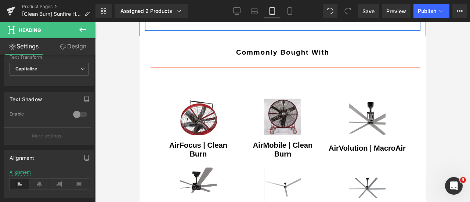
scroll to position [1272, 0]
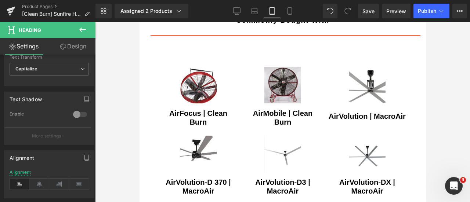
drag, startPoint x: 173, startPoint y: 84, endPoint x: 155, endPoint y: 87, distance: 18.6
click at [173, 26] on h2 "commonly bought with" at bounding box center [282, 20] width 265 height 11
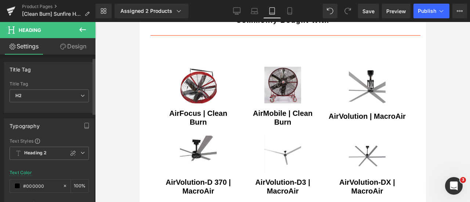
scroll to position [147, 0]
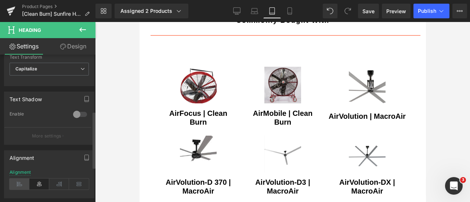
click at [21, 180] on icon at bounding box center [20, 184] width 20 height 11
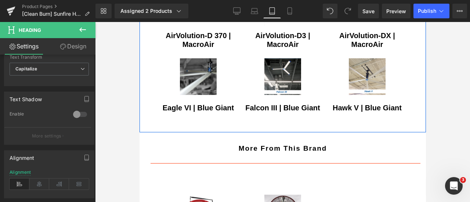
scroll to position [1529, 0]
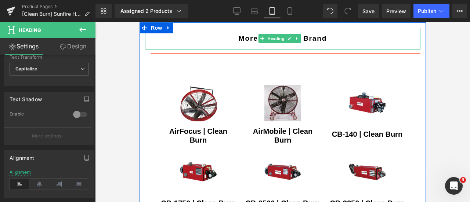
click at [196, 44] on h2 "more from this brand" at bounding box center [282, 38] width 265 height 11
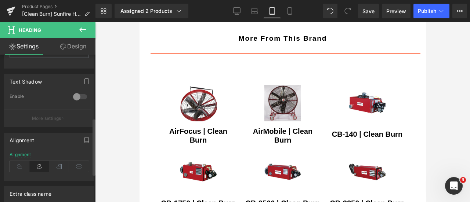
scroll to position [221, 0]
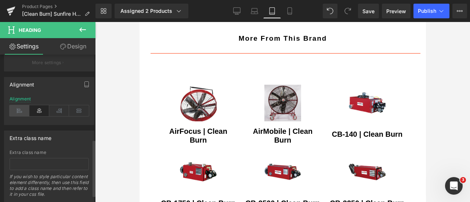
click at [14, 107] on icon at bounding box center [20, 110] width 20 height 11
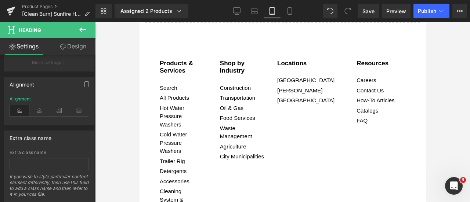
scroll to position [1823, 0]
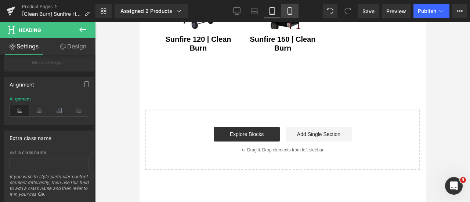
click at [293, 8] on icon at bounding box center [289, 10] width 7 height 7
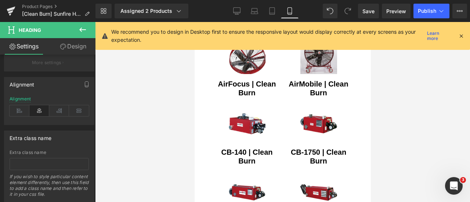
scroll to position [1929, 0]
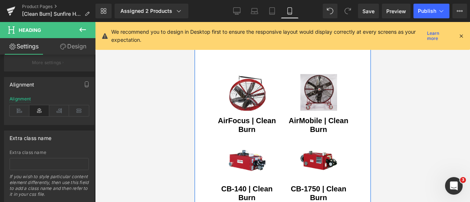
click at [211, 33] on h2 "more from this brand" at bounding box center [282, 29] width 154 height 10
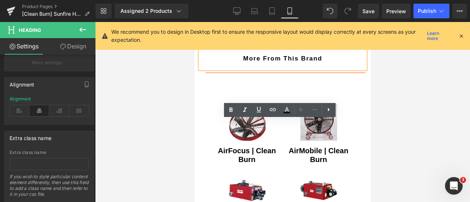
scroll to position [1893, 0]
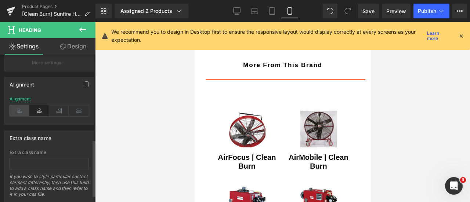
click at [17, 111] on icon at bounding box center [20, 110] width 20 height 11
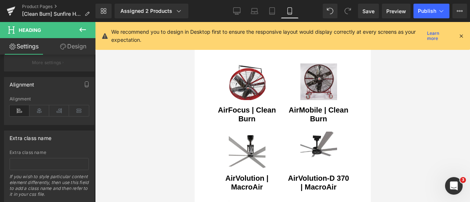
scroll to position [1488, 0]
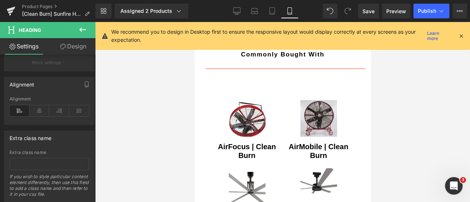
click at [215, 60] on h2 "commonly bought with" at bounding box center [282, 55] width 154 height 10
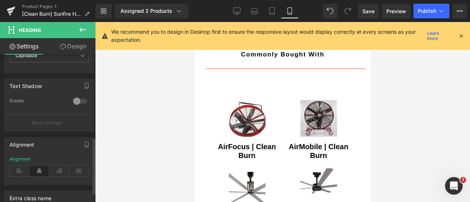
scroll to position [221, 0]
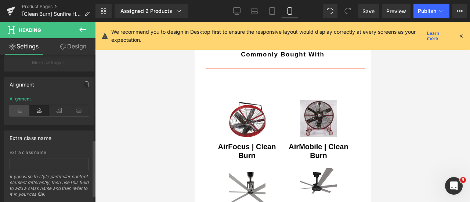
click at [20, 108] on icon at bounding box center [20, 110] width 20 height 11
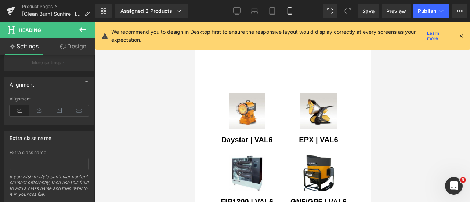
scroll to position [1084, 0]
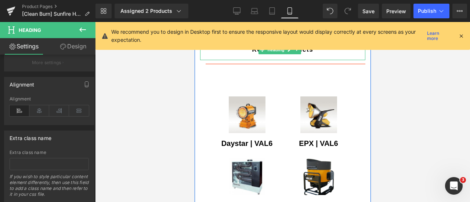
click at [227, 55] on h2 "Related Products" at bounding box center [282, 50] width 154 height 10
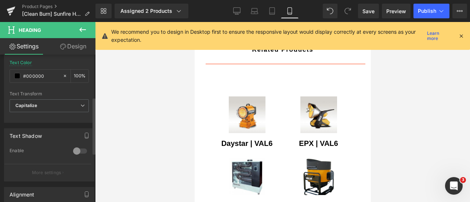
scroll to position [221, 0]
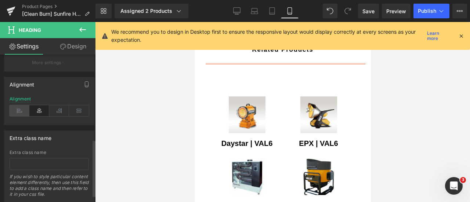
click at [18, 111] on icon at bounding box center [20, 110] width 20 height 11
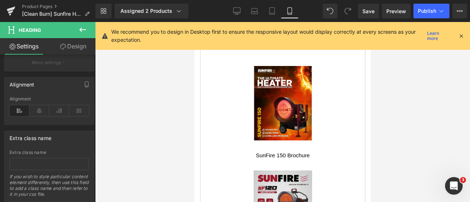
scroll to position [790, 0]
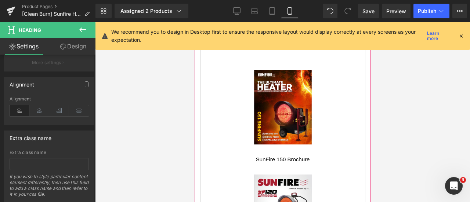
click at [324, 4] on span "Request a Demo" at bounding box center [317, 1] width 39 height 6
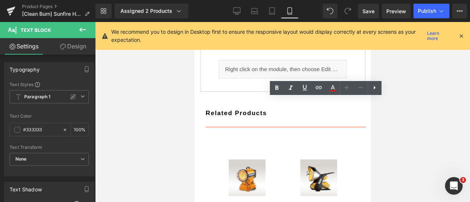
click at [283, 5] on div "Documents" at bounding box center [270, 1] width 27 height 8
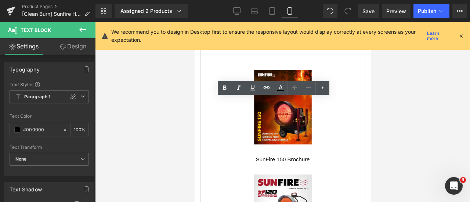
click at [246, 10] on span "150 Text Block" at bounding box center [237, 1] width 24 height 18
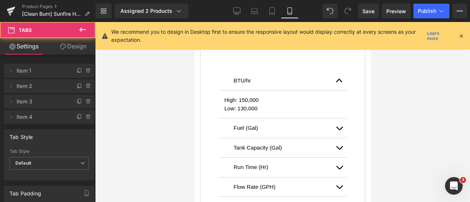
click at [246, 40] on h3 "Model Numbers & Product Specs" at bounding box center [282, 34] width 117 height 11
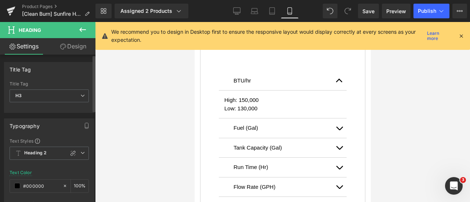
scroll to position [147, 0]
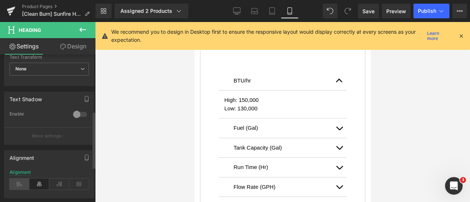
click at [21, 184] on icon at bounding box center [20, 184] width 20 height 11
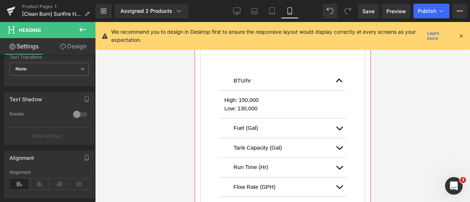
click at [215, 5] on div "120" at bounding box center [212, 1] width 9 height 8
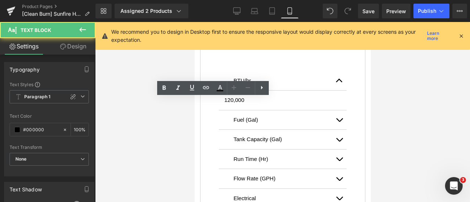
click at [233, 40] on h3 "Model Numbers & Product Specs" at bounding box center [282, 34] width 117 height 11
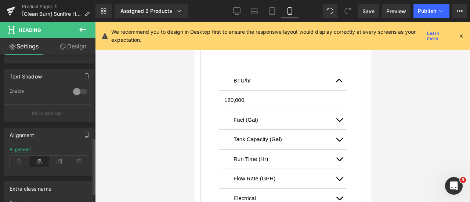
scroll to position [221, 0]
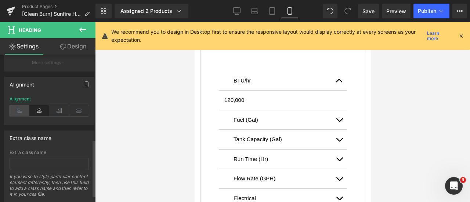
click at [19, 109] on icon at bounding box center [20, 110] width 20 height 11
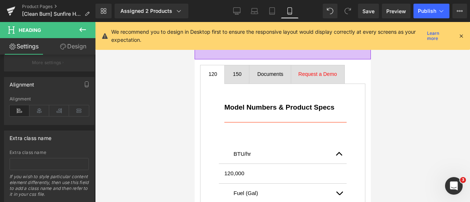
scroll to position [643, 0]
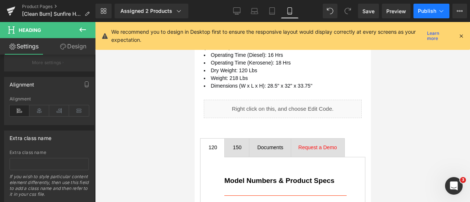
click at [422, 11] on span "Publish" at bounding box center [427, 11] width 18 height 6
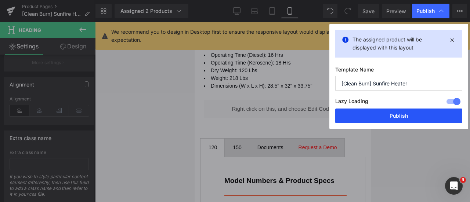
drag, startPoint x: 393, startPoint y: 113, endPoint x: 134, endPoint y: 111, distance: 258.7
click at [393, 113] on button "Publish" at bounding box center [399, 116] width 127 height 15
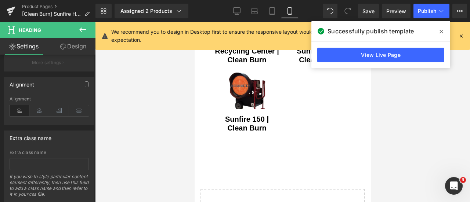
scroll to position [2334, 0]
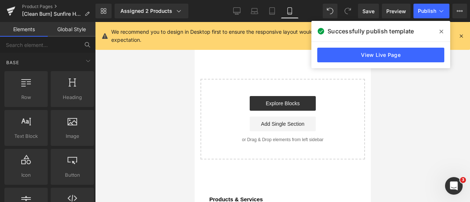
click at [405, 135] on div at bounding box center [282, 112] width 375 height 180
click at [444, 28] on span at bounding box center [442, 32] width 12 height 12
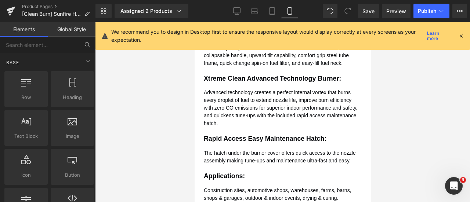
scroll to position [345, 0]
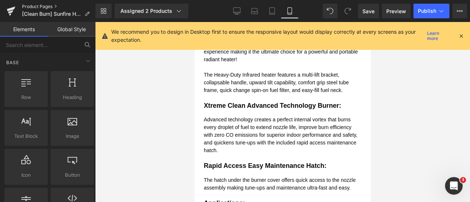
click at [40, 6] on link "Product Pages" at bounding box center [59, 7] width 74 height 6
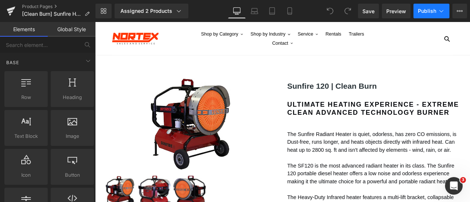
click at [429, 9] on span "Publish" at bounding box center [427, 11] width 18 height 6
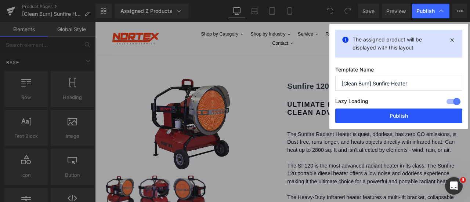
click at [406, 117] on button "Publish" at bounding box center [399, 116] width 127 height 15
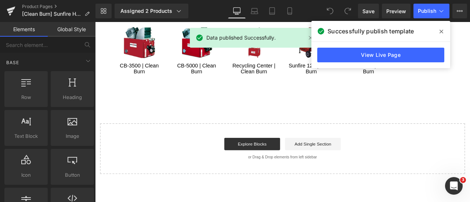
scroll to position [1507, 0]
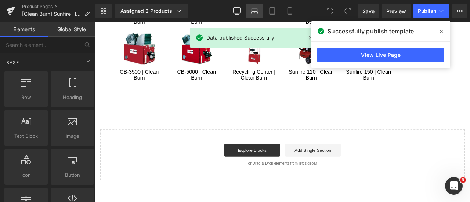
click at [255, 10] on icon at bounding box center [254, 10] width 7 height 7
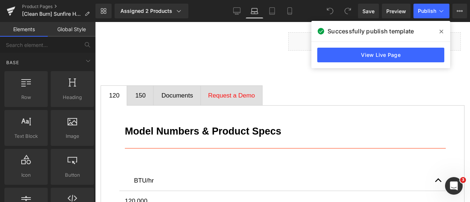
scroll to position [728, 0]
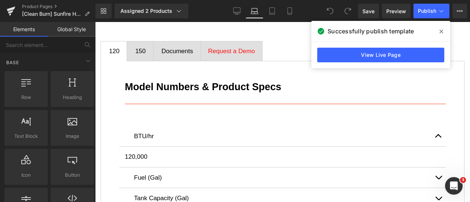
click at [174, 51] on div "Documents" at bounding box center [177, 52] width 32 height 10
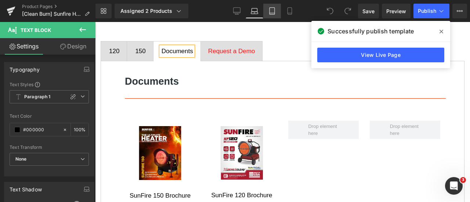
click at [271, 12] on icon at bounding box center [272, 10] width 7 height 7
type input "100"
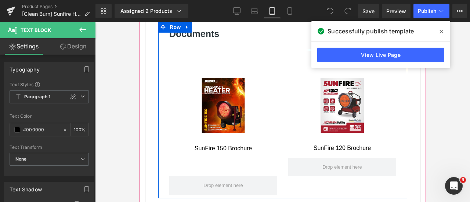
scroll to position [800, 0]
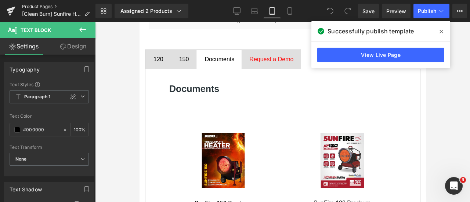
click at [29, 5] on link "Product Pages" at bounding box center [59, 7] width 74 height 6
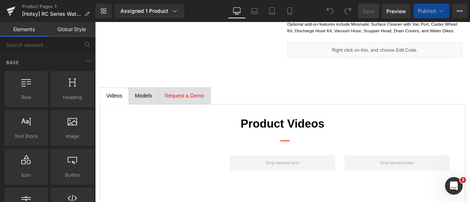
scroll to position [294, 0]
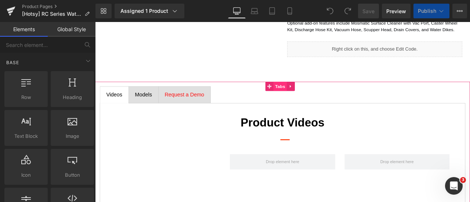
click at [315, 96] on span "Tabs" at bounding box center [315, 98] width 16 height 11
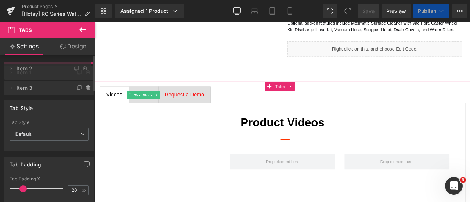
drag, startPoint x: 33, startPoint y: 86, endPoint x: 34, endPoint y: 68, distance: 17.6
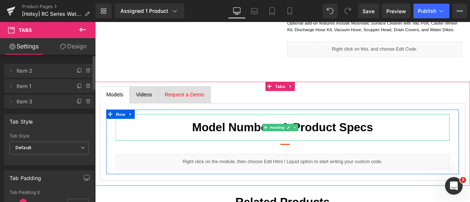
click at [169, 143] on h3 "Model Numbers & Product Specs" at bounding box center [317, 147] width 385 height 21
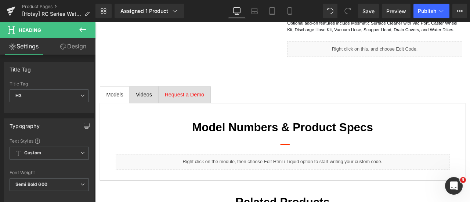
click at [80, 30] on icon at bounding box center [82, 30] width 7 height 4
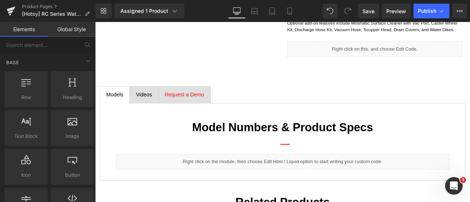
click at [68, 30] on link "Global Style" at bounding box center [72, 29] width 48 height 15
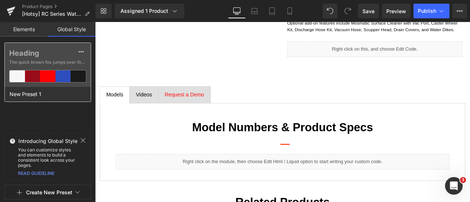
click at [53, 87] on div "New Preset 1" at bounding box center [46, 94] width 82 height 15
click at [49, 89] on div "New Preset 1" at bounding box center [46, 94] width 82 height 15
click at [41, 62] on span "The quick brown fox jumps over the lazy..." at bounding box center [47, 62] width 77 height 7
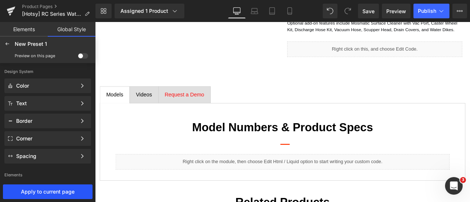
click at [45, 192] on span "Apply to current page" at bounding box center [47, 192] width 87 height 6
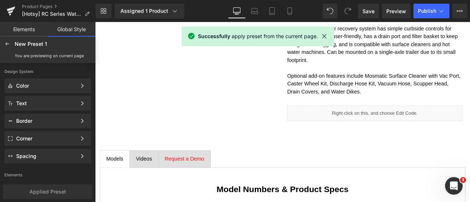
scroll to position [356, 0]
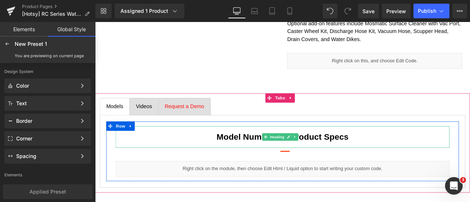
click at [215, 156] on h3 "Model Numbers & Product Specs" at bounding box center [317, 158] width 385 height 15
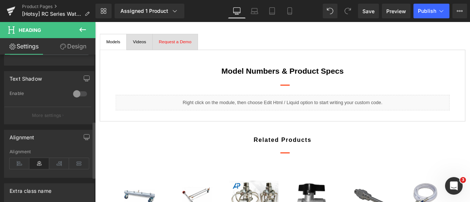
scroll to position [184, 0]
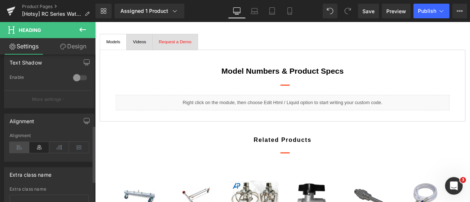
click at [17, 145] on icon at bounding box center [20, 147] width 20 height 11
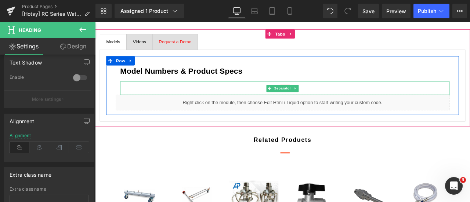
click at [203, 109] on div at bounding box center [320, 101] width 391 height 16
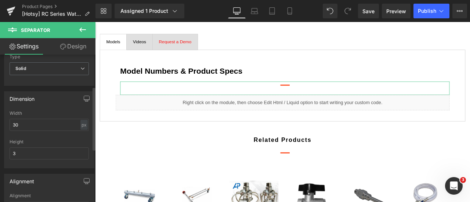
scroll to position [110, 0]
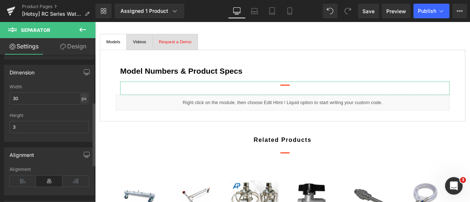
click at [82, 97] on div "px" at bounding box center [83, 99] width 7 height 10
click at [84, 108] on li "%" at bounding box center [83, 110] width 9 height 11
click at [59, 99] on input "2.86" at bounding box center [49, 99] width 79 height 12
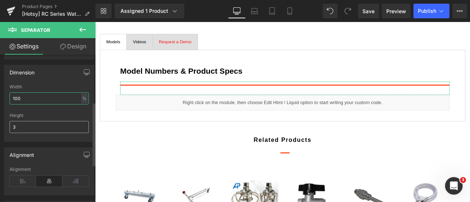
type input "100"
click at [61, 123] on input "3" at bounding box center [49, 127] width 79 height 12
type input "1"
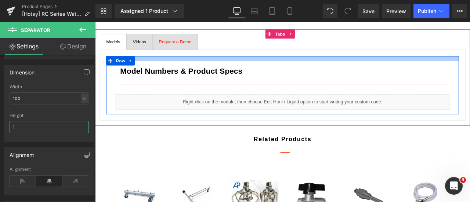
scroll to position [393, 0]
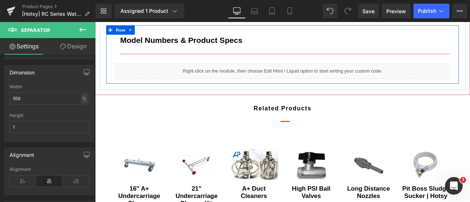
click at [238, 90] on div "Liquid" at bounding box center [317, 80] width 396 height 18
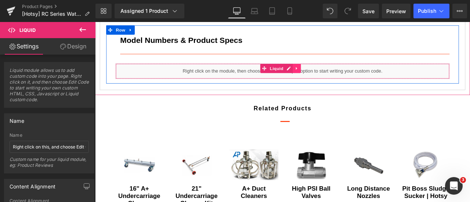
click at [333, 80] on icon at bounding box center [334, 78] width 5 height 6
click at [336, 83] on link at bounding box center [340, 77] width 10 height 11
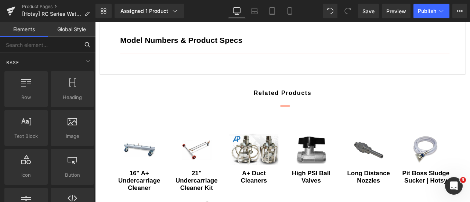
click at [29, 46] on input "text" at bounding box center [39, 45] width 79 height 16
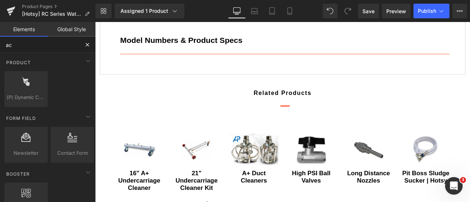
type input "acc"
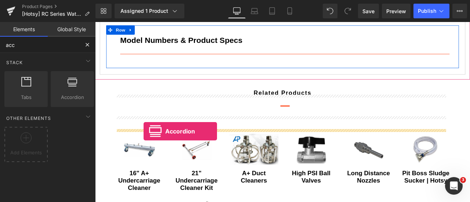
drag, startPoint x: 172, startPoint y: 114, endPoint x: 153, endPoint y: 152, distance: 42.6
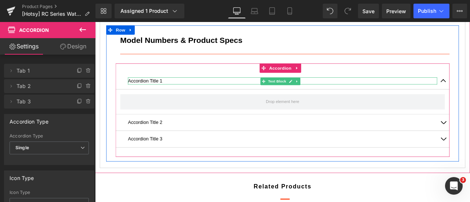
click at [169, 96] on p "Accordion Title 1" at bounding box center [317, 92] width 367 height 8
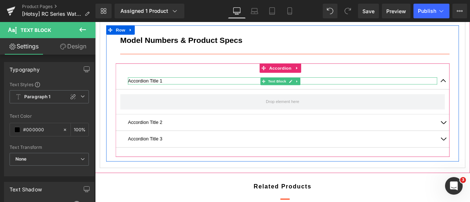
click at [200, 96] on p "Accordion Title 1" at bounding box center [317, 92] width 367 height 8
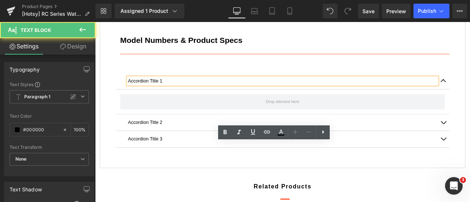
click at [200, 96] on p "Accordion Title 1" at bounding box center [317, 92] width 367 height 8
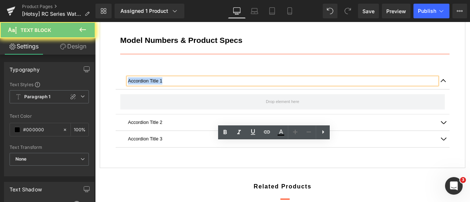
click at [200, 96] on p "Accordion Title 1" at bounding box center [317, 92] width 367 height 8
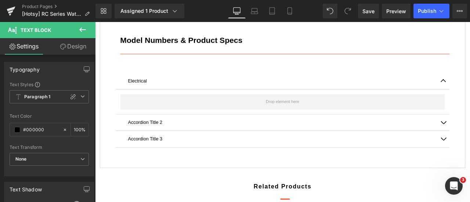
click at [83, 30] on icon at bounding box center [82, 29] width 9 height 9
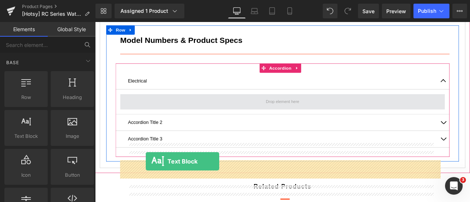
drag, startPoint x: 125, startPoint y: 147, endPoint x: 155, endPoint y: 188, distance: 50.2
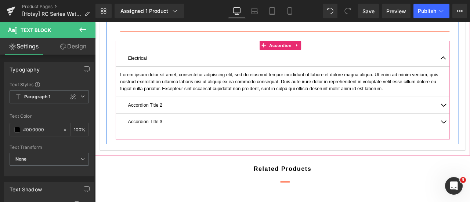
scroll to position [430, 0]
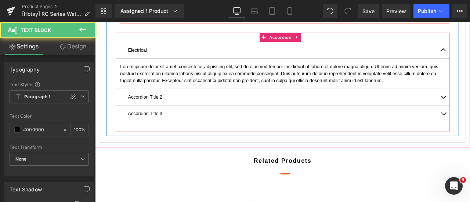
click at [171, 96] on p "Lorem ipsum dolor sit amet, consectetur adipiscing elit, sed do eiusmod tempor …" at bounding box center [317, 83] width 385 height 25
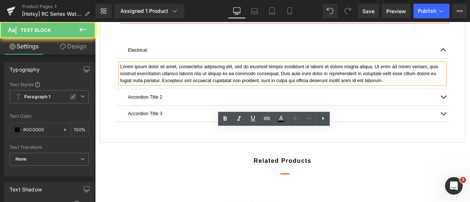
click at [173, 96] on p "Lorem ipsum dolor sit amet, consectetur adipiscing elit, sed do eiusmod tempor …" at bounding box center [317, 83] width 385 height 25
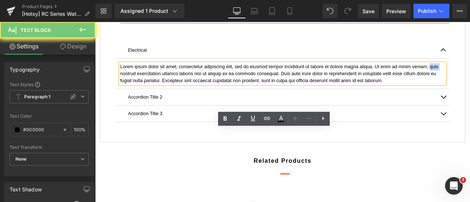
click at [173, 96] on p "Lorem ipsum dolor sit amet, consectetur adipiscing elit, sed do eiusmod tempor …" at bounding box center [317, 83] width 385 height 25
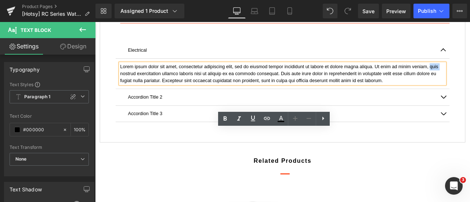
click at [173, 96] on p "Lorem ipsum dolor sit amet, consectetur adipiscing elit, sed do eiusmod tempor …" at bounding box center [317, 83] width 385 height 25
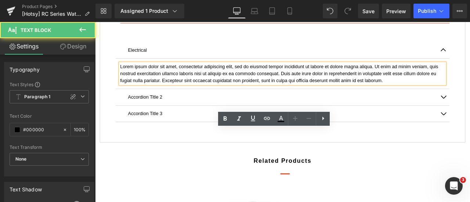
click at [173, 96] on p "Lorem ipsum dolor sit amet, consectetur adipiscing elit, sed do eiusmod tempor …" at bounding box center [317, 83] width 385 height 25
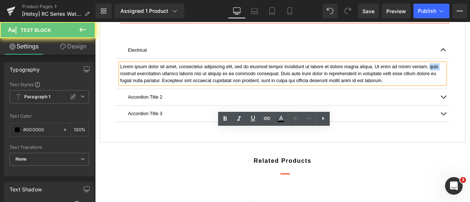
click at [173, 96] on p "Lorem ipsum dolor sit amet, consectetur adipiscing elit, sed do eiusmod tempor …" at bounding box center [317, 83] width 385 height 25
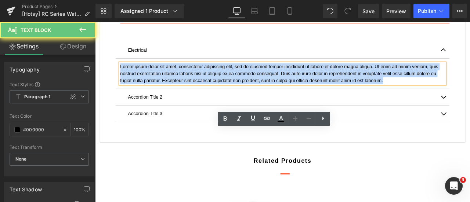
click at [173, 96] on p "Lorem ipsum dolor sit amet, consectetur adipiscing elit, sed do eiusmod tempor …" at bounding box center [317, 83] width 385 height 25
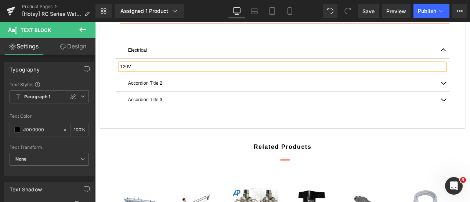
click at [178, 99] on p "Accordion Title 2" at bounding box center [317, 94] width 367 height 8
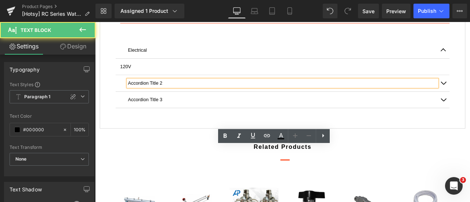
click at [178, 99] on p "Accordion Title 2" at bounding box center [317, 94] width 367 height 8
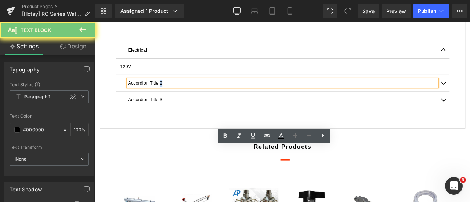
click at [178, 99] on p "Accordion Title 2" at bounding box center [317, 94] width 367 height 8
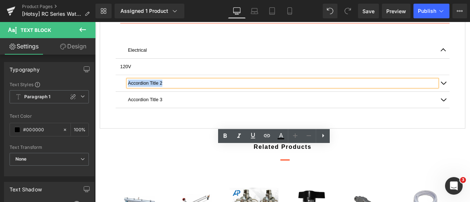
click at [178, 99] on p "Accordion Title 2" at bounding box center [317, 94] width 367 height 8
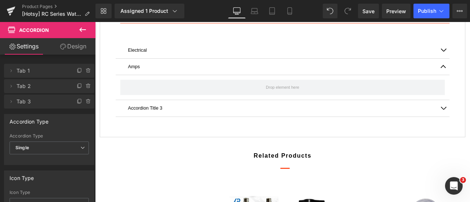
click at [81, 32] on icon at bounding box center [82, 29] width 9 height 9
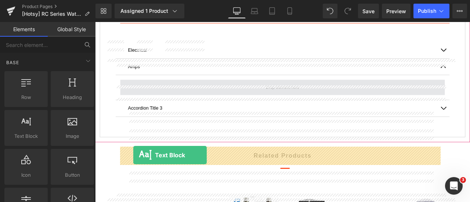
drag, startPoint x: 104, startPoint y: 176, endPoint x: 140, endPoint y: 180, distance: 36.6
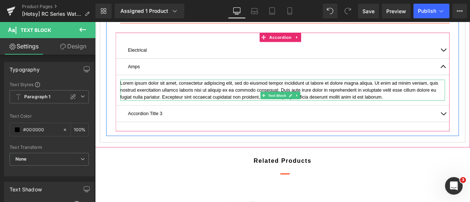
click at [140, 115] on p "Lorem ipsum dolor sit amet, consectetur adipiscing elit, sed do eiusmod tempor …" at bounding box center [317, 102] width 385 height 25
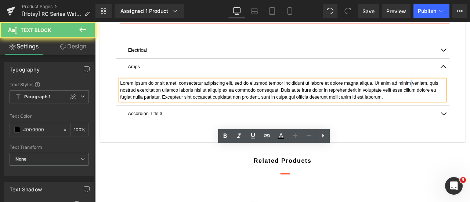
click at [140, 115] on p "Lorem ipsum dolor sit amet, consectetur adipiscing elit, sed do eiusmod tempor …" at bounding box center [317, 102] width 385 height 25
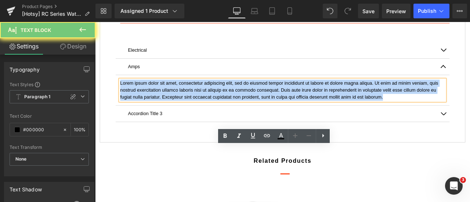
click at [140, 115] on p "Lorem ipsum dolor sit amet, consectetur adipiscing elit, sed do eiusmod tempor …" at bounding box center [317, 102] width 385 height 25
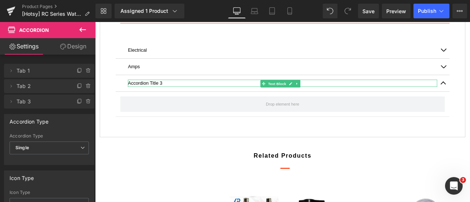
click at [185, 99] on p "Accordion Title 3" at bounding box center [317, 94] width 367 height 8
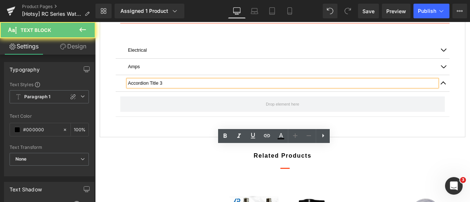
click at [184, 99] on p "Accordion Title 3" at bounding box center [317, 94] width 367 height 8
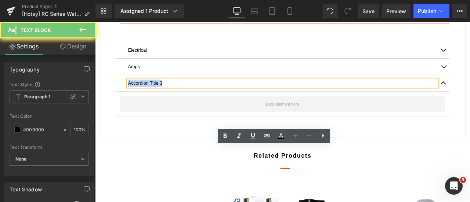
click at [184, 99] on p "Accordion Title 3" at bounding box center [317, 94] width 367 height 8
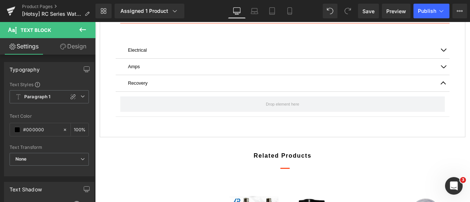
click at [85, 26] on icon at bounding box center [82, 29] width 9 height 9
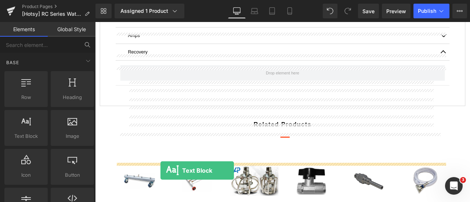
scroll to position [474, 0]
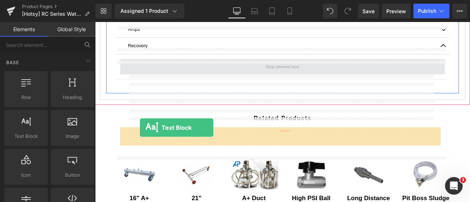
drag, startPoint x: 128, startPoint y: 151, endPoint x: 148, endPoint y: 147, distance: 20.3
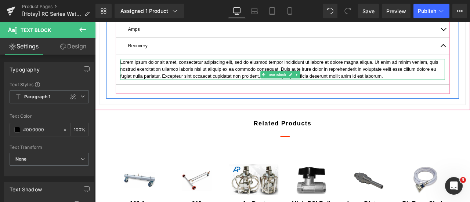
click at [193, 91] on p "Lorem ipsum dolor sit amet, consectetur adipiscing elit, sed do eiusmod tempor …" at bounding box center [317, 78] width 385 height 25
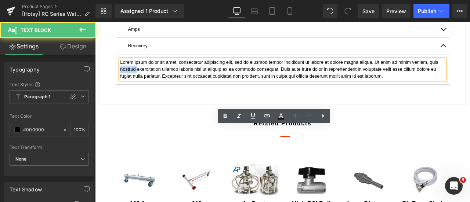
click at [193, 91] on p "Lorem ipsum dolor sit amet, consectetur adipiscing elit, sed do eiusmod tempor …" at bounding box center [317, 78] width 385 height 25
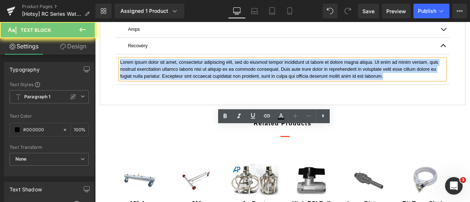
click at [193, 91] on p "Lorem ipsum dolor sit amet, consectetur adipiscing elit, sed do eiusmod tempor …" at bounding box center [317, 78] width 385 height 25
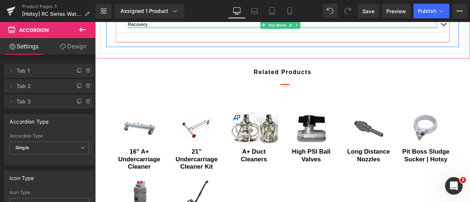
scroll to position [510, 0]
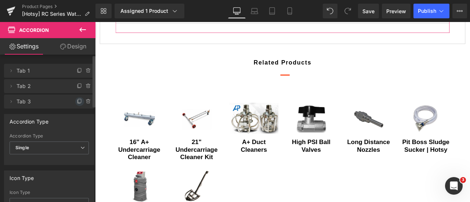
click at [77, 103] on icon at bounding box center [80, 102] width 6 height 6
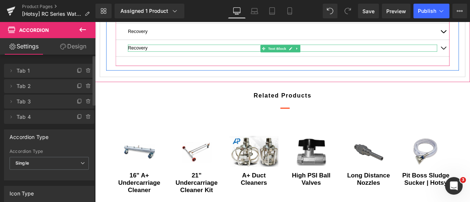
click at [158, 57] on p "Recovery" at bounding box center [317, 53] width 367 height 8
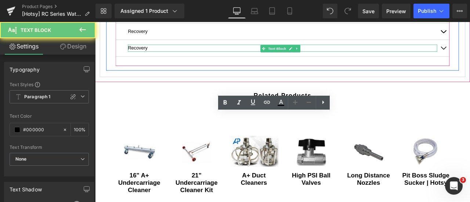
click at [158, 57] on p "Recovery" at bounding box center [317, 53] width 367 height 8
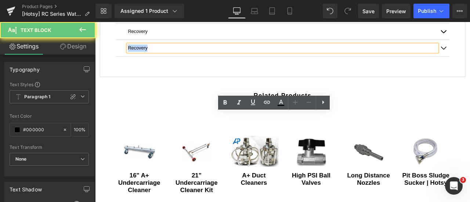
click at [158, 57] on p "Recovery" at bounding box center [317, 53] width 367 height 8
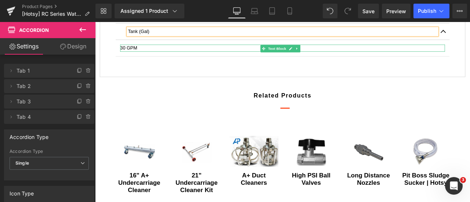
click at [146, 57] on p "30 GPM" at bounding box center [317, 53] width 385 height 8
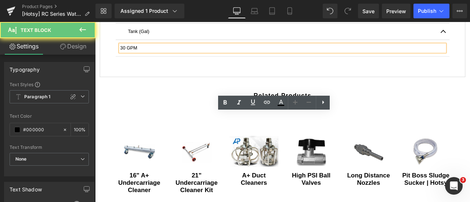
click at [146, 57] on p "30 GPM" at bounding box center [317, 53] width 385 height 8
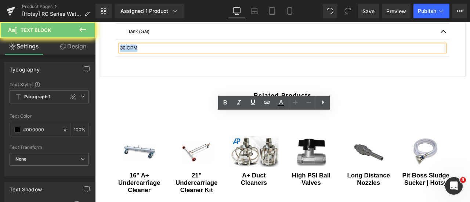
click at [146, 57] on p "30 GPM" at bounding box center [317, 53] width 385 height 8
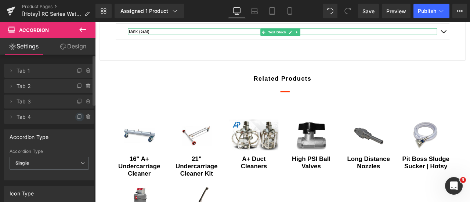
click at [77, 118] on icon at bounding box center [80, 117] width 6 height 6
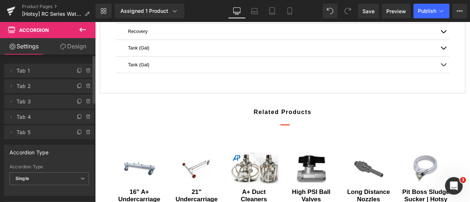
click at [168, 77] on div "Tank (Gal) Text Block" at bounding box center [317, 73] width 367 height 8
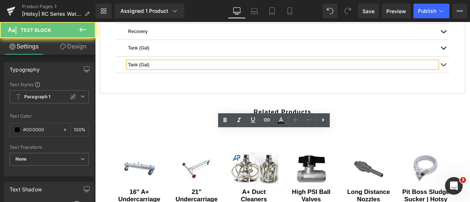
click at [168, 77] on p "Tank (Gal)" at bounding box center [317, 73] width 367 height 8
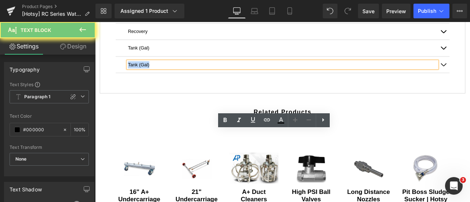
click at [168, 77] on p "Tank (Gal)" at bounding box center [317, 73] width 367 height 8
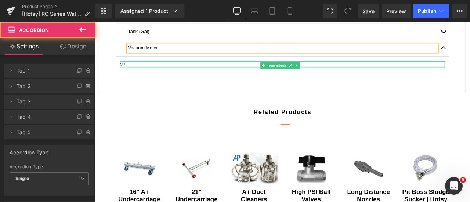
click at [138, 77] on p "27" at bounding box center [317, 73] width 385 height 8
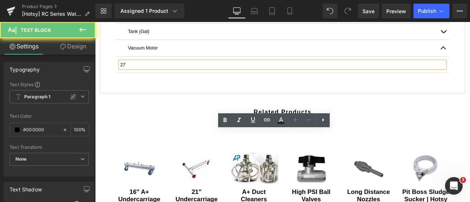
click at [138, 77] on p "27" at bounding box center [317, 73] width 385 height 8
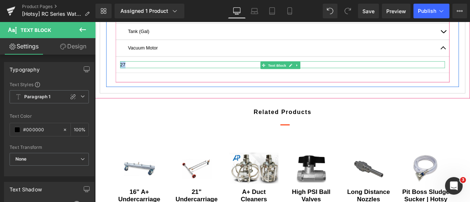
click at [168, 77] on p "27" at bounding box center [317, 73] width 385 height 8
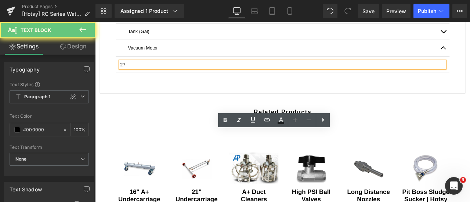
click at [168, 77] on p "27" at bounding box center [317, 73] width 385 height 8
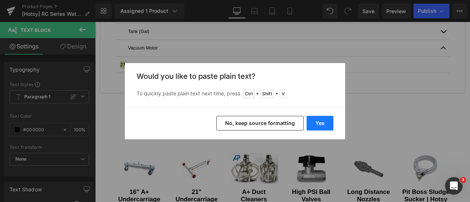
click at [324, 122] on button "Yes" at bounding box center [320, 123] width 27 height 15
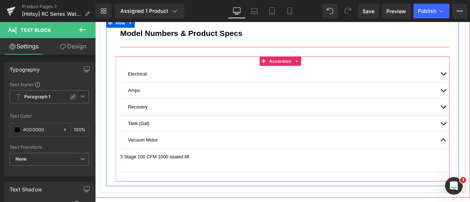
scroll to position [400, 0]
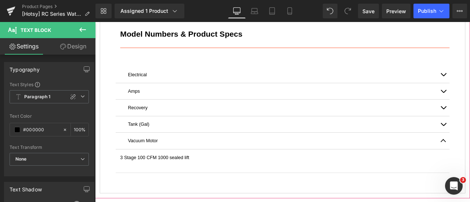
drag, startPoint x: 115, startPoint y: 74, endPoint x: 117, endPoint y: 77, distance: 4.1
click at [117, 6] on div "Models" at bounding box center [116, 2] width 17 height 8
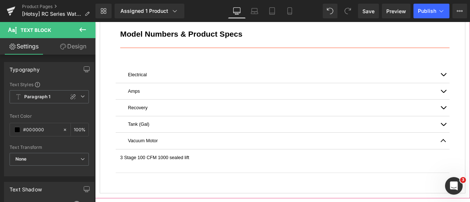
click at [117, 6] on div "Models" at bounding box center [116, 2] width 17 height 8
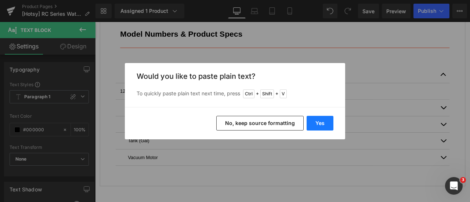
click at [317, 124] on button "Yes" at bounding box center [320, 123] width 27 height 15
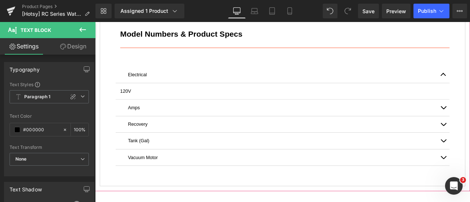
click at [154, 6] on div "Videos" at bounding box center [150, 2] width 16 height 8
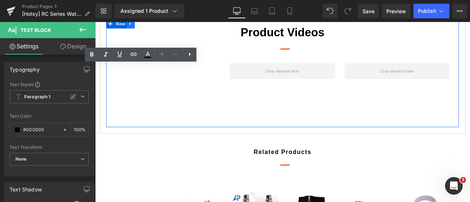
click at [136, 27] on icon at bounding box center [137, 24] width 5 height 6
click at [202, 45] on h3 "Product Videos" at bounding box center [317, 34] width 396 height 21
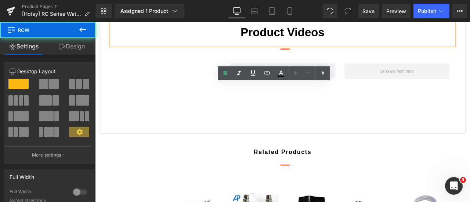
click at [108, 147] on div "Product Videos Heading Separator Youtube Row" at bounding box center [317, 83] width 418 height 128
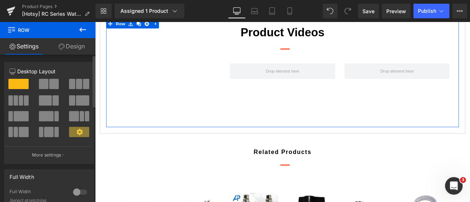
click at [15, 101] on span at bounding box center [16, 101] width 4 height 10
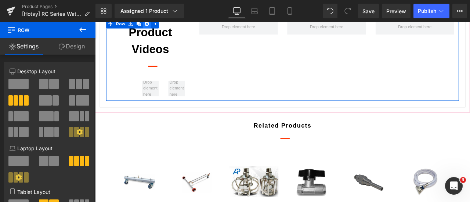
click at [157, 27] on icon at bounding box center [156, 24] width 5 height 5
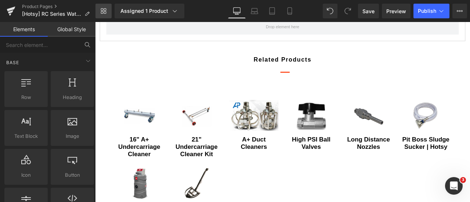
click at [103, 10] on icon at bounding box center [102, 9] width 3 height 3
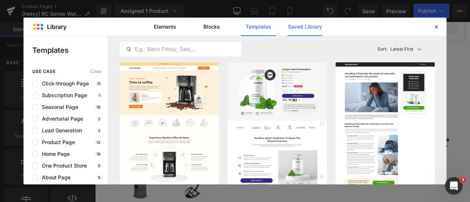
click at [307, 25] on link "Saved Library" at bounding box center [305, 27] width 35 height 18
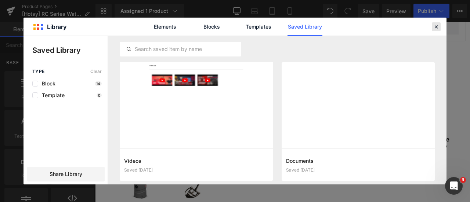
click at [437, 25] on icon at bounding box center [436, 27] width 7 height 7
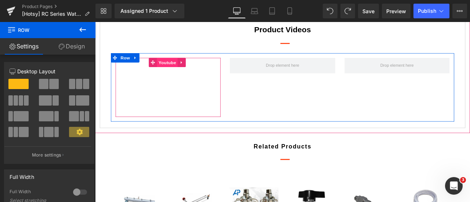
click at [180, 76] on span "Youtube" at bounding box center [181, 70] width 25 height 11
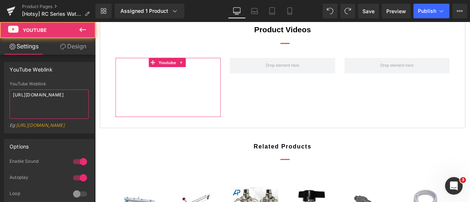
click at [54, 96] on textarea "https://youtu.be/cTgUh_LkK1k?si=TF2vHmTTN9JK7bDu" at bounding box center [49, 104] width 79 height 29
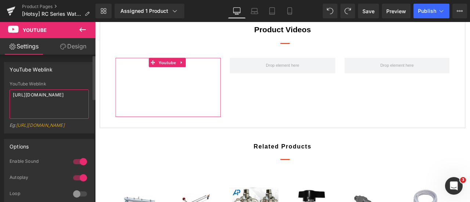
click at [54, 96] on textarea "https://youtu.be/cTgUh_LkK1k?si=TF2vHmTTN9JK7bDu" at bounding box center [49, 104] width 79 height 29
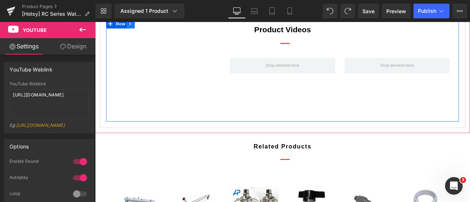
click at [137, 26] on icon at bounding box center [136, 23] width 1 height 3
click at [157, 27] on icon at bounding box center [156, 24] width 5 height 5
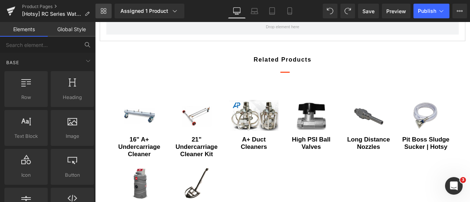
click at [102, 12] on icon at bounding box center [104, 11] width 6 height 6
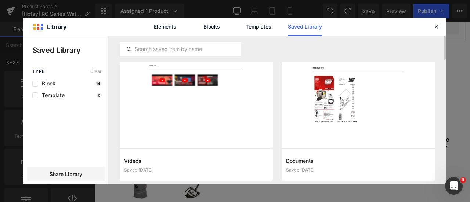
scroll to position [37, 0]
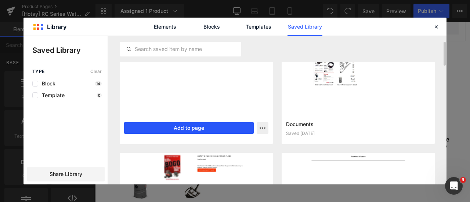
click at [149, 128] on button "Add to page" at bounding box center [189, 128] width 130 height 12
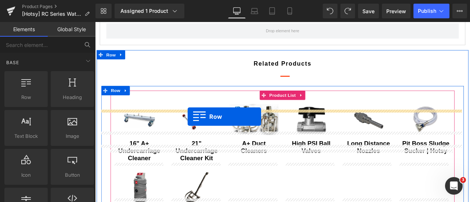
scroll to position [385, 0]
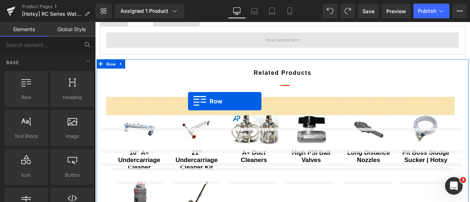
drag, startPoint x: 101, startPoint y: 62, endPoint x: 205, endPoint y: 116, distance: 117.5
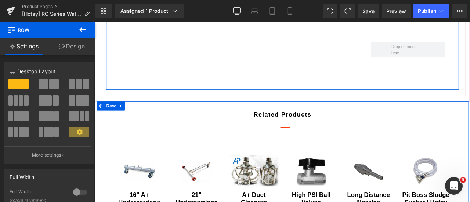
scroll to position [422, 0]
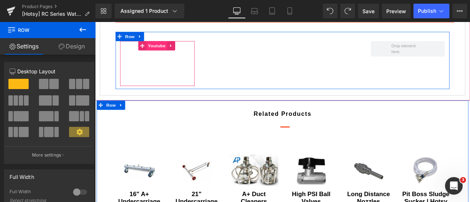
click at [168, 56] on span "Youtube" at bounding box center [168, 50] width 25 height 11
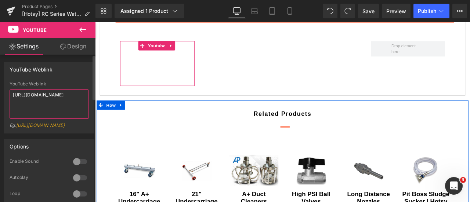
click at [51, 96] on textarea "[URL][DOMAIN_NAME]" at bounding box center [49, 104] width 79 height 29
paste textarea "cTgUh_LkK1k?si=TF2vHmTTN9JK7bDu"
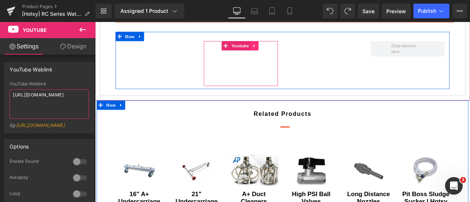
type textarea "https://youtu.be/cTgUh_LkK1k?si=TF2vHmTTN9JK7bDu"
click at [284, 53] on icon at bounding box center [284, 51] width 5 height 6
click at [291, 56] on link at bounding box center [289, 50] width 10 height 11
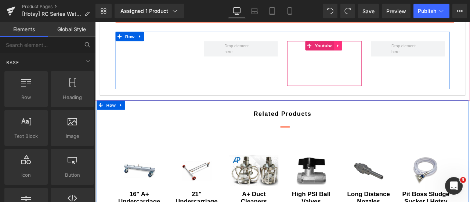
click at [381, 53] on icon at bounding box center [383, 51] width 5 height 6
click at [386, 53] on icon at bounding box center [388, 50] width 5 height 5
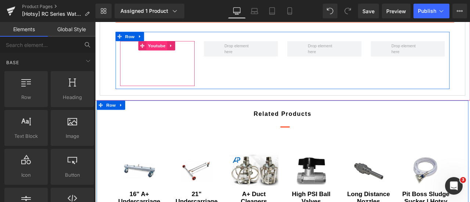
click at [167, 56] on span "Youtube" at bounding box center [168, 50] width 25 height 11
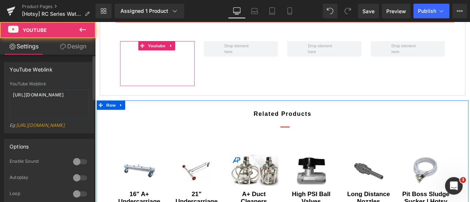
scroll to position [37, 0]
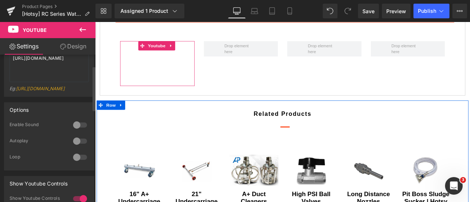
click at [77, 131] on div at bounding box center [80, 125] width 18 height 12
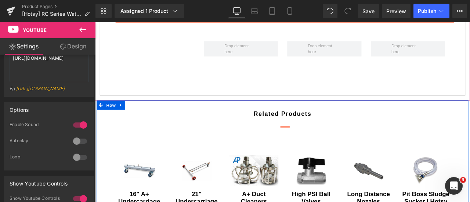
click at [95, 22] on div at bounding box center [95, 22] width 0 height 0
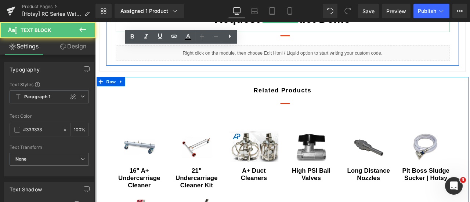
click at [205, 29] on h3 "Request a Product Demo" at bounding box center [317, 18] width 385 height 21
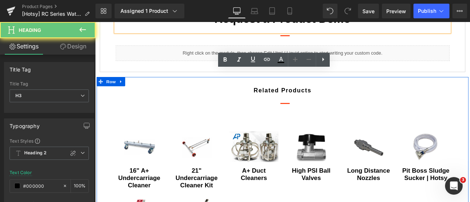
click at [205, 29] on h3 "Request a Product Demo" at bounding box center [317, 18] width 385 height 21
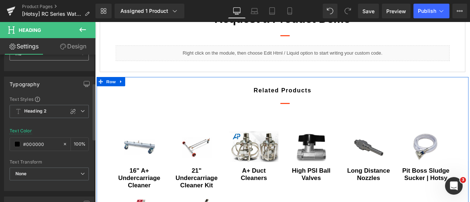
scroll to position [74, 0]
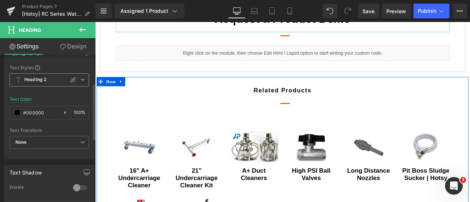
click at [80, 78] on icon at bounding box center [82, 80] width 4 height 4
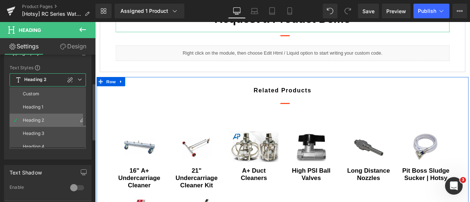
click at [50, 119] on li "Heading 2" at bounding box center [50, 120] width 80 height 13
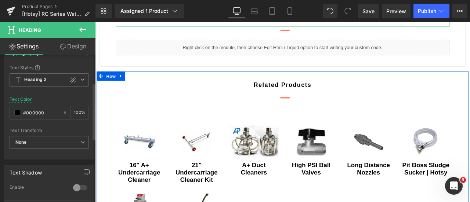
scroll to position [184, 0]
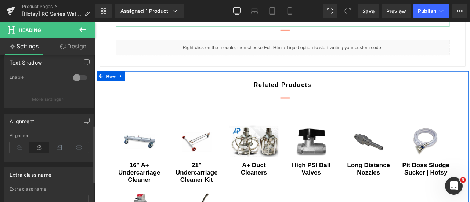
drag, startPoint x: 24, startPoint y: 145, endPoint x: 89, endPoint y: 130, distance: 66.9
click at [26, 142] on icon at bounding box center [20, 147] width 20 height 11
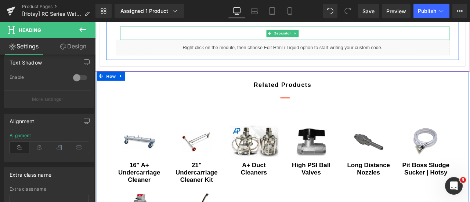
click at [253, 43] on div at bounding box center [320, 36] width 391 height 16
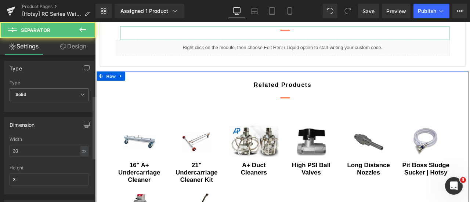
scroll to position [110, 0]
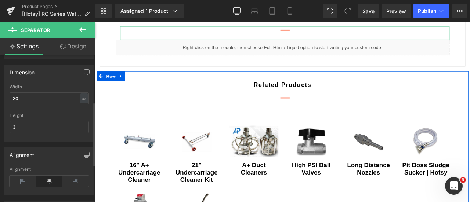
drag, startPoint x: 21, startPoint y: 177, endPoint x: 53, endPoint y: 167, distance: 33.7
click at [21, 177] on icon at bounding box center [23, 181] width 26 height 11
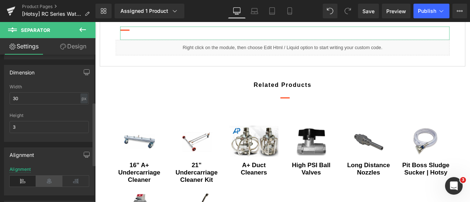
drag, startPoint x: 47, startPoint y: 181, endPoint x: 55, endPoint y: 125, distance: 57.2
click at [47, 181] on icon at bounding box center [49, 181] width 26 height 11
click at [84, 98] on div "px" at bounding box center [83, 99] width 7 height 10
click at [79, 108] on li "%" at bounding box center [83, 110] width 9 height 11
click at [62, 102] on input "30" at bounding box center [49, 99] width 79 height 12
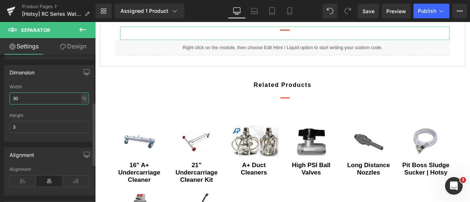
click at [62, 102] on input "30" at bounding box center [49, 99] width 79 height 12
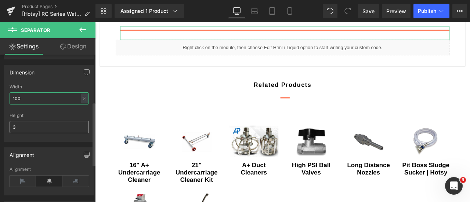
type input "100"
click at [56, 125] on input "3" at bounding box center [49, 127] width 79 height 12
type input "1"
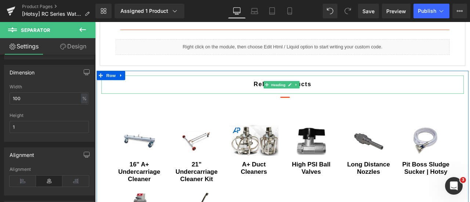
click at [247, 102] on h2 "Related Products" at bounding box center [317, 96] width 419 height 11
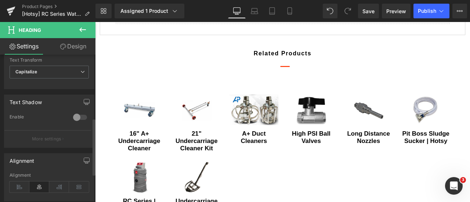
scroll to position [184, 0]
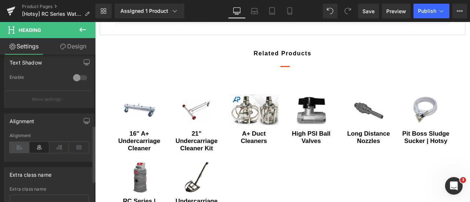
click at [18, 147] on icon at bounding box center [20, 147] width 20 height 11
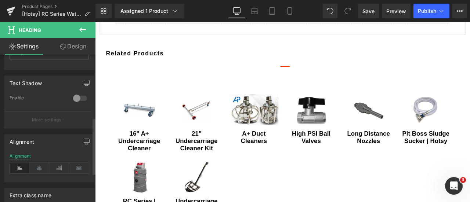
scroll to position [147, 0]
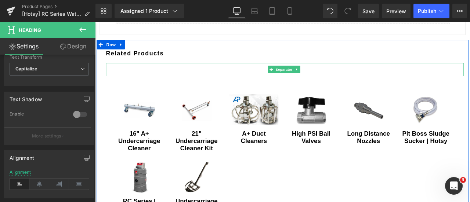
click at [257, 86] on div at bounding box center [320, 79] width 424 height 16
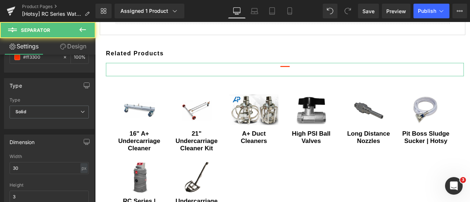
scroll to position [74, 0]
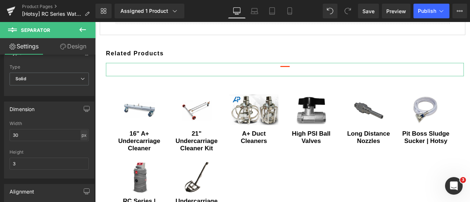
click at [81, 136] on div "px" at bounding box center [83, 135] width 7 height 10
click at [82, 139] on input "30" at bounding box center [49, 135] width 79 height 12
click at [80, 133] on div "px" at bounding box center [83, 135] width 7 height 10
click at [82, 144] on li "%" at bounding box center [83, 146] width 9 height 11
click at [46, 136] on input "30" at bounding box center [49, 135] width 79 height 12
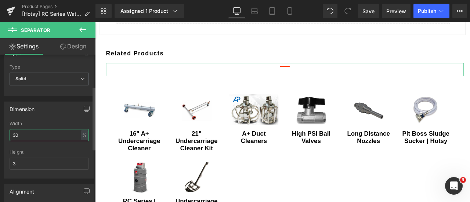
click at [46, 136] on input "30" at bounding box center [49, 135] width 79 height 12
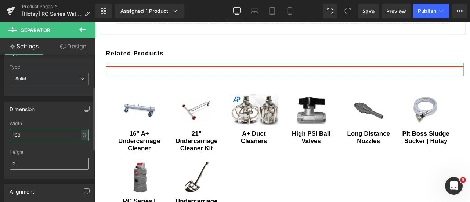
type input "100"
click at [50, 163] on input "3" at bounding box center [49, 164] width 79 height 12
type input "1"
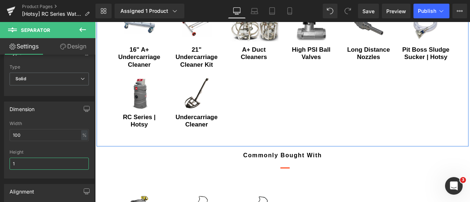
scroll to position [569, 0]
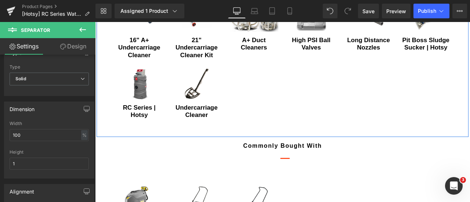
click at [144, 68] on div "16" A+ Undercarriage Cleaner (P) Title" at bounding box center [147, 53] width 58 height 29
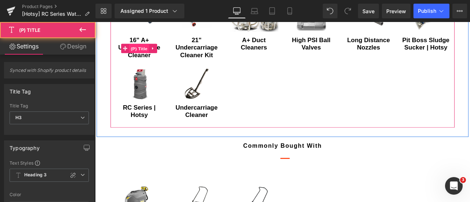
click at [146, 59] on span "(P) Title" at bounding box center [148, 53] width 24 height 11
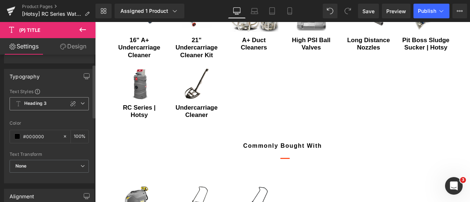
scroll to position [74, 0]
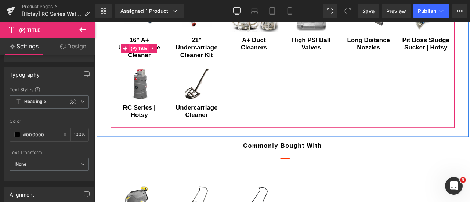
click at [150, 59] on span "(P) Title" at bounding box center [148, 53] width 24 height 11
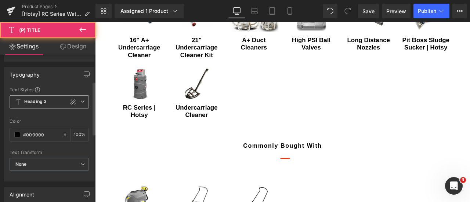
click at [80, 104] on icon at bounding box center [82, 102] width 4 height 4
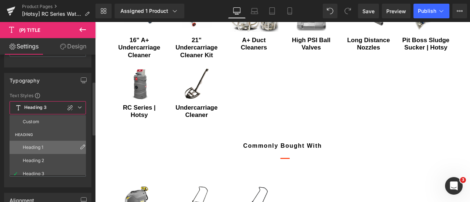
scroll to position [110, 0]
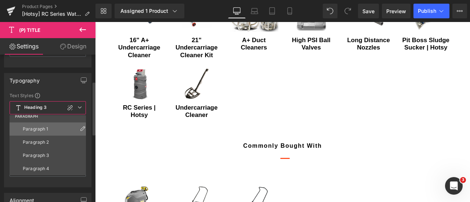
click at [52, 129] on li "Paragraph 1" at bounding box center [50, 129] width 80 height 13
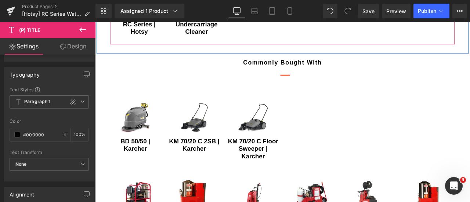
scroll to position [679, 0]
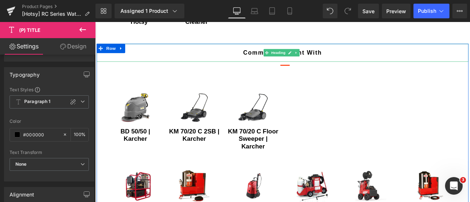
click at [216, 64] on h2 "commonly bought with" at bounding box center [318, 59] width 430 height 11
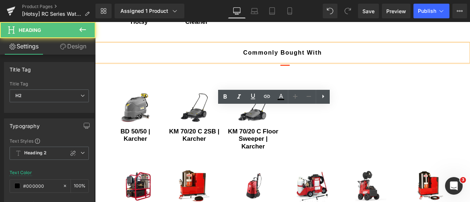
click at [216, 64] on h2 "commonly bought with" at bounding box center [318, 59] width 430 height 11
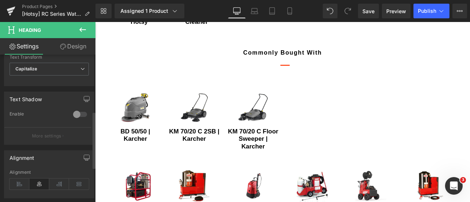
scroll to position [184, 0]
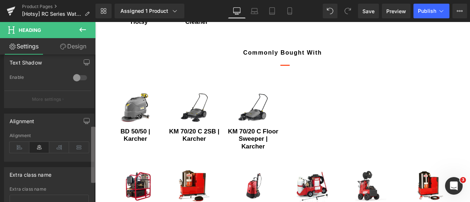
drag, startPoint x: 21, startPoint y: 147, endPoint x: 94, endPoint y: 135, distance: 73.8
click at [21, 147] on icon at bounding box center [20, 147] width 20 height 11
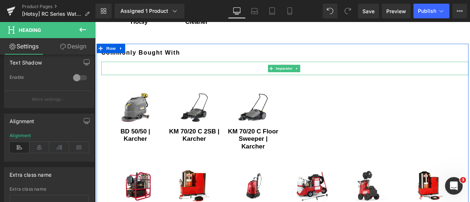
click at [233, 85] on div at bounding box center [320, 77] width 435 height 16
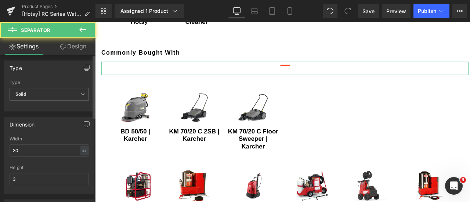
scroll to position [110, 0]
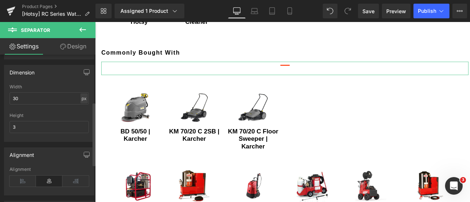
click at [80, 98] on div "px" at bounding box center [83, 99] width 7 height 10
click at [85, 107] on li "%" at bounding box center [83, 110] width 9 height 11
click at [64, 98] on input "30" at bounding box center [49, 99] width 79 height 12
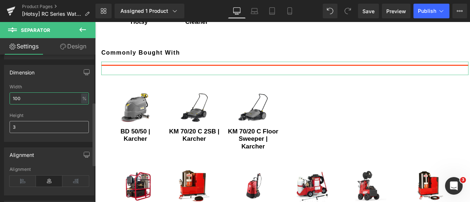
type input "100"
click at [57, 127] on input "3" at bounding box center [49, 127] width 79 height 12
type input "1"
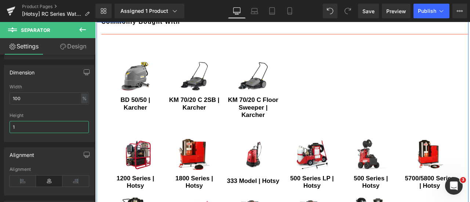
scroll to position [752, 0]
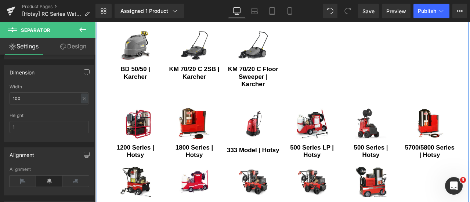
click at [138, 93] on div "BD 50/50 | Karcher (P) Title" at bounding box center [143, 84] width 62 height 20
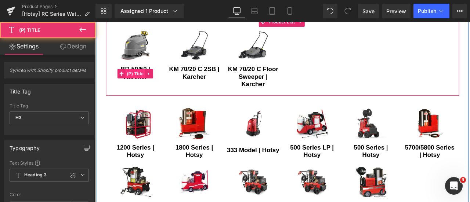
click at [139, 89] on span "(P) Title" at bounding box center [143, 83] width 24 height 11
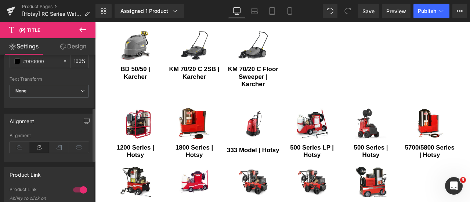
scroll to position [110, 0]
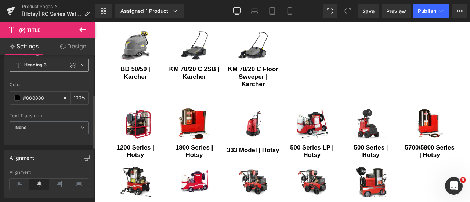
click at [82, 67] on icon at bounding box center [82, 65] width 4 height 4
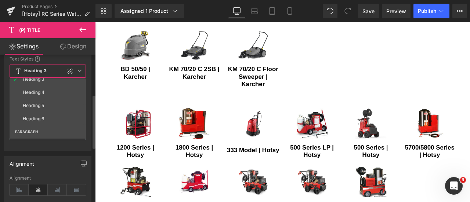
scroll to position [74, 0]
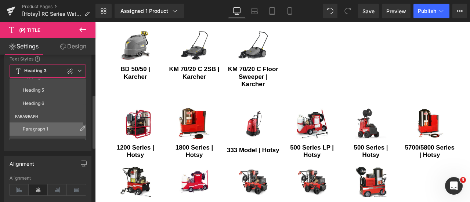
click at [57, 129] on li "Paragraph 1" at bounding box center [50, 129] width 80 height 13
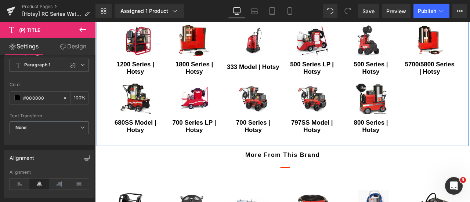
scroll to position [863, 0]
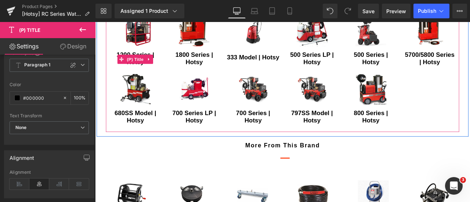
click at [147, 76] on div "1200 Series | Hotsy (P) Title" at bounding box center [143, 66] width 62 height 20
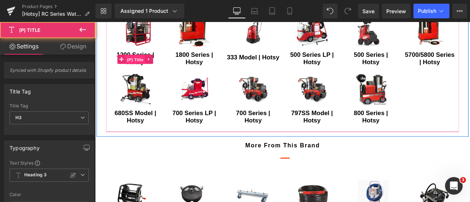
click at [146, 72] on span "(P) Title" at bounding box center [143, 66] width 24 height 11
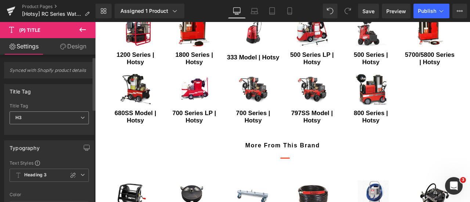
scroll to position [74, 0]
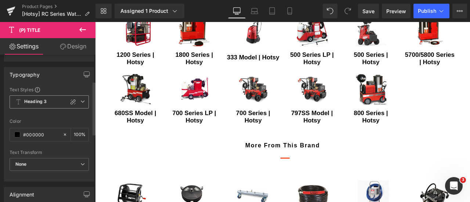
click at [81, 104] on icon at bounding box center [82, 102] width 4 height 4
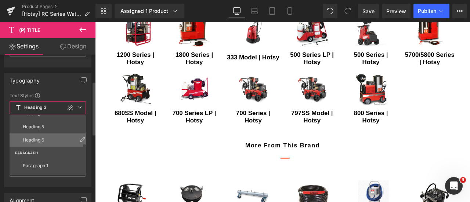
scroll to position [110, 0]
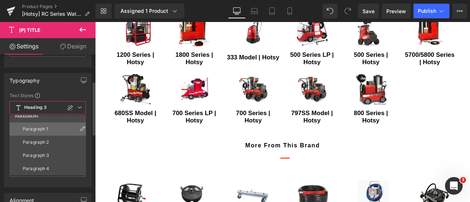
click at [48, 130] on li "Paragraph 1" at bounding box center [50, 129] width 80 height 13
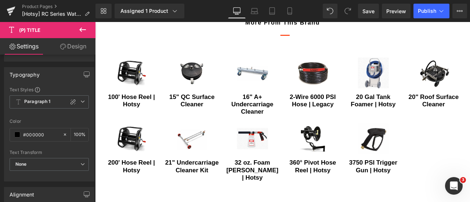
scroll to position [1010, 0]
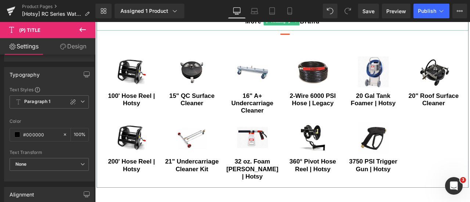
click at [175, 27] on h2 "more from this brand" at bounding box center [318, 22] width 430 height 11
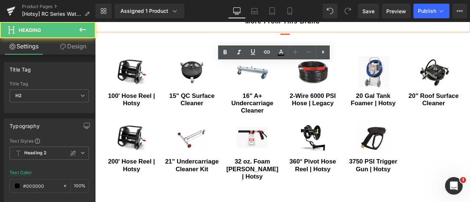
click at [175, 27] on h2 "more from this brand" at bounding box center [318, 22] width 430 height 11
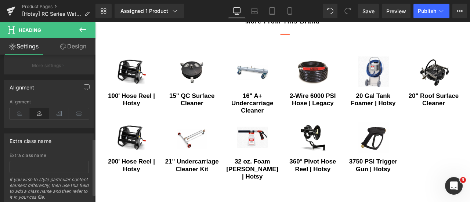
scroll to position [221, 0]
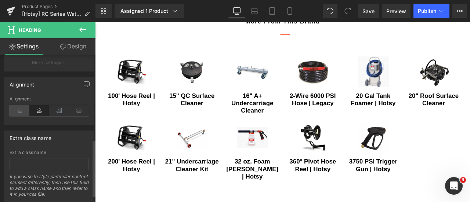
click at [21, 108] on icon at bounding box center [20, 110] width 20 height 11
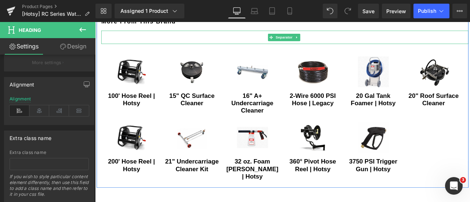
click at [236, 48] on div at bounding box center [320, 40] width 435 height 16
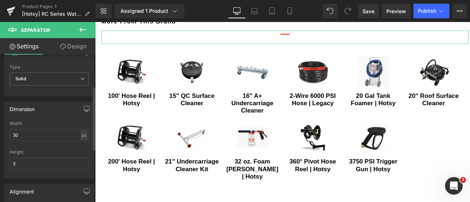
scroll to position [147, 0]
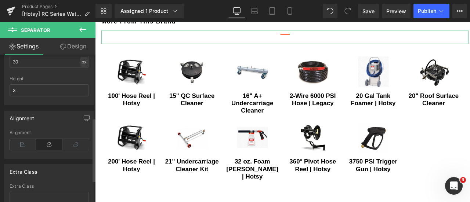
click at [84, 62] on div "px" at bounding box center [83, 62] width 7 height 10
click at [81, 72] on li "%" at bounding box center [83, 73] width 9 height 11
click at [65, 64] on input "30" at bounding box center [49, 62] width 79 height 12
type input "100"
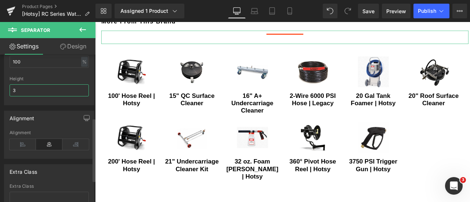
click at [54, 92] on input "3" at bounding box center [49, 91] width 79 height 12
type input "1"
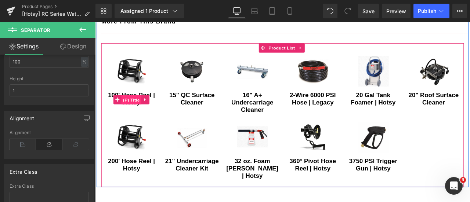
click at [132, 120] on span "(P) Title" at bounding box center [138, 114] width 24 height 11
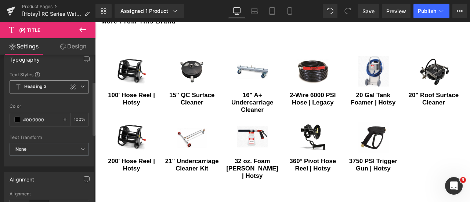
scroll to position [74, 0]
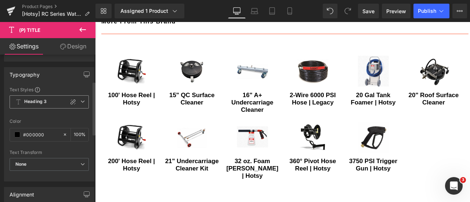
click at [82, 109] on span "Heading 3" at bounding box center [49, 102] width 79 height 13
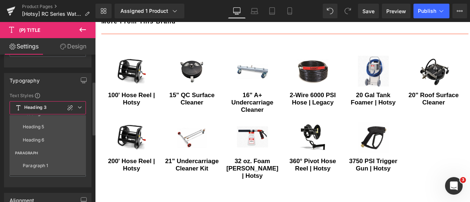
scroll to position [110, 0]
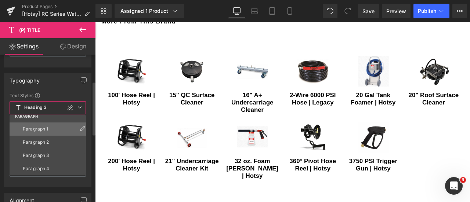
click at [62, 130] on li "Paragraph 1" at bounding box center [50, 129] width 80 height 13
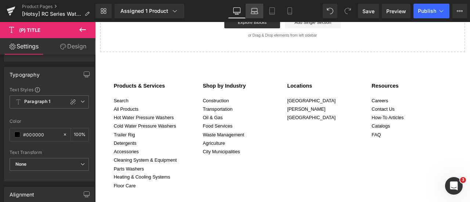
click at [254, 10] on icon at bounding box center [254, 10] width 7 height 7
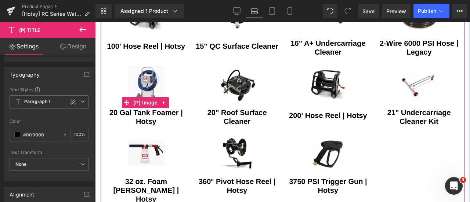
scroll to position [1064, 0]
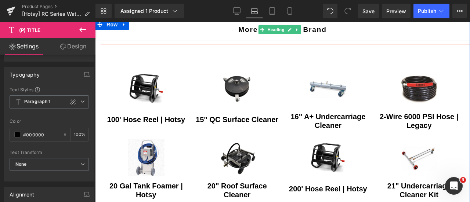
click at [190, 35] on h2 "more from this brand" at bounding box center [283, 30] width 364 height 11
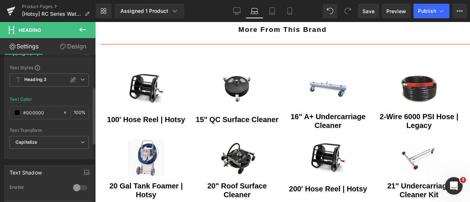
scroll to position [147, 0]
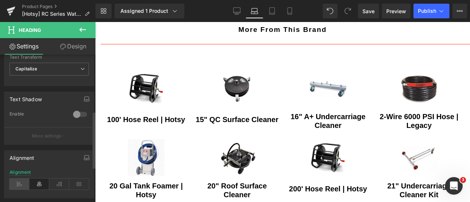
click at [12, 182] on icon at bounding box center [20, 184] width 20 height 11
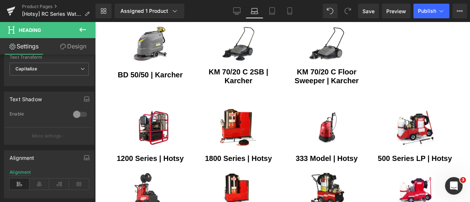
scroll to position [770, 0]
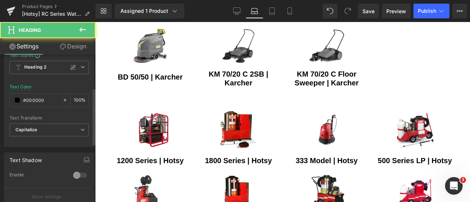
scroll to position [147, 0]
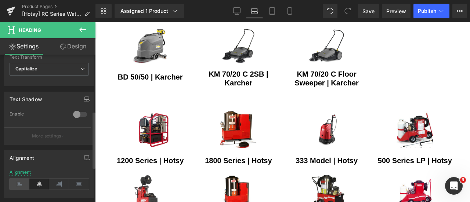
click at [17, 180] on icon at bounding box center [20, 184] width 20 height 11
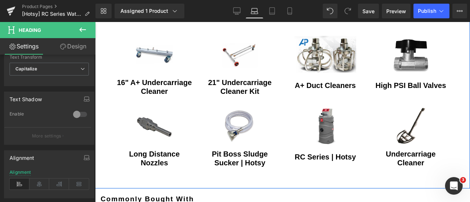
scroll to position [549, 0]
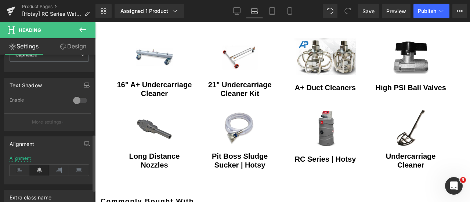
scroll to position [221, 0]
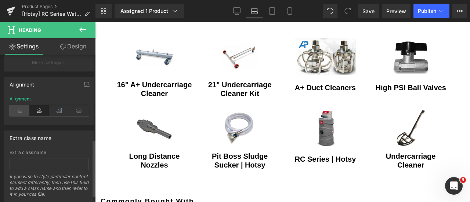
click at [25, 110] on icon at bounding box center [20, 110] width 20 height 11
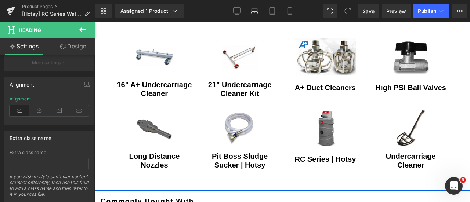
scroll to position [476, 0]
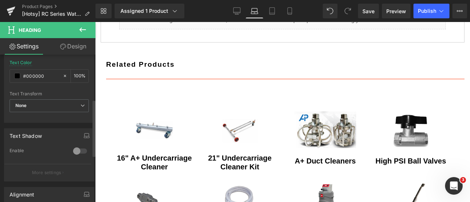
scroll to position [221, 0]
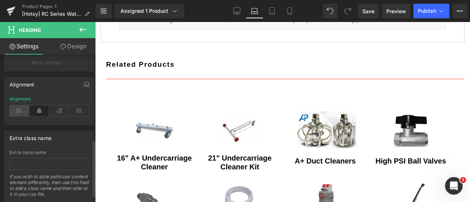
click at [19, 108] on icon at bounding box center [20, 110] width 20 height 11
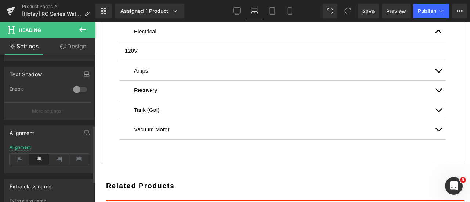
scroll to position [184, 0]
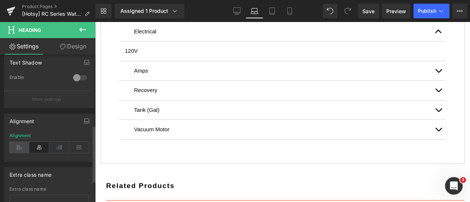
click at [21, 143] on icon at bounding box center [20, 147] width 20 height 11
click at [275, 9] on icon at bounding box center [272, 11] width 5 height 7
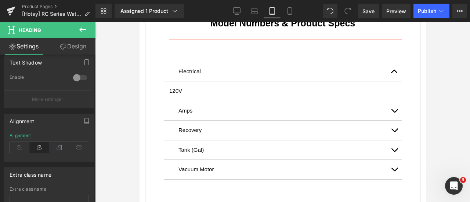
scroll to position [469, 0]
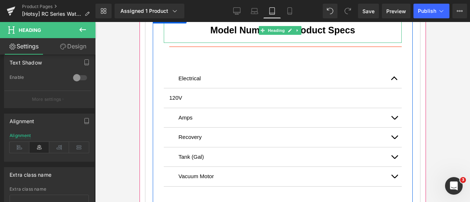
click at [183, 37] on h3 "Model Numbers & Product Specs" at bounding box center [282, 31] width 227 height 14
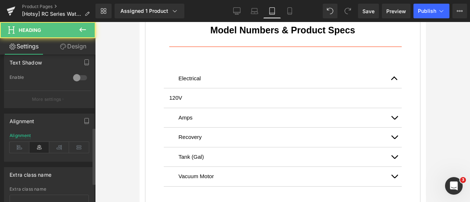
scroll to position [221, 0]
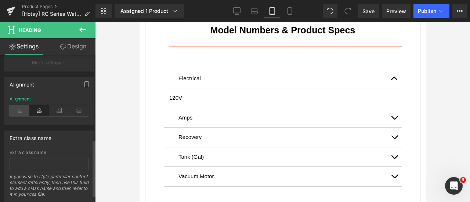
click at [22, 111] on icon at bounding box center [20, 110] width 20 height 11
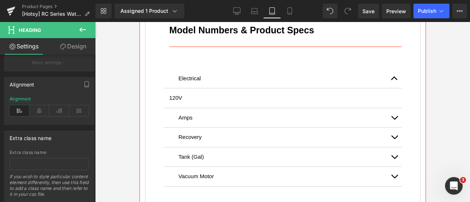
click at [139, 22] on div at bounding box center [139, 22] width 0 height 0
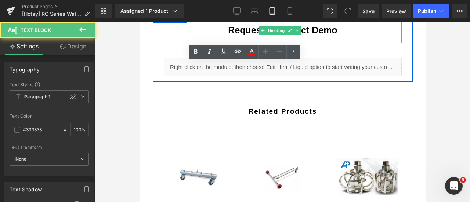
click at [213, 37] on h3 "Request a Product Demo" at bounding box center [282, 31] width 227 height 14
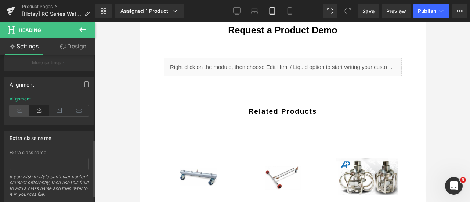
click at [20, 108] on icon at bounding box center [20, 110] width 20 height 11
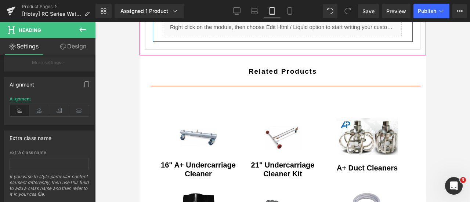
scroll to position [542, 0]
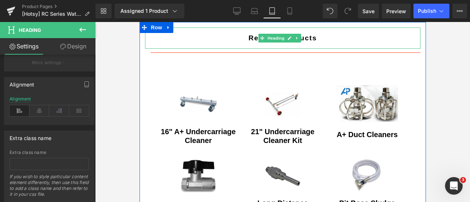
click at [188, 44] on h2 "Related Products" at bounding box center [282, 38] width 265 height 11
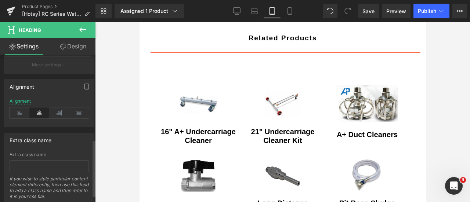
scroll to position [221, 0]
click at [16, 110] on icon at bounding box center [20, 110] width 20 height 11
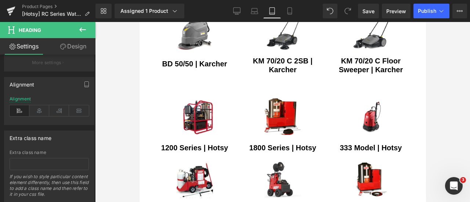
scroll to position [910, 0]
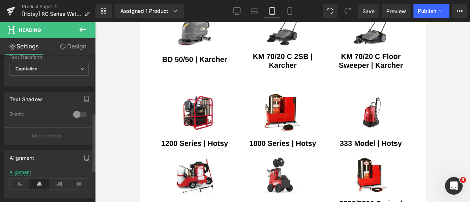
scroll to position [184, 0]
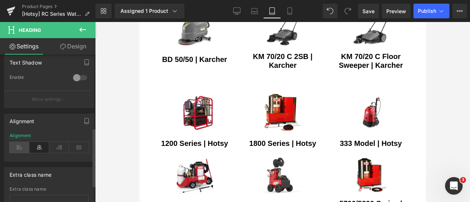
click at [22, 143] on icon at bounding box center [20, 147] width 20 height 11
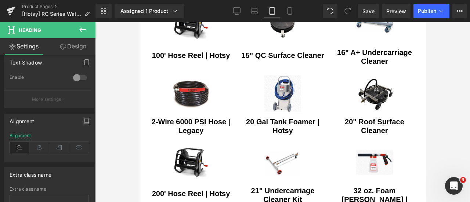
scroll to position [1240, 0]
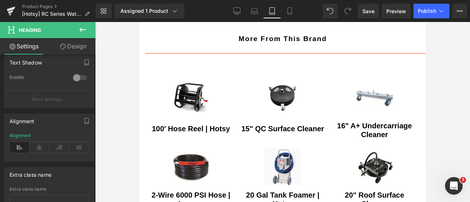
click at [207, 44] on h2 "more from this brand" at bounding box center [283, 39] width 276 height 11
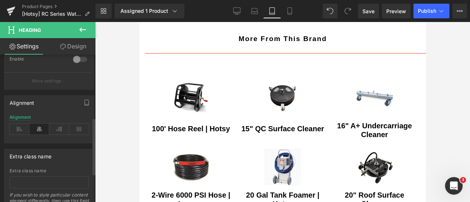
scroll to position [238, 0]
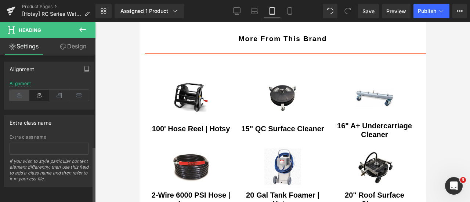
click at [19, 92] on icon at bounding box center [20, 95] width 20 height 11
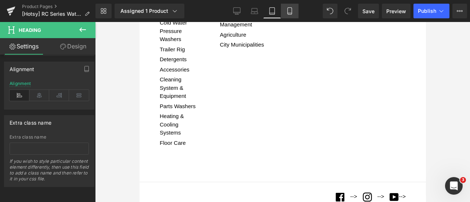
click at [293, 9] on icon at bounding box center [289, 10] width 7 height 7
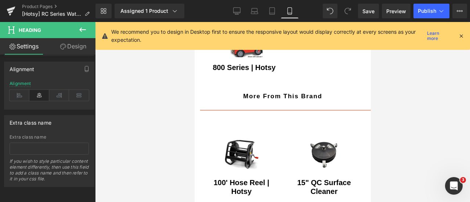
scroll to position [1577, 0]
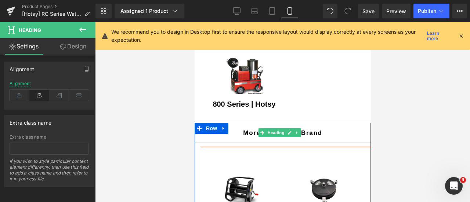
click at [229, 138] on h2 "more from this brand" at bounding box center [282, 134] width 165 height 10
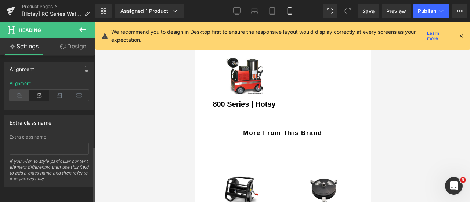
click at [23, 90] on icon at bounding box center [20, 95] width 20 height 11
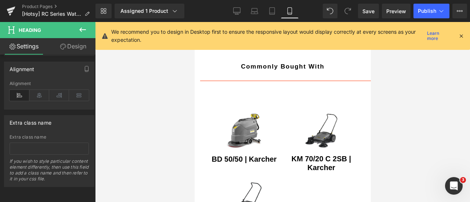
scroll to position [1026, 0]
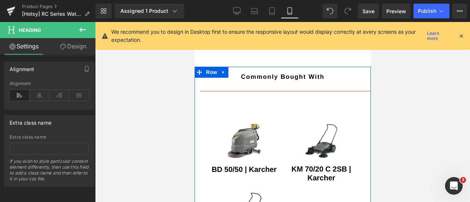
click at [224, 78] on link at bounding box center [224, 72] width 10 height 11
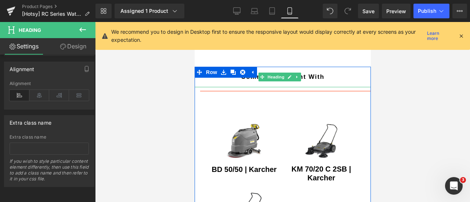
click at [225, 82] on h2 "commonly bought with" at bounding box center [282, 77] width 165 height 10
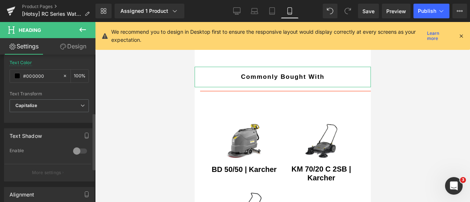
scroll to position [221, 0]
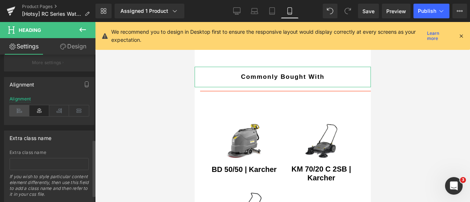
click at [25, 108] on icon at bounding box center [20, 110] width 20 height 11
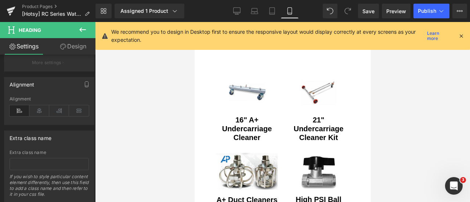
scroll to position [695, 0]
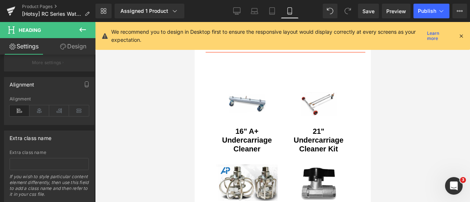
click at [232, 43] on h2 "Related Products" at bounding box center [282, 39] width 154 height 10
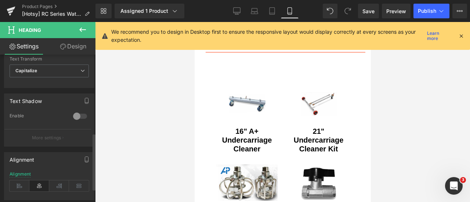
scroll to position [221, 0]
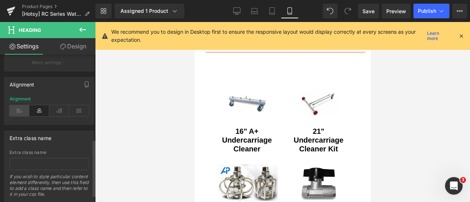
click at [18, 113] on icon at bounding box center [20, 110] width 20 height 11
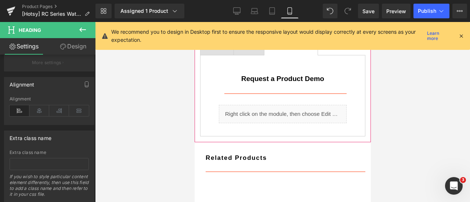
scroll to position [585, 0]
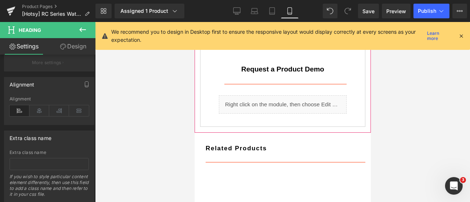
click at [223, 80] on div "Request a Product Demo" at bounding box center [283, 70] width 128 height 22
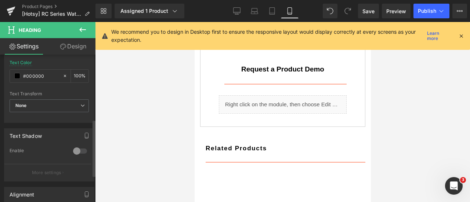
scroll to position [221, 0]
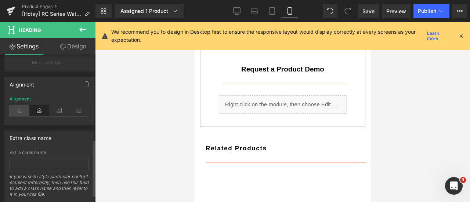
click at [21, 111] on icon at bounding box center [20, 110] width 20 height 11
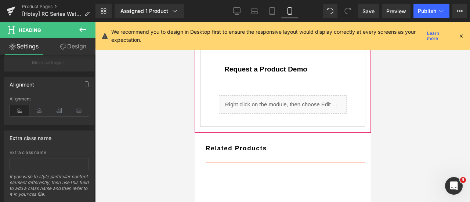
click at [255, 40] on div "Videos" at bounding box center [249, 36] width 16 height 8
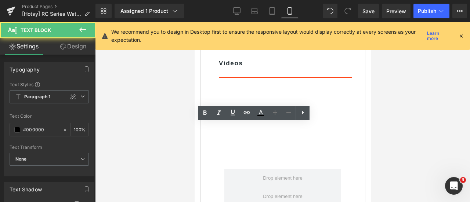
click at [221, 40] on div "RC-30E" at bounding box center [217, 36] width 18 height 8
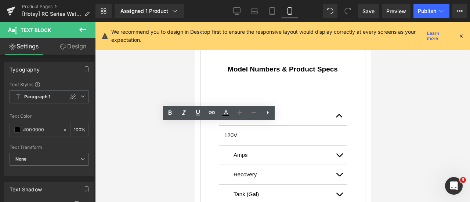
click at [230, 172] on div "Loading Product Data" at bounding box center [235, 173] width 53 height 8
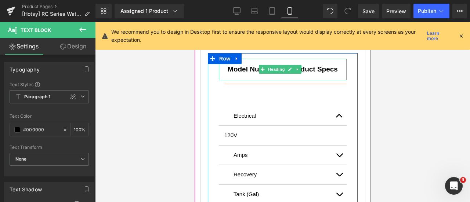
click at [230, 75] on h3 "Model Numbers & Product Specs" at bounding box center [282, 69] width 117 height 11
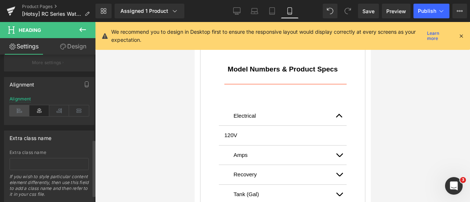
click at [21, 111] on icon at bounding box center [20, 110] width 20 height 11
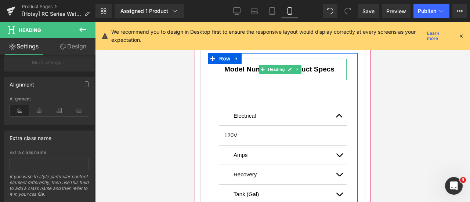
scroll to position [512, 0]
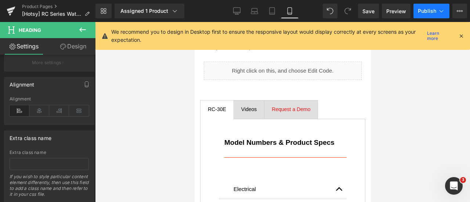
click at [427, 11] on span "Publish" at bounding box center [427, 11] width 18 height 6
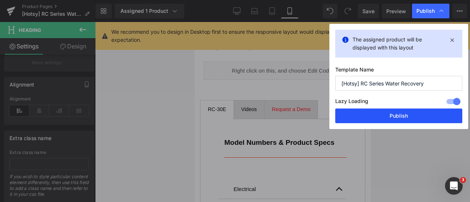
click at [395, 114] on button "Publish" at bounding box center [399, 116] width 127 height 15
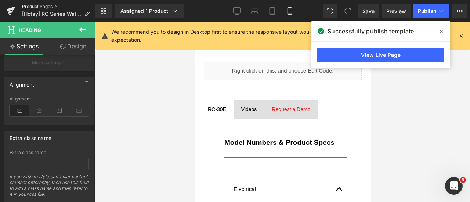
click at [47, 4] on link "Product Pages" at bounding box center [59, 7] width 74 height 6
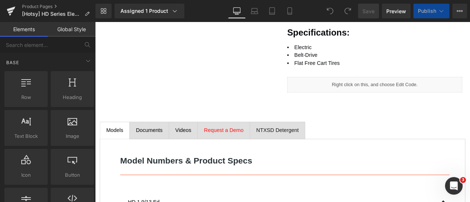
scroll to position [331, 0]
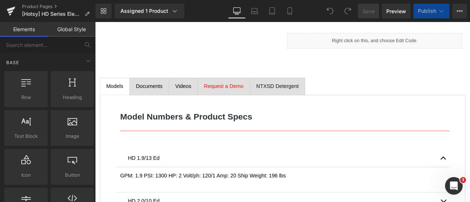
click at [157, 97] on div "Documents" at bounding box center [160, 99] width 32 height 10
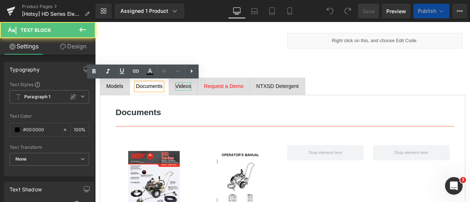
click at [196, 100] on div "Videos" at bounding box center [199, 99] width 19 height 10
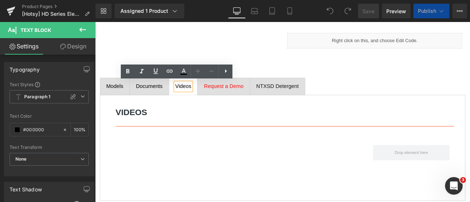
click at [179, 131] on h2 "Videos" at bounding box center [317, 129] width 396 height 15
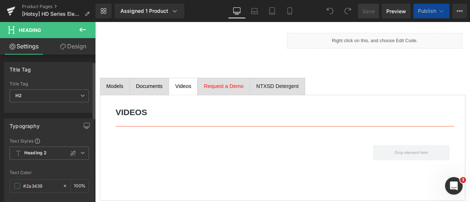
scroll to position [110, 0]
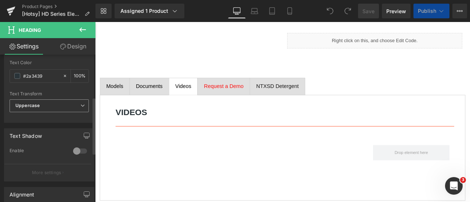
click at [64, 110] on span "Uppercase" at bounding box center [49, 106] width 79 height 13
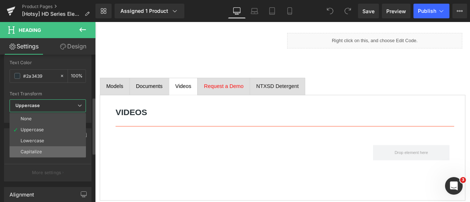
click at [49, 149] on li "Capitalize" at bounding box center [48, 152] width 76 height 11
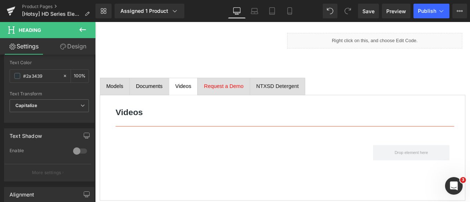
click at [232, 97] on span "Request a Demo" at bounding box center [247, 98] width 47 height 7
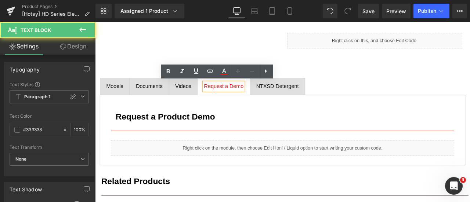
click at [295, 100] on span "NTXSD Detergent" at bounding box center [311, 98] width 50 height 7
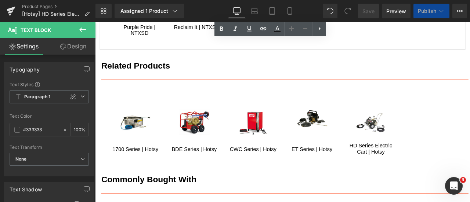
scroll to position [639, 0]
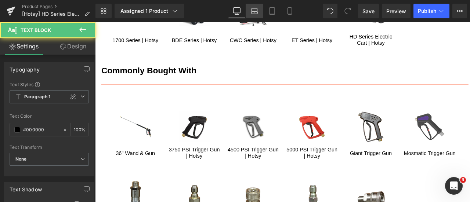
click at [255, 12] on icon at bounding box center [254, 10] width 7 height 7
click at [278, 11] on link "Tablet" at bounding box center [273, 11] width 18 height 15
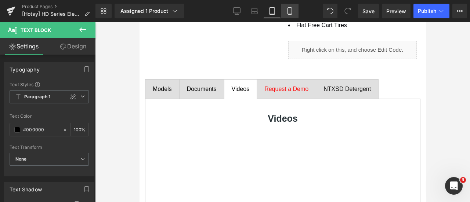
click at [292, 11] on icon at bounding box center [289, 10] width 7 height 7
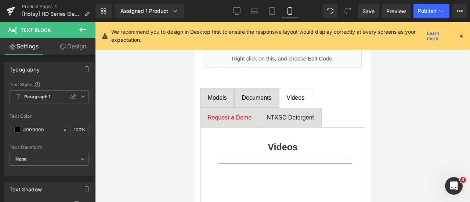
scroll to position [530, 0]
click at [273, 8] on icon at bounding box center [272, 10] width 7 height 7
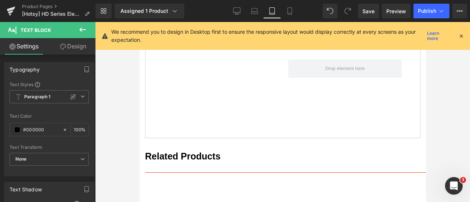
scroll to position [365, 0]
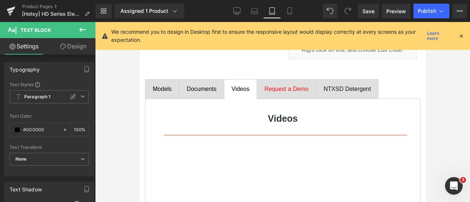
click at [240, 122] on h2 "Videos" at bounding box center [283, 119] width 238 height 14
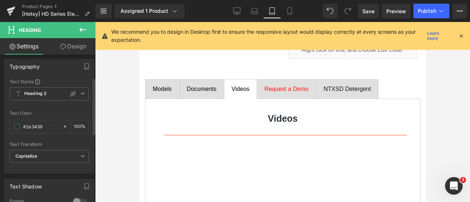
scroll to position [147, 0]
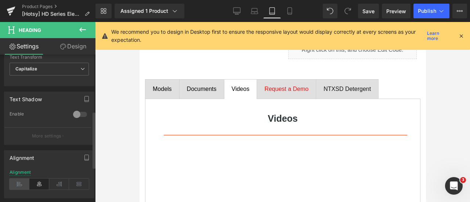
click at [26, 181] on icon at bounding box center [20, 184] width 20 height 11
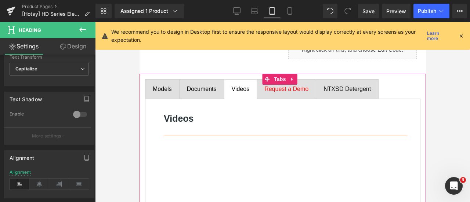
click at [196, 94] on div "Documents Text Block" at bounding box center [202, 89] width 30 height 9
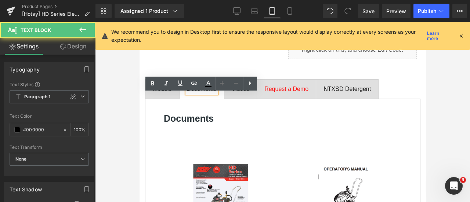
click at [165, 94] on div "Models Text Block" at bounding box center [162, 89] width 19 height 9
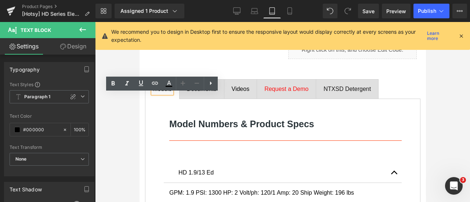
drag, startPoint x: 271, startPoint y: 96, endPoint x: 275, endPoint y: 97, distance: 4.5
click at [271, 92] on span "Request a Demo" at bounding box center [286, 89] width 44 height 6
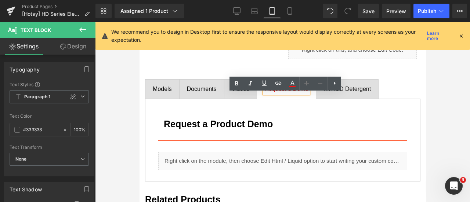
click at [139, 22] on div at bounding box center [139, 22] width 0 height 0
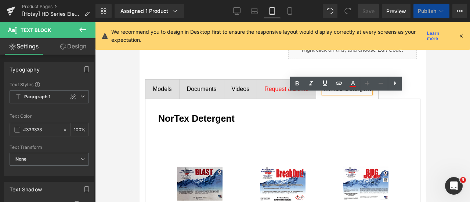
click at [243, 94] on div "Videos Text Block" at bounding box center [241, 89] width 18 height 9
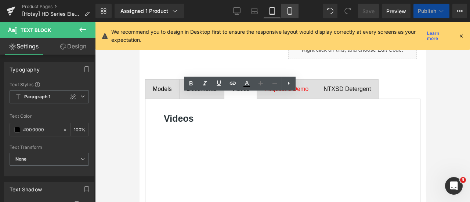
click at [292, 11] on icon at bounding box center [289, 10] width 7 height 7
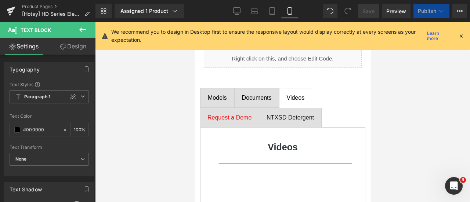
scroll to position [530, 0]
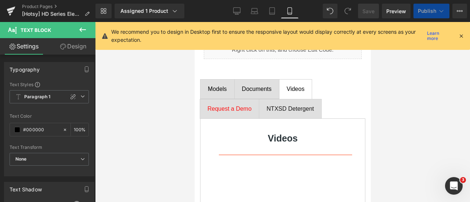
click at [240, 146] on h2 "Videos" at bounding box center [283, 139] width 128 height 14
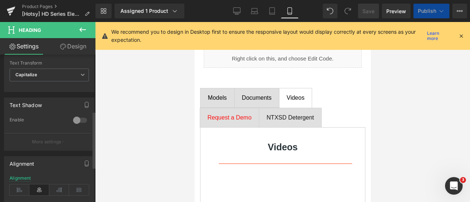
scroll to position [147, 0]
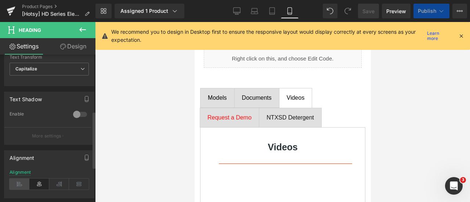
click at [25, 181] on icon at bounding box center [20, 184] width 20 height 11
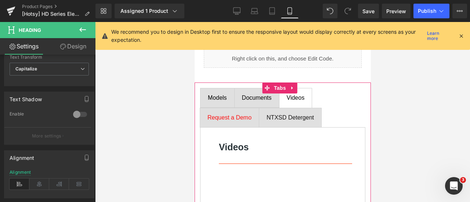
drag, startPoint x: 221, startPoint y: 97, endPoint x: 246, endPoint y: 97, distance: 25.7
click at [221, 97] on div "Models" at bounding box center [217, 98] width 19 height 9
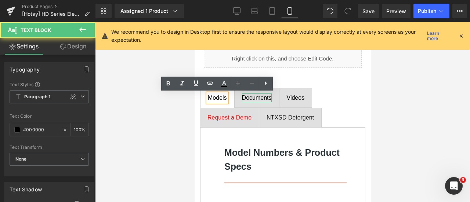
click at [252, 98] on div "Documents" at bounding box center [257, 98] width 30 height 9
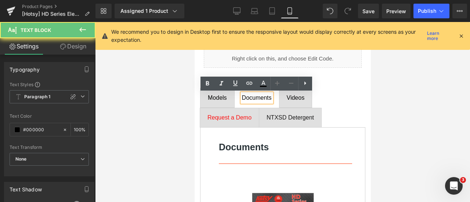
click at [284, 117] on span "NTXSD Detergent" at bounding box center [289, 118] width 47 height 6
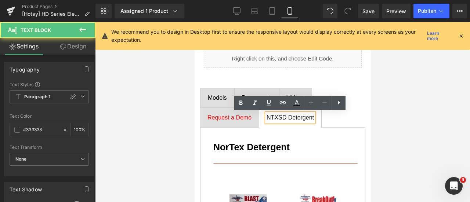
click at [226, 118] on span "Request a Demo" at bounding box center [229, 118] width 44 height 6
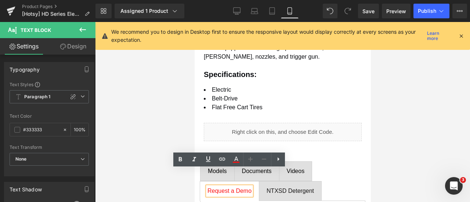
scroll to position [530, 0]
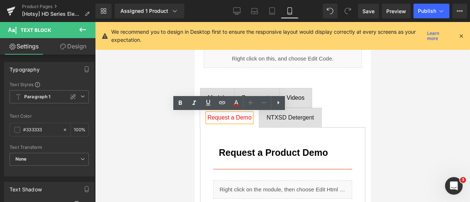
click at [292, 96] on div "Videos" at bounding box center [296, 98] width 18 height 9
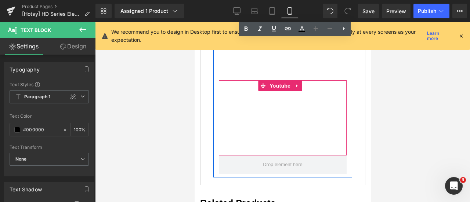
scroll to position [714, 0]
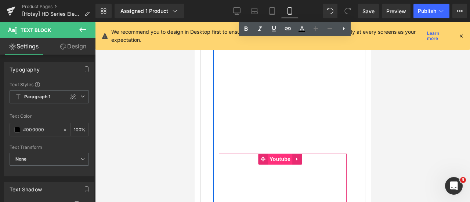
click at [283, 154] on span "Youtube" at bounding box center [280, 159] width 25 height 11
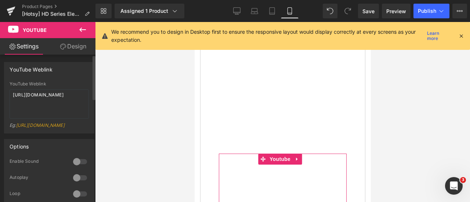
click at [81, 168] on div at bounding box center [80, 162] width 18 height 12
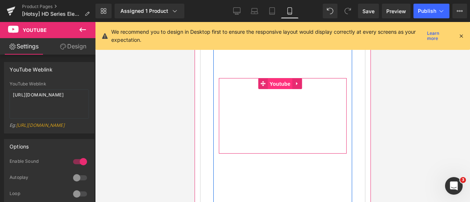
click at [276, 79] on span "Youtube" at bounding box center [280, 84] width 25 height 11
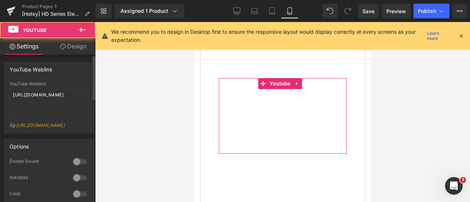
click at [80, 168] on div at bounding box center [80, 162] width 18 height 12
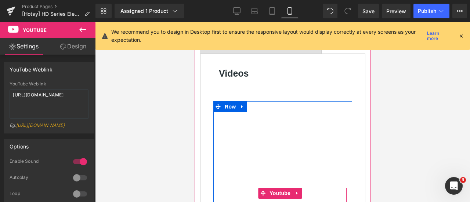
scroll to position [604, 0]
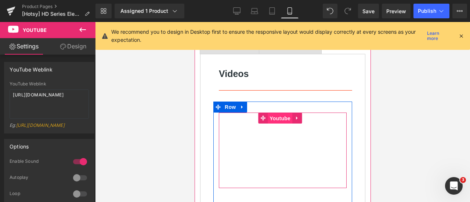
click at [279, 116] on span "Youtube" at bounding box center [280, 118] width 25 height 11
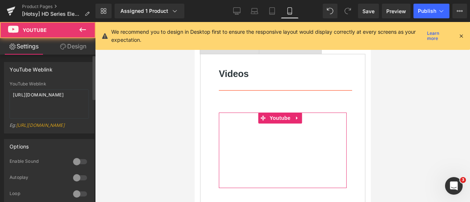
click at [81, 168] on div at bounding box center [80, 162] width 18 height 12
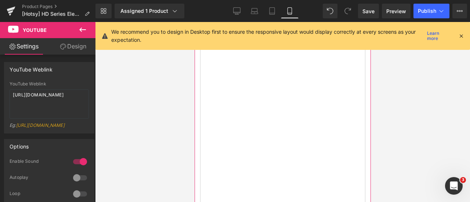
scroll to position [714, 0]
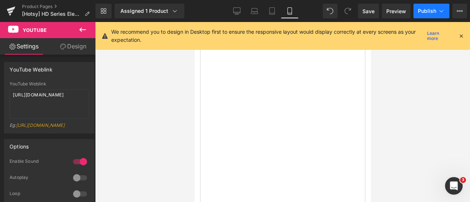
click at [419, 11] on span "Publish" at bounding box center [427, 11] width 18 height 6
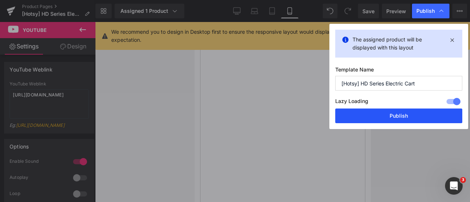
click at [387, 118] on button "Publish" at bounding box center [399, 116] width 127 height 15
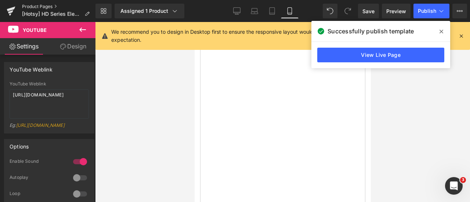
click at [42, 6] on link "Product Pages" at bounding box center [59, 7] width 74 height 6
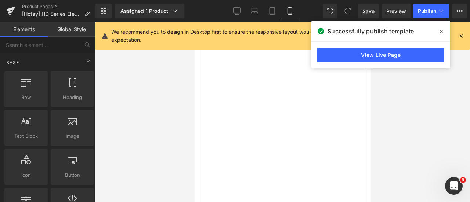
click at [132, 111] on div at bounding box center [282, 112] width 375 height 180
click at [43, 3] on div "Product Pages [Hotsy] HD Series Electric Cart" at bounding box center [48, 11] width 96 height 22
click at [43, 6] on link "Product Pages" at bounding box center [59, 7] width 74 height 6
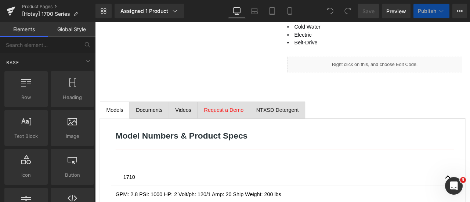
scroll to position [368, 0]
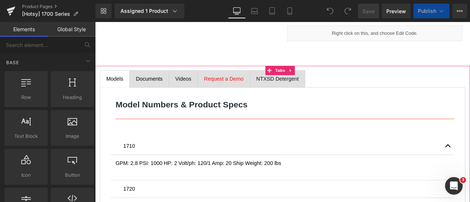
click at [168, 87] on span "Documents" at bounding box center [160, 89] width 32 height 7
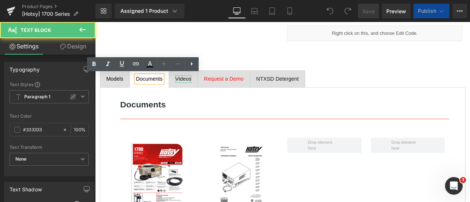
click at [203, 90] on span "Videos" at bounding box center [199, 89] width 19 height 7
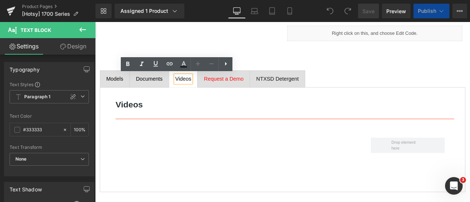
click at [250, 92] on span "Request a Demo" at bounding box center [247, 89] width 47 height 7
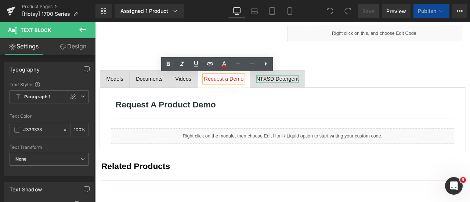
click at [310, 87] on span "NTXSD Detergent" at bounding box center [311, 89] width 50 height 7
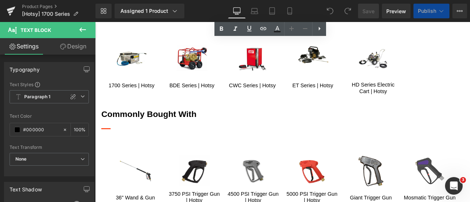
scroll to position [866, 0]
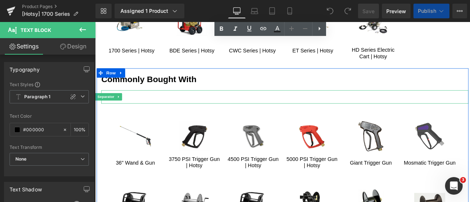
click at [122, 114] on div "Separator" at bounding box center [320, 111] width 435 height 16
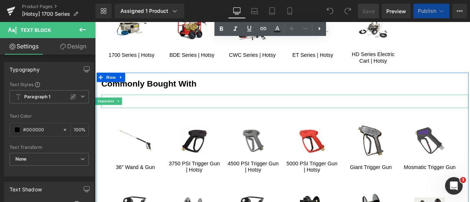
click at [143, 114] on div at bounding box center [320, 116] width 435 height 16
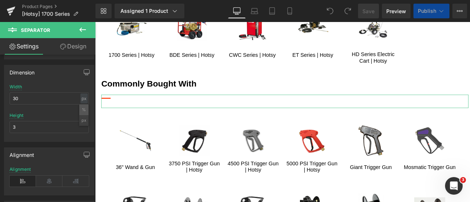
click at [81, 108] on li "%" at bounding box center [83, 110] width 9 height 11
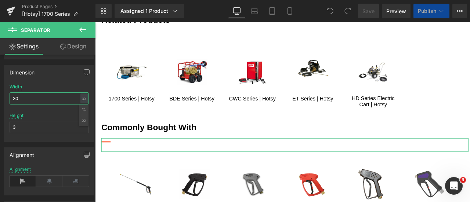
click at [54, 96] on input "30" at bounding box center [49, 99] width 79 height 12
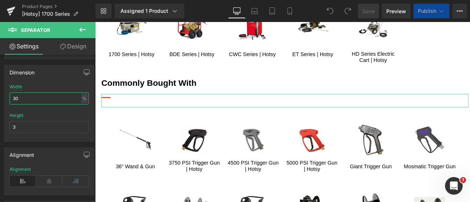
click at [54, 96] on input "30" at bounding box center [49, 99] width 79 height 12
type input "100"
click at [42, 129] on input "3" at bounding box center [49, 127] width 79 height 12
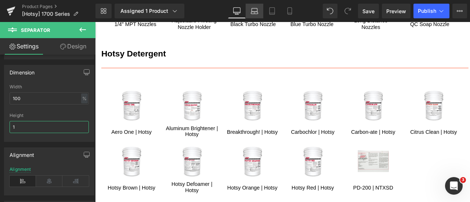
type input "1"
click at [260, 7] on link "Laptop" at bounding box center [255, 11] width 18 height 15
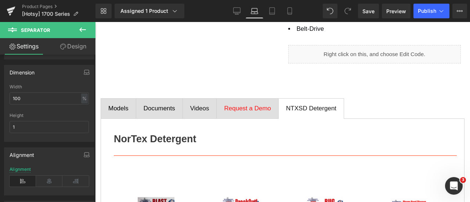
scroll to position [367, 0]
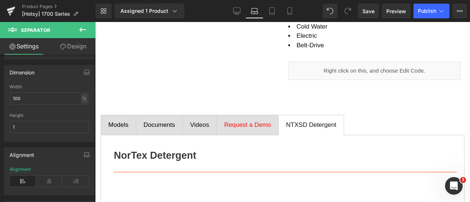
click at [229, 130] on div "Request a Demo Text Block" at bounding box center [247, 126] width 47 height 10
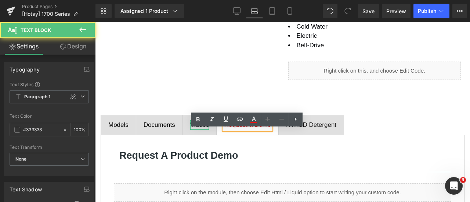
click at [198, 129] on span "Videos" at bounding box center [199, 125] width 19 height 7
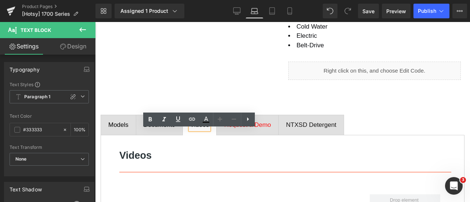
click at [95, 22] on div at bounding box center [95, 22] width 0 height 0
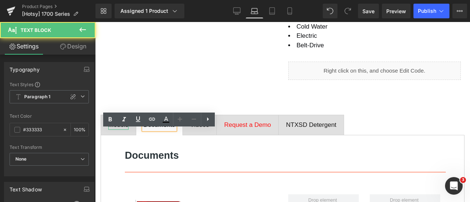
click at [123, 130] on div "Models" at bounding box center [118, 126] width 20 height 10
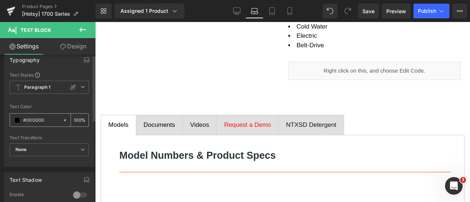
scroll to position [0, 0]
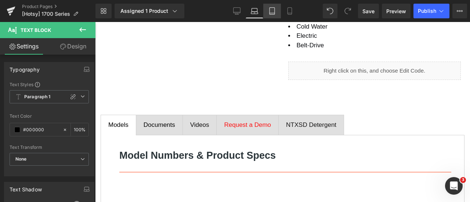
click at [272, 11] on icon at bounding box center [272, 10] width 7 height 7
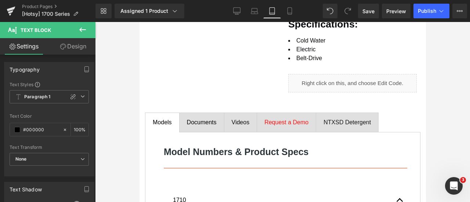
scroll to position [364, 0]
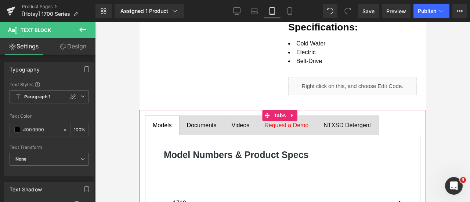
click at [139, 22] on div at bounding box center [139, 22] width 0 height 0
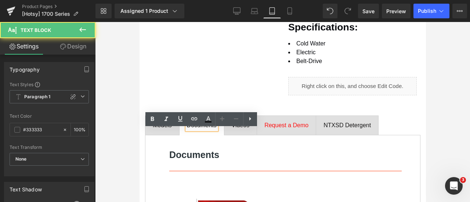
drag, startPoint x: 236, startPoint y: 128, endPoint x: 251, endPoint y: 130, distance: 14.5
click at [237, 128] on span "Videos Text Block" at bounding box center [240, 125] width 33 height 19
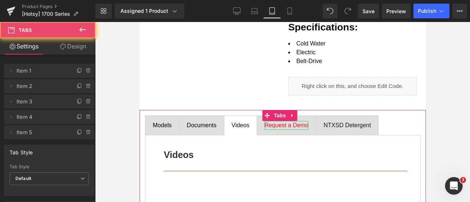
click at [283, 129] on span "Request a Demo" at bounding box center [286, 125] width 44 height 6
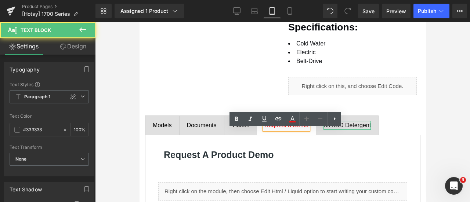
click at [344, 129] on span "NTXSD Detergent" at bounding box center [346, 125] width 47 height 6
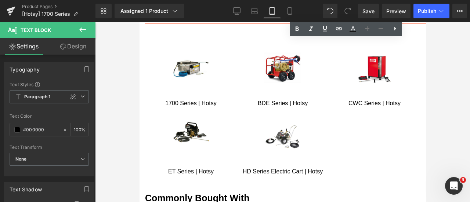
scroll to position [885, 0]
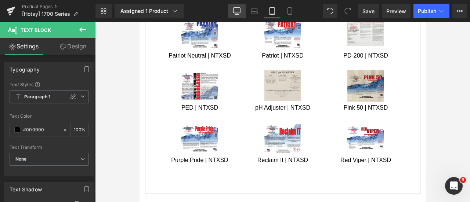
click at [237, 5] on link "Desktop" at bounding box center [237, 11] width 18 height 15
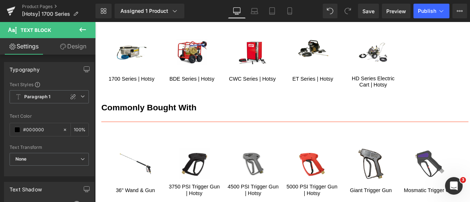
scroll to position [369, 0]
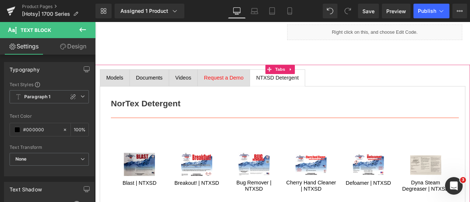
click at [95, 22] on div at bounding box center [95, 22] width 0 height 0
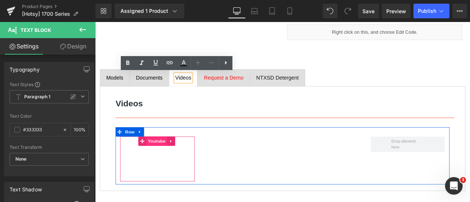
click at [165, 165] on span "Youtube" at bounding box center [168, 163] width 25 height 11
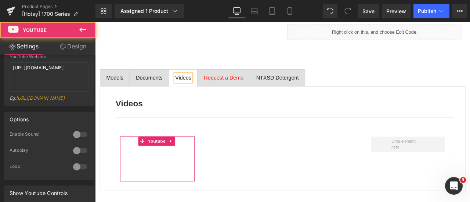
scroll to position [37, 0]
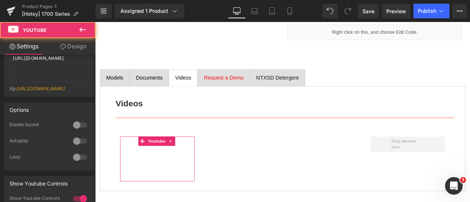
click at [74, 131] on div at bounding box center [80, 125] width 18 height 12
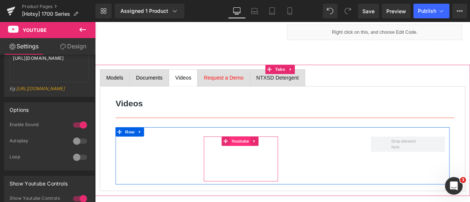
click at [267, 164] on span "Youtube" at bounding box center [267, 163] width 25 height 11
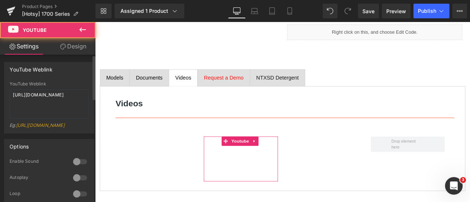
click at [74, 168] on div at bounding box center [80, 162] width 18 height 12
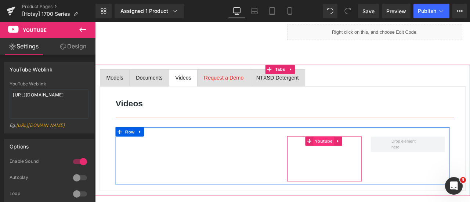
click at [365, 161] on span "Youtube" at bounding box center [366, 163] width 25 height 11
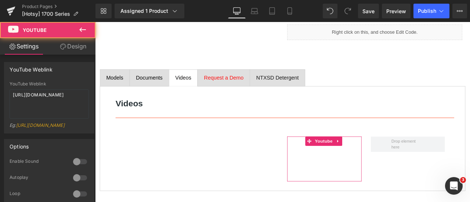
click at [74, 168] on div at bounding box center [80, 162] width 18 height 12
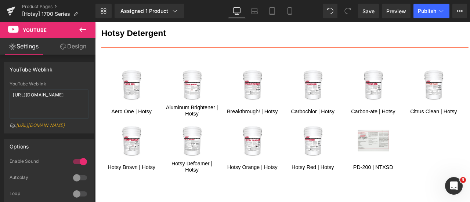
scroll to position [1067, 0]
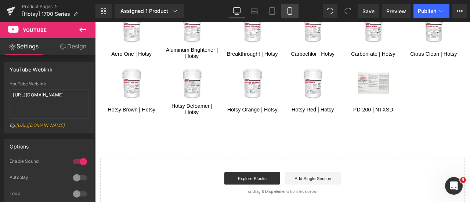
click at [292, 12] on icon at bounding box center [289, 10] width 7 height 7
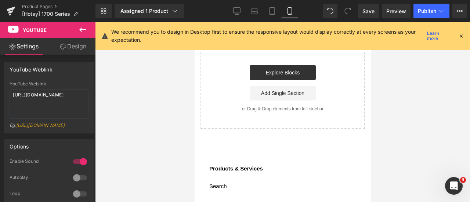
scroll to position [2204, 0]
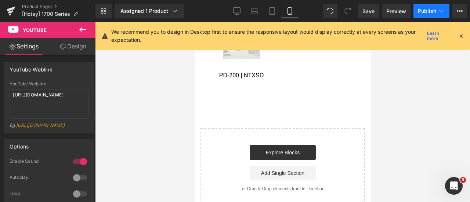
click at [425, 14] on button "Publish" at bounding box center [432, 11] width 36 height 15
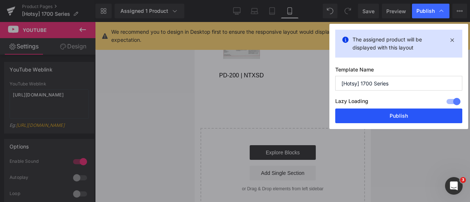
drag, startPoint x: 401, startPoint y: 113, endPoint x: 79, endPoint y: 100, distance: 322.6
click at [401, 113] on button "Publish" at bounding box center [399, 116] width 127 height 15
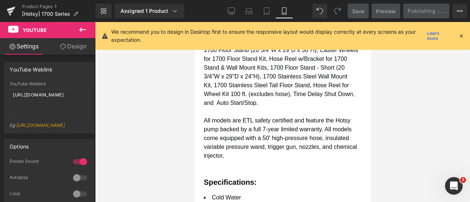
scroll to position [329, 0]
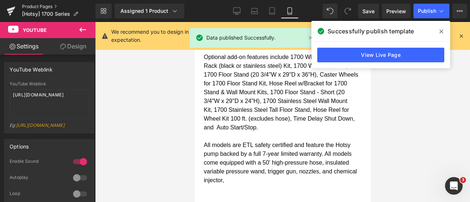
click at [36, 4] on link "Product Pages" at bounding box center [59, 7] width 74 height 6
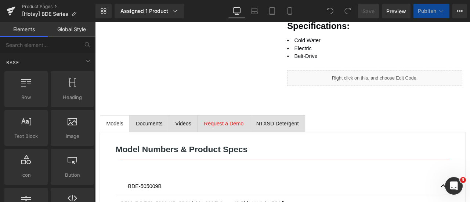
scroll to position [294, 0]
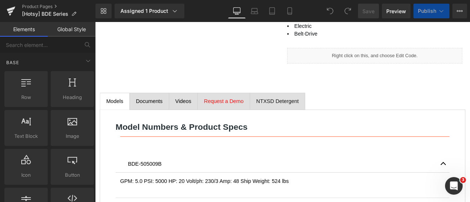
drag, startPoint x: 155, startPoint y: 118, endPoint x: 206, endPoint y: 108, distance: 51.6
click at [156, 118] on div "Documents" at bounding box center [160, 117] width 32 height 10
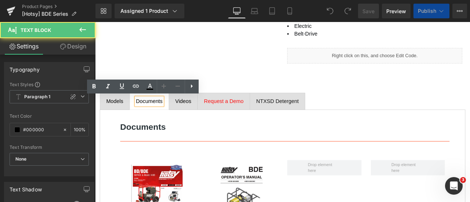
click at [201, 115] on div "Videos" at bounding box center [199, 117] width 19 height 10
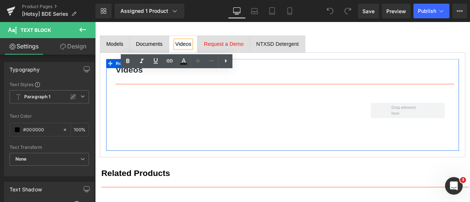
scroll to position [368, 0]
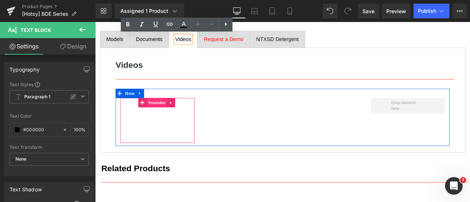
click at [169, 117] on span "Youtube" at bounding box center [168, 117] width 25 height 11
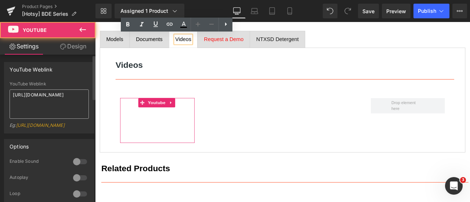
scroll to position [74, 0]
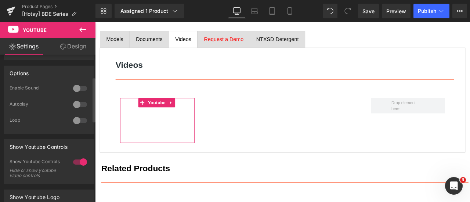
click at [75, 94] on div at bounding box center [80, 89] width 18 height 12
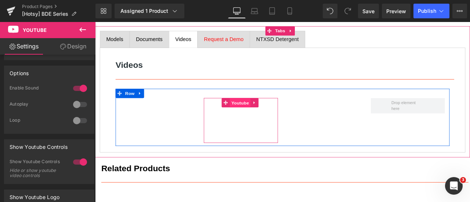
click at [273, 115] on span "Youtube" at bounding box center [267, 118] width 25 height 11
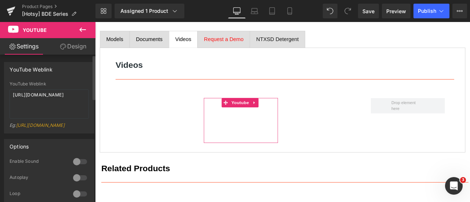
click at [74, 168] on div at bounding box center [80, 162] width 18 height 12
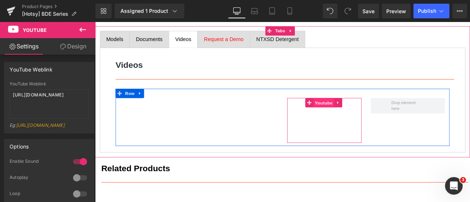
click at [370, 119] on span "Youtube" at bounding box center [366, 118] width 25 height 11
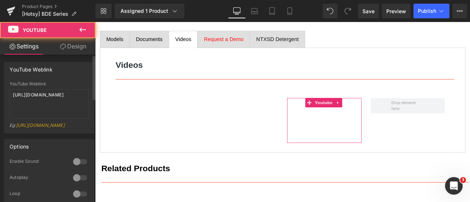
click at [79, 168] on div at bounding box center [80, 162] width 18 height 12
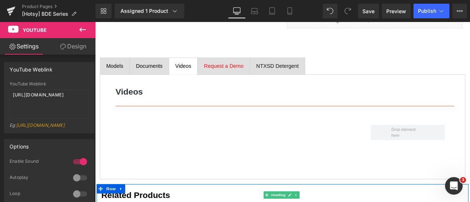
scroll to position [404, 0]
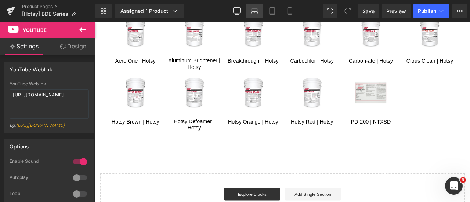
click at [254, 7] on icon at bounding box center [254, 10] width 7 height 7
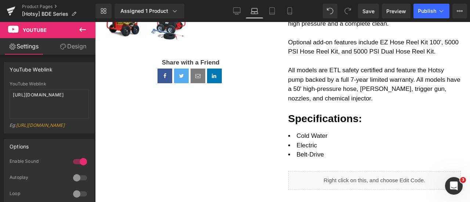
scroll to position [357, 0]
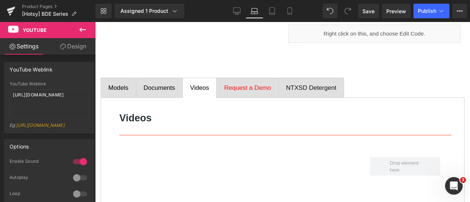
click at [95, 22] on div at bounding box center [95, 22] width 0 height 0
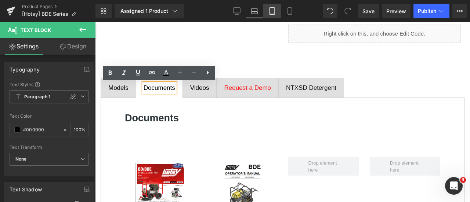
click at [273, 14] on icon at bounding box center [272, 11] width 5 height 7
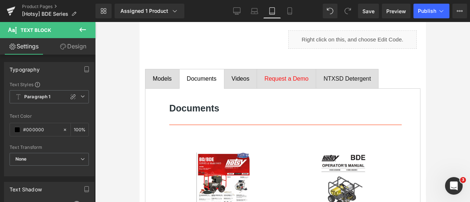
scroll to position [348, 0]
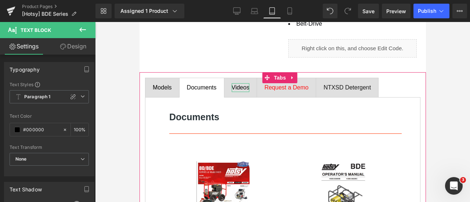
click at [243, 89] on div "Videos" at bounding box center [241, 87] width 18 height 9
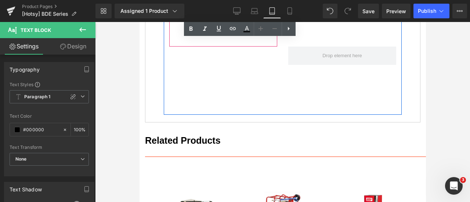
scroll to position [532, 0]
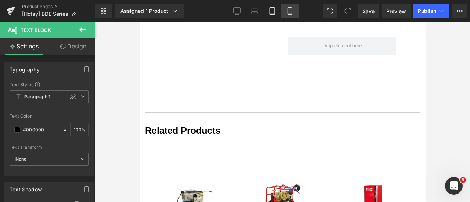
click at [290, 6] on link "Mobile" at bounding box center [290, 11] width 18 height 15
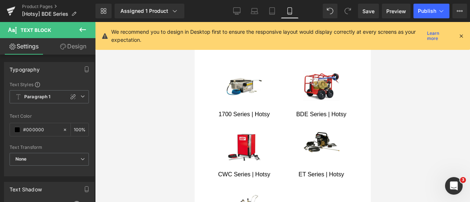
scroll to position [1074, 0]
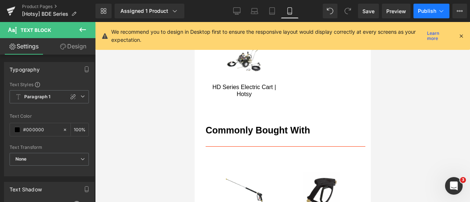
click at [429, 11] on span "Publish" at bounding box center [427, 11] width 18 height 6
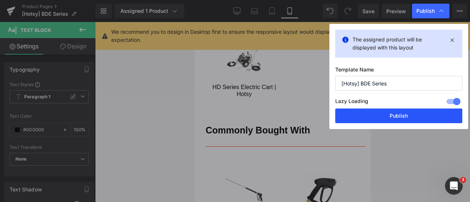
click at [399, 117] on button "Publish" at bounding box center [399, 116] width 127 height 15
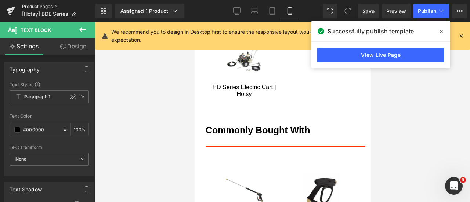
click at [37, 6] on link "Product Pages" at bounding box center [59, 7] width 74 height 6
